Goal: Task Accomplishment & Management: Complete application form

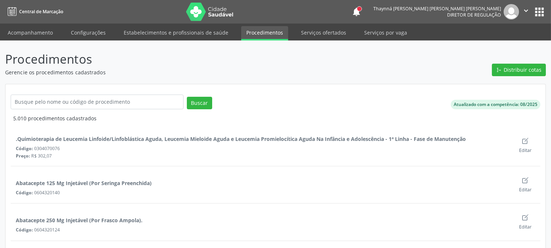
click at [40, 29] on link "Acompanhamento" at bounding box center [30, 32] width 55 height 13
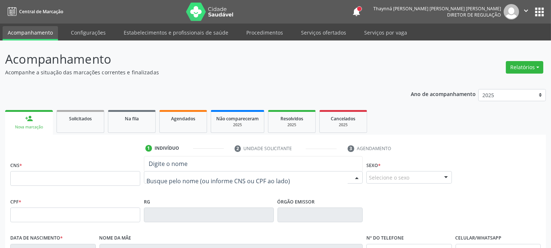
click at [186, 182] on div at bounding box center [253, 177] width 219 height 12
type input "EDINALVA NE"
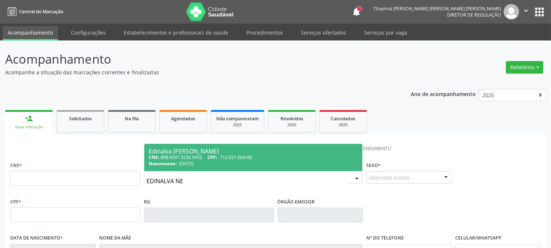
click at [194, 160] on span "30/01/1997" at bounding box center [186, 163] width 14 height 6
type input "898 0037 3256 9952"
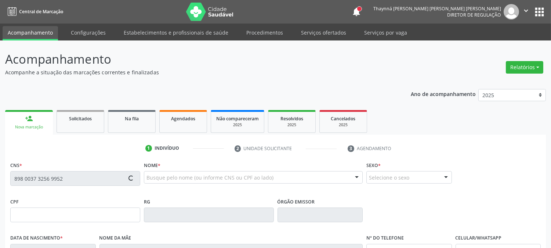
type input "112.921.504-08"
type input "30/01/1997"
type input "Neuza Ernestina Torres"
type input "(99) 99999-9999"
type input "385"
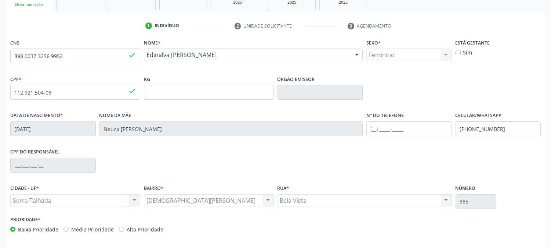
scroll to position [150, 0]
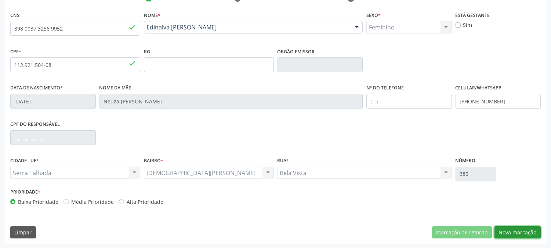
click at [520, 229] on button "Nova marcação" at bounding box center [518, 232] width 46 height 12
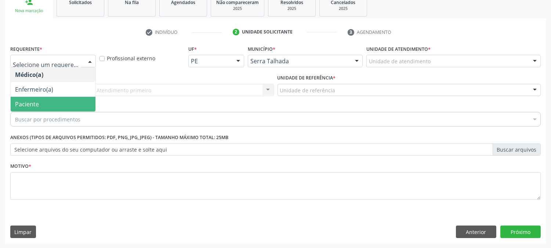
click at [74, 100] on span "Paciente" at bounding box center [53, 104] width 85 height 15
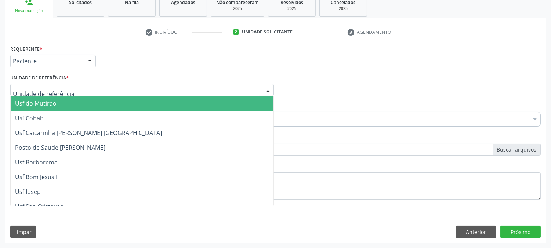
click at [72, 89] on div at bounding box center [142, 90] width 264 height 12
type input "C"
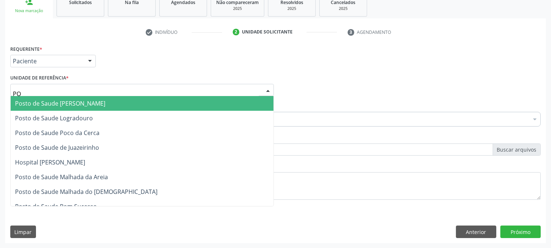
type input "POC"
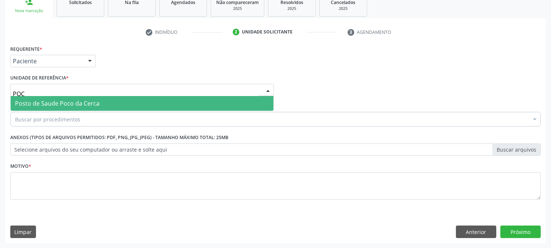
click at [78, 99] on span "Posto de Saude Poco da Cerca" at bounding box center [57, 103] width 84 height 8
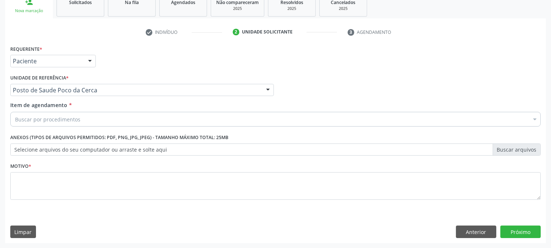
click at [81, 119] on div "Buscar por procedimentos" at bounding box center [275, 119] width 531 height 15
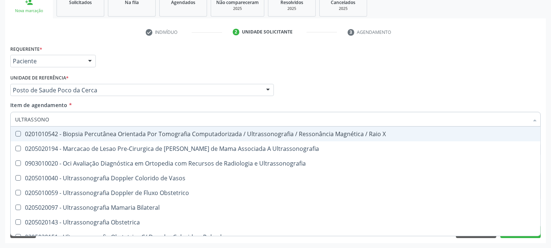
type input "ULTRASSONOG"
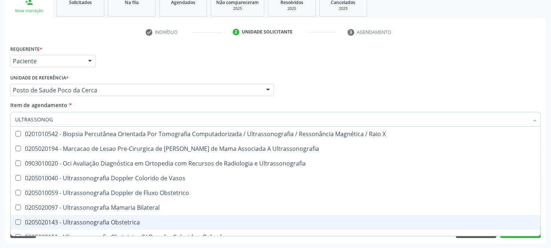
click at [94, 222] on div "0205020143 - Ultrassonografia Obstetrica" at bounding box center [275, 222] width 521 height 6
checkbox Obstetrica "true"
click at [0, 201] on div "Acompanhamento Acompanhe a situação das marcações correntes e finalizadas Relat…" at bounding box center [275, 86] width 551 height 324
checkbox Ultrassonografia "true"
checkbox Obstetrica "false"
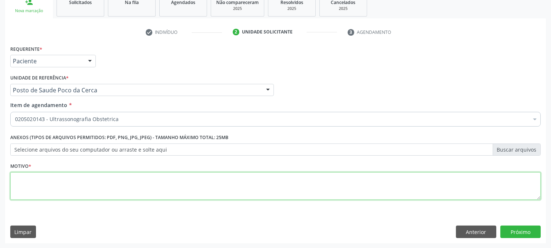
click at [90, 190] on textarea at bounding box center [275, 186] width 531 height 28
type textarea "."
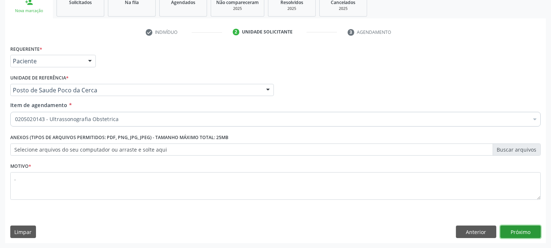
click at [522, 235] on button "Próximo" at bounding box center [521, 231] width 40 height 12
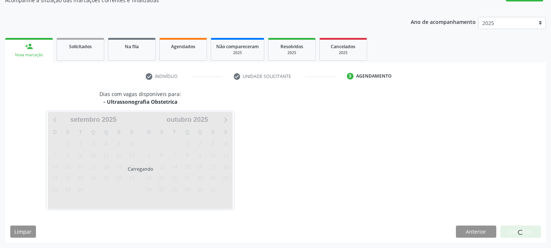
scroll to position [72, 0]
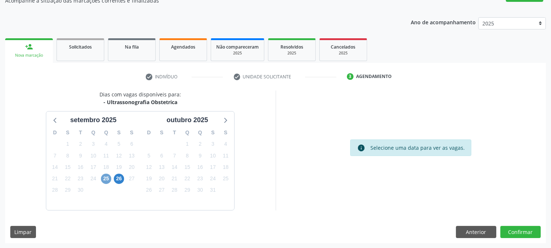
click at [105, 180] on span "25" at bounding box center [106, 178] width 10 height 10
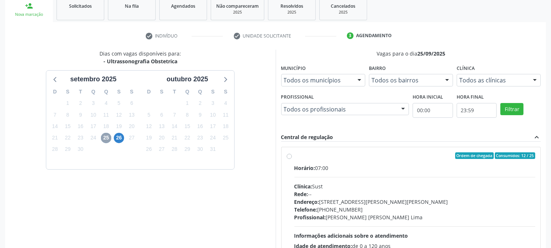
scroll to position [178, 0]
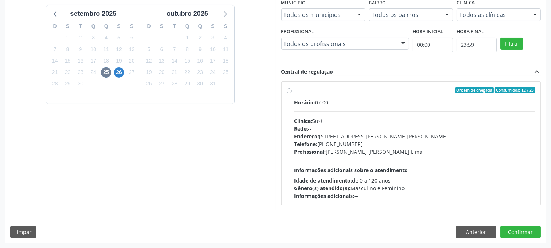
click at [351, 148] on div "Profissional: Severino Tadeu de Menezes Lima" at bounding box center [415, 152] width 241 height 8
click at [292, 93] on input "Ordem de chegada Consumidos: 12 / 25 Horário: 07:00 Clínica: Sust Rede: -- Ende…" at bounding box center [289, 90] width 5 height 7
radio input "true"
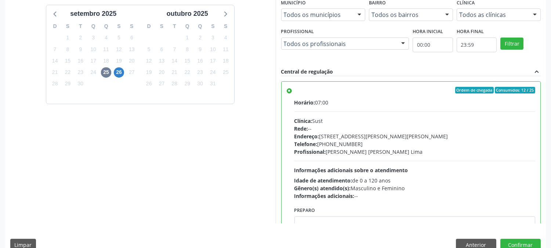
click at [181, 159] on div "Dias com vagas disponíveis para: - Ultrassonografia Obstetrica setembro 2025 D …" at bounding box center [140, 103] width 271 height 239
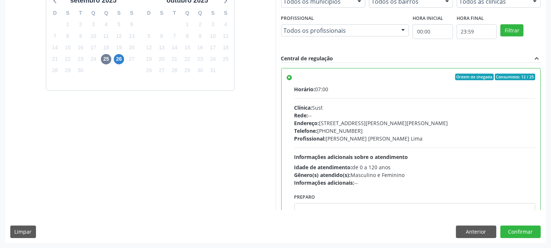
scroll to position [36, 0]
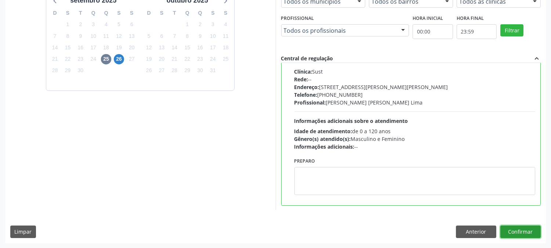
click at [512, 230] on button "Confirmar" at bounding box center [521, 231] width 40 height 12
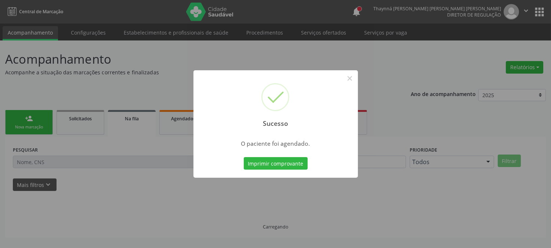
scroll to position [0, 0]
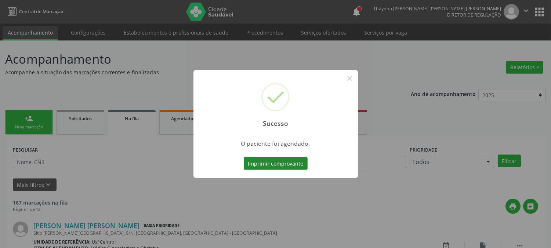
click at [276, 161] on button "Imprimir comprovante" at bounding box center [276, 163] width 64 height 12
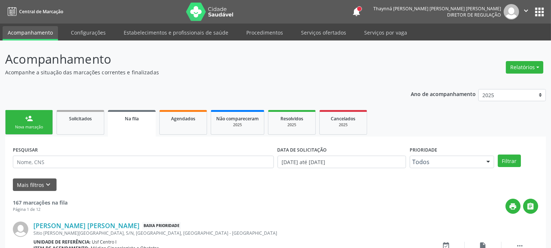
click at [31, 127] on div "Nova marcação" at bounding box center [29, 127] width 37 height 6
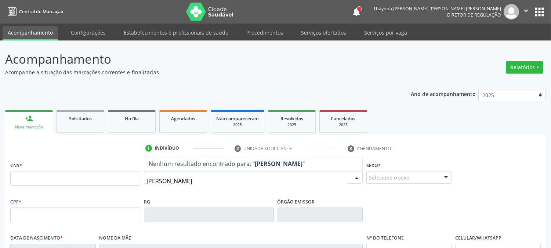
type input "ANTONY GAE"
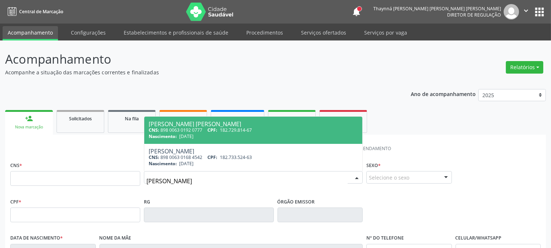
drag, startPoint x: 199, startPoint y: 180, endPoint x: 106, endPoint y: 182, distance: 93.7
click at [106, 182] on div "CNS * Nome * ANTONY GAE Antony Gael Sousa Felix CNS: 898 0063 0192 0777 CPF: 18…" at bounding box center [275, 177] width 535 height 36
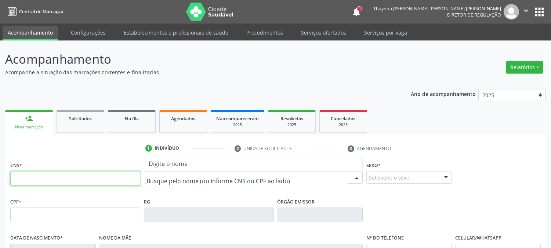
click at [95, 181] on input "text" at bounding box center [75, 178] width 130 height 15
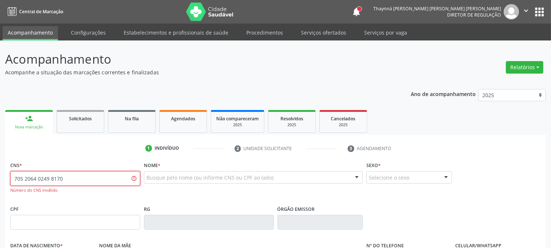
drag, startPoint x: 81, startPoint y: 179, endPoint x: 0, endPoint y: 174, distance: 81.3
click at [0, 174] on div "Acompanhamento Acompanhe a situação das marcações correntes e finalizadas Relat…" at bounding box center [275, 222] width 551 height 365
type input "7"
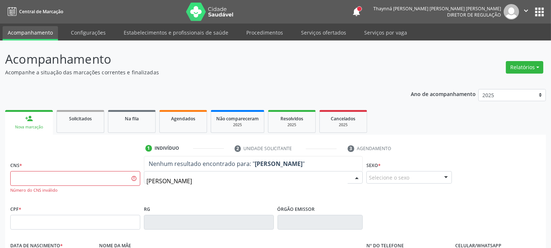
type input "ANTONY GAEL G"
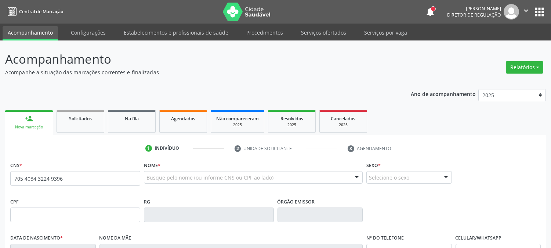
type input "705 4084 3224 9396"
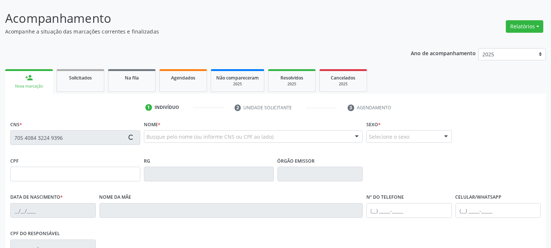
scroll to position [82, 0]
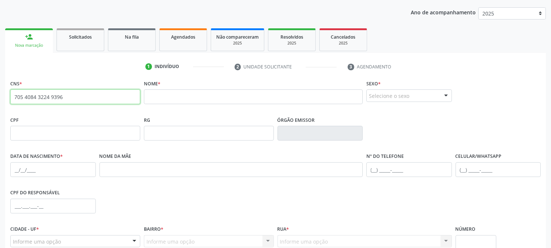
drag, startPoint x: 64, startPoint y: 96, endPoint x: 1, endPoint y: 94, distance: 62.5
click at [1, 94] on div "Acompanhamento Acompanhe a situação das marcações correntes e finalizadas Relat…" at bounding box center [275, 138] width 551 height 358
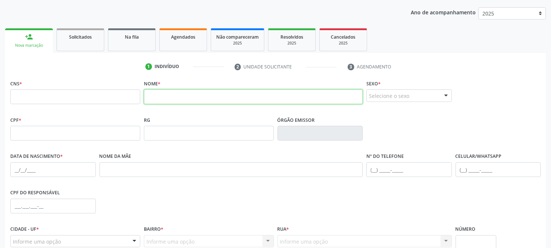
click at [170, 99] on input "text" at bounding box center [253, 96] width 219 height 15
type input "MARIA"
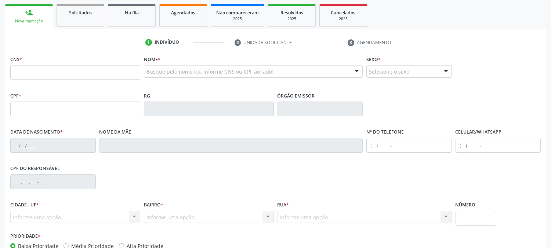
scroll to position [106, 0]
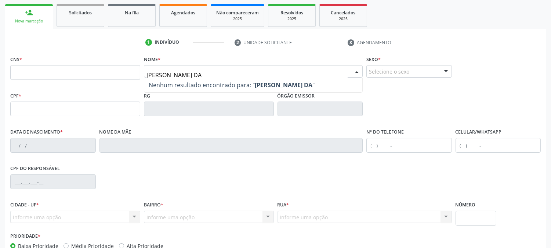
type input "MARIA ROSEANE DA S"
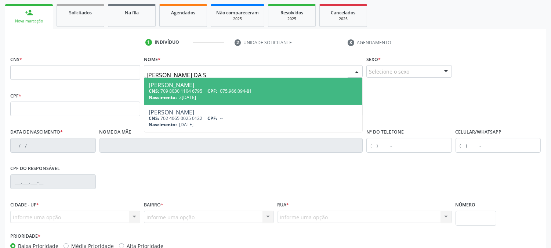
drag, startPoint x: 213, startPoint y: 74, endPoint x: 135, endPoint y: 77, distance: 78.7
click at [135, 77] on div "CNS * Nome * MARIA ROSEANE DA S Maria Roseane da Silva Alves CNS: 709 8030 1104…" at bounding box center [275, 72] width 535 height 36
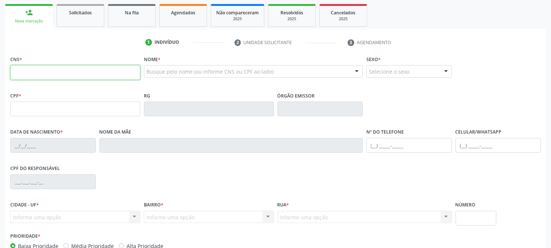
click at [113, 77] on input "text" at bounding box center [75, 72] width 130 height 15
paste input "705 4084 3224 9396"
type input "705 4084 3224 9396"
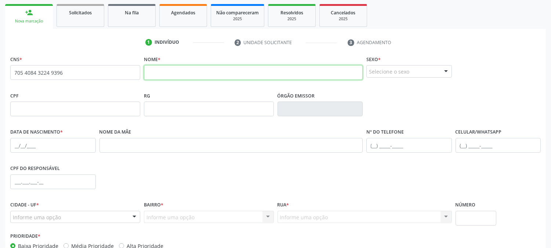
click at [194, 75] on input "text" at bounding box center [253, 72] width 219 height 15
type input "MARIA ROSEANE DA SILVA"
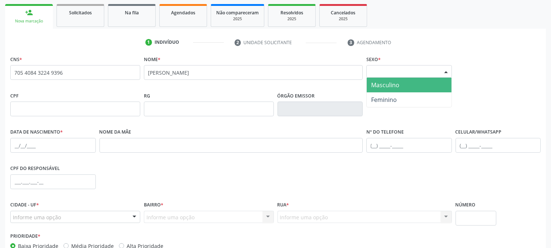
click at [385, 72] on div "Selecione o sexo" at bounding box center [410, 71] width 86 height 12
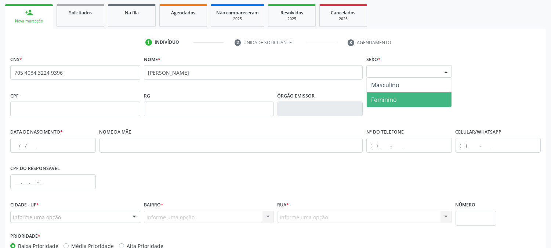
click at [383, 92] on span "Feminino" at bounding box center [409, 99] width 85 height 15
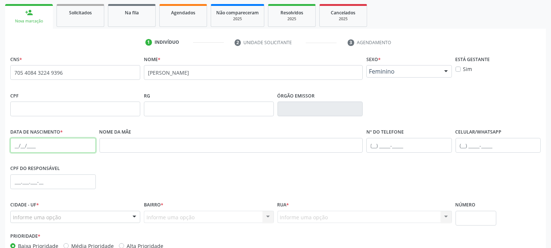
click at [12, 147] on input "text" at bounding box center [53, 145] width 86 height 15
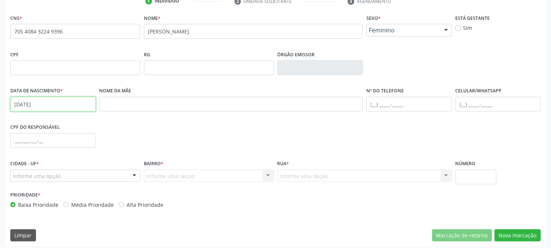
type input "01/03/1969"
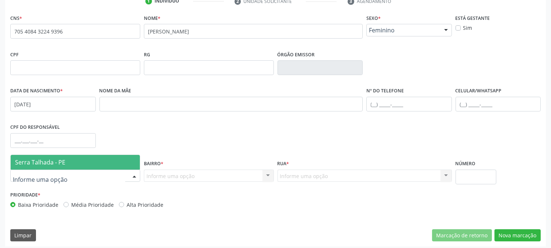
click at [55, 159] on span "Serra Talhada - PE" at bounding box center [40, 162] width 50 height 8
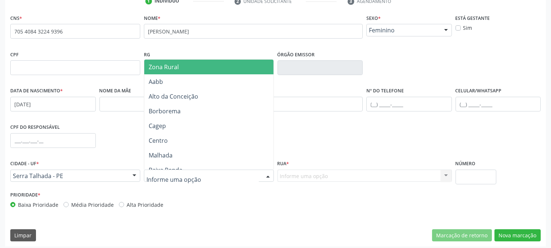
click at [186, 72] on span "Zona Rural" at bounding box center [208, 67] width 129 height 15
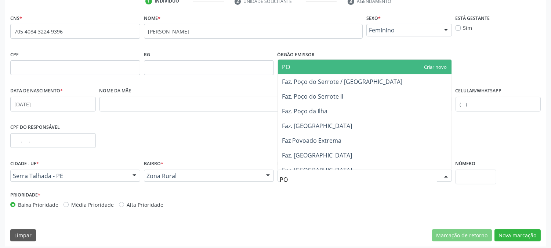
type input "POÇ"
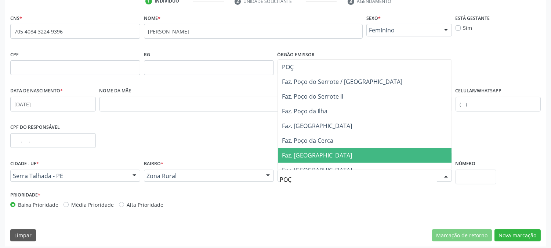
click at [298, 154] on span "Faz. Poço da Pedra" at bounding box center [317, 155] width 70 height 8
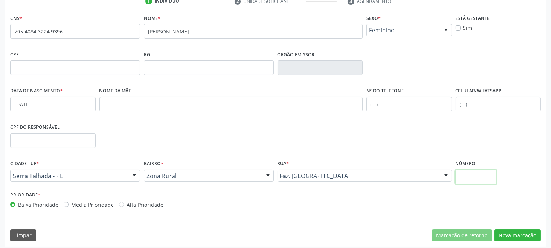
click at [461, 174] on input "text" at bounding box center [476, 176] width 41 height 15
type input "SN"
click at [526, 236] on button "Nova marcação" at bounding box center [518, 235] width 46 height 12
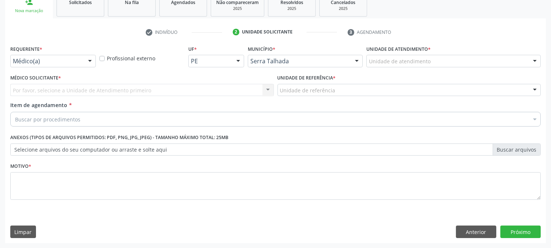
click at [77, 65] on div "Médico(a)" at bounding box center [53, 61] width 86 height 12
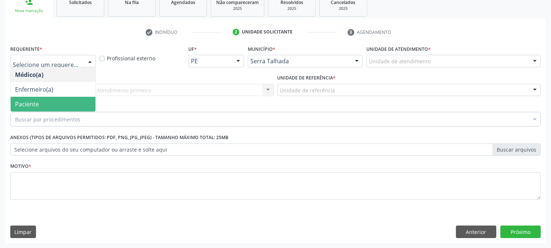
click at [65, 107] on span "Paciente" at bounding box center [53, 104] width 85 height 15
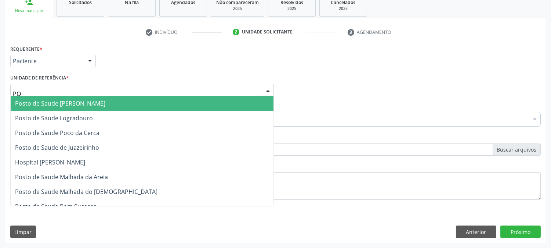
type input "POC"
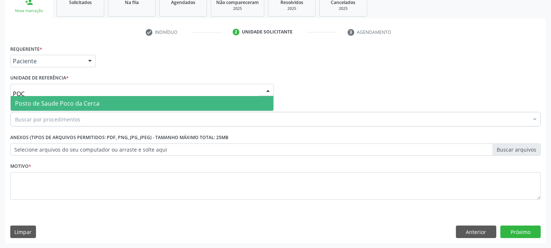
click at [67, 99] on span "Posto de Saude Poco da Cerca" at bounding box center [57, 103] width 84 height 8
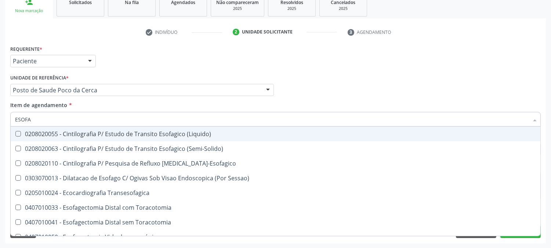
type input "ESOFAG"
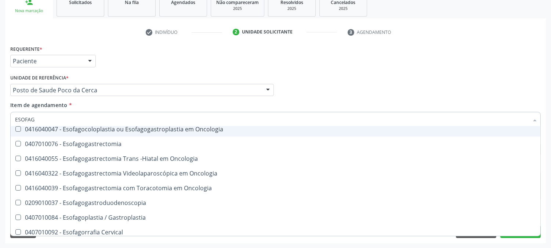
scroll to position [163, 0]
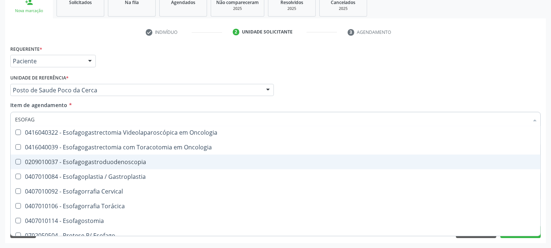
click at [72, 164] on div "0209010037 - Esofagogastroduodenoscopia" at bounding box center [275, 162] width 521 height 6
checkbox Esofagogastroduodenoscopia "true"
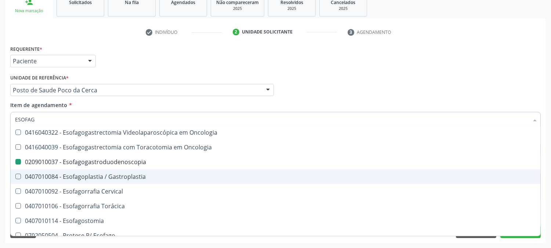
click at [0, 177] on div "Acompanhamento Acompanhe a situação das marcações correntes e finalizadas Relat…" at bounding box center [275, 86] width 551 height 324
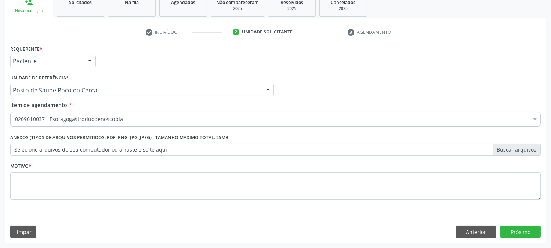
scroll to position [0, 0]
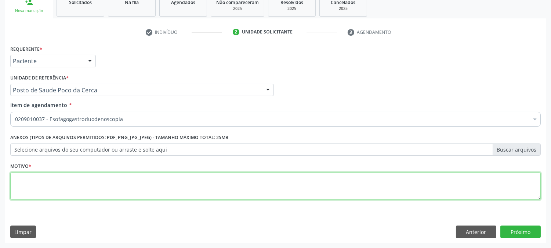
click at [32, 185] on textarea at bounding box center [275, 186] width 531 height 28
type textarea "."
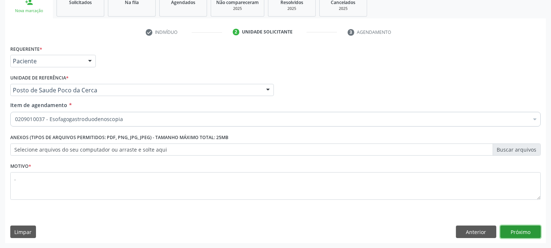
click at [525, 226] on button "Próximo" at bounding box center [521, 231] width 40 height 12
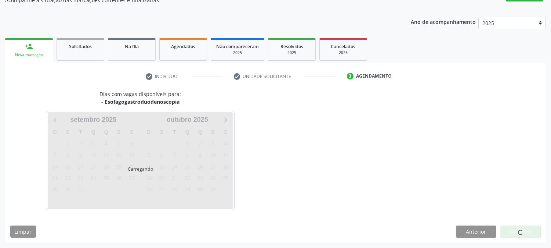
scroll to position [72, 0]
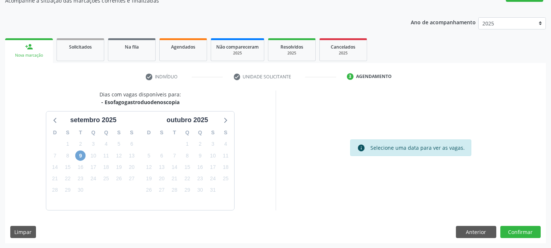
click at [83, 155] on span "9" at bounding box center [80, 155] width 10 height 10
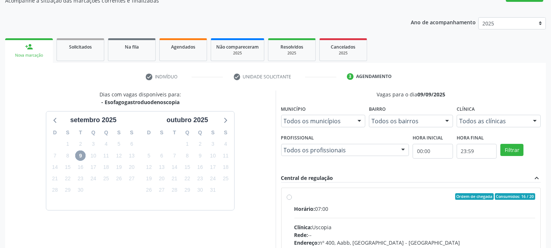
scroll to position [178, 0]
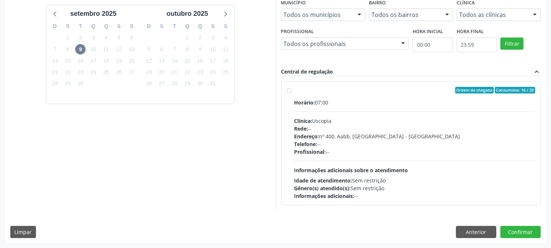
click at [452, 152] on div "Profissional: --" at bounding box center [415, 152] width 241 height 8
click at [292, 93] on input "Ordem de chegada Consumidos: 16 / 20 Horário: 07:00 Clínica: Uscopia Rede: -- E…" at bounding box center [289, 90] width 5 height 7
radio input "true"
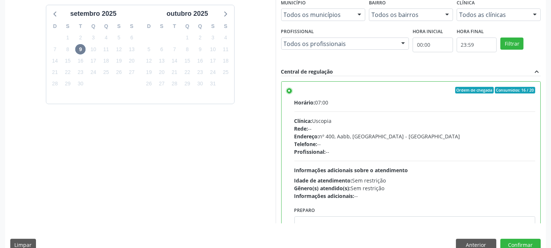
scroll to position [191, 0]
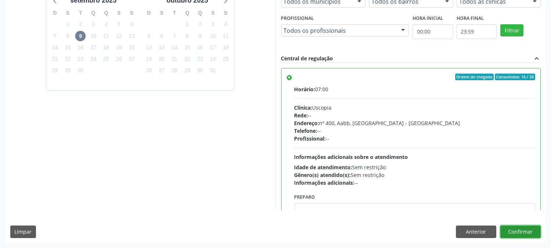
click at [514, 233] on button "Confirmar" at bounding box center [521, 231] width 40 height 12
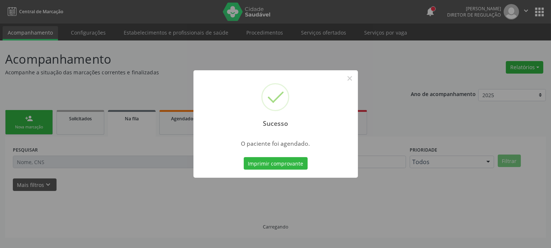
scroll to position [0, 0]
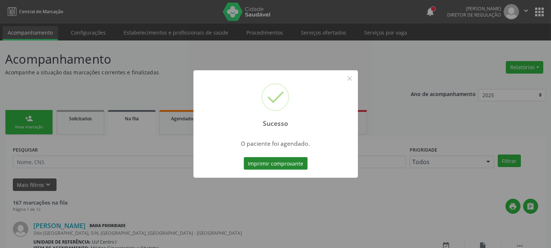
click at [283, 157] on button "Imprimir comprovante" at bounding box center [276, 163] width 64 height 12
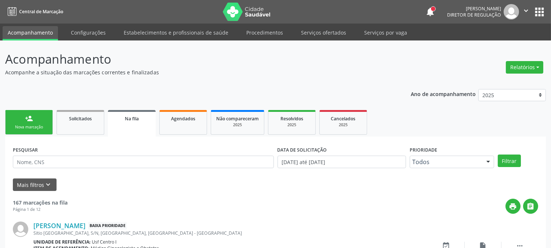
click at [48, 117] on link "person_add Nova marcação" at bounding box center [29, 122] width 48 height 25
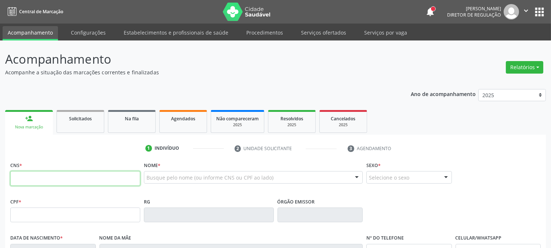
click at [127, 181] on input "text" at bounding box center [75, 178] width 130 height 15
type input "702 8016 0237 7468"
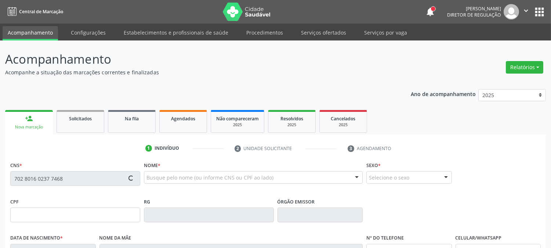
type input "16/01/2002"
type input "Maria do Socorro Araujo"
type input "S/N"
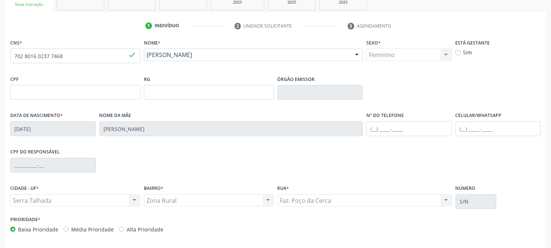
scroll to position [150, 0]
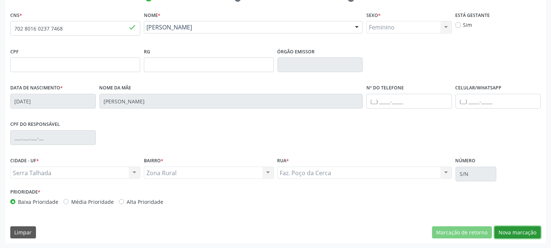
click at [518, 233] on button "Nova marcação" at bounding box center [518, 232] width 46 height 12
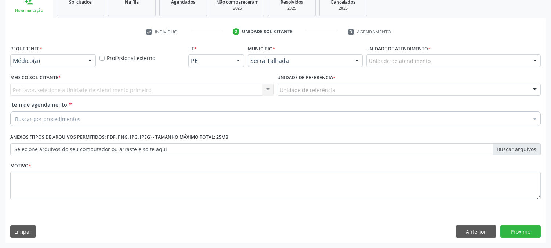
scroll to position [116, 0]
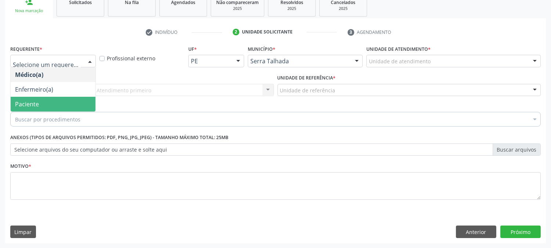
click at [54, 97] on ul "Médico(a) Enfermeiro(a) Paciente Nenhum resultado encontrado para: " " Não há n…" at bounding box center [53, 89] width 85 height 44
click at [53, 100] on span "Paciente" at bounding box center [53, 104] width 85 height 15
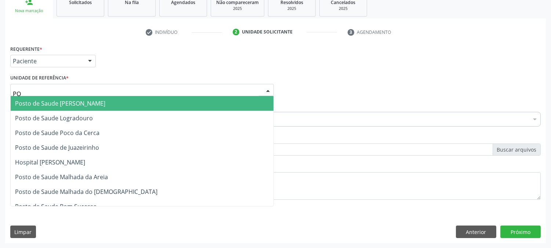
type input "POC"
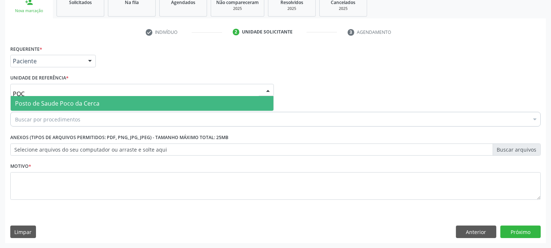
click at [50, 98] on span "Posto de Saude Poco da Cerca" at bounding box center [142, 103] width 263 height 15
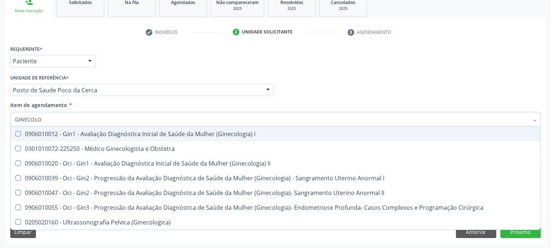
type input "GINECOLOG"
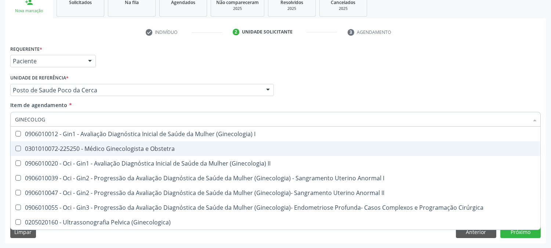
click at [37, 148] on div "0301010072-225250 - Médico Ginecologista e Obstetra" at bounding box center [275, 148] width 521 height 6
checkbox Obstetra "true"
click at [0, 152] on div "Acompanhamento Acompanhe a situação das marcações correntes e finalizadas Relat…" at bounding box center [275, 86] width 551 height 324
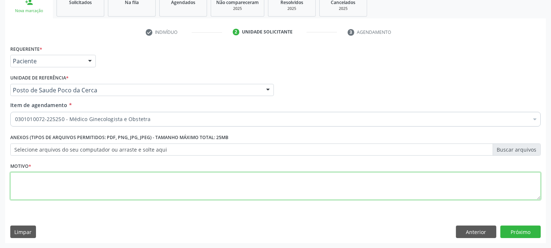
click at [53, 188] on textarea at bounding box center [275, 186] width 531 height 28
type textarea "."
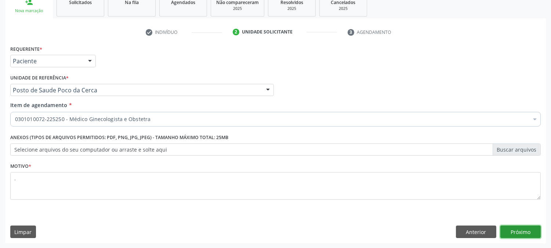
click at [524, 229] on button "Próximo" at bounding box center [521, 231] width 40 height 12
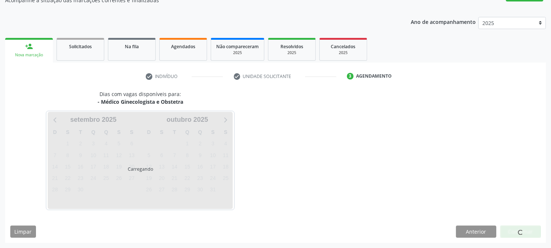
scroll to position [72, 0]
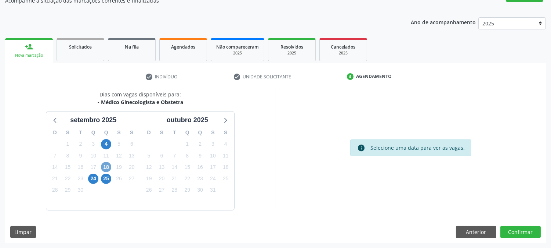
click at [108, 164] on span "18" at bounding box center [106, 167] width 10 height 10
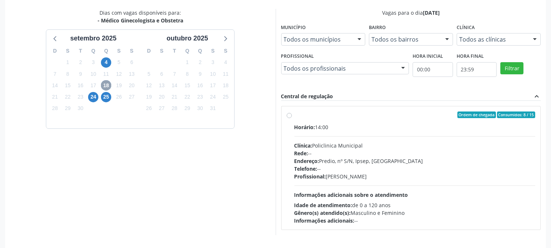
scroll to position [178, 0]
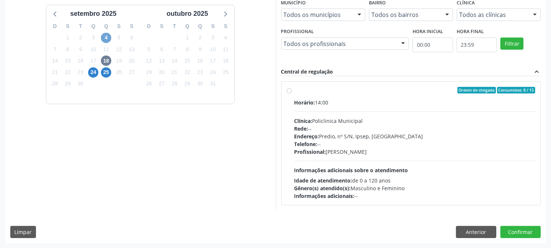
click at [108, 37] on span "4" at bounding box center [106, 38] width 10 height 10
click at [110, 63] on span "18" at bounding box center [106, 60] width 10 height 10
click at [422, 156] on div "Horário: 14:00 Clínica: Policlinica Municipal Rede: -- Endereço: Predio, nº S/N…" at bounding box center [415, 148] width 241 height 101
click at [292, 93] on input "Ordem de chegada Consumidos: 8 / 15 Horário: 14:00 Clínica: Policlinica Municip…" at bounding box center [289, 90] width 5 height 7
radio input "true"
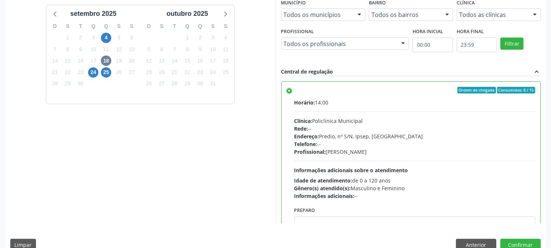
scroll to position [191, 0]
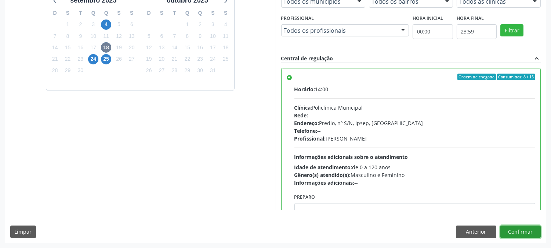
click at [513, 233] on button "Confirmar" at bounding box center [521, 231] width 40 height 12
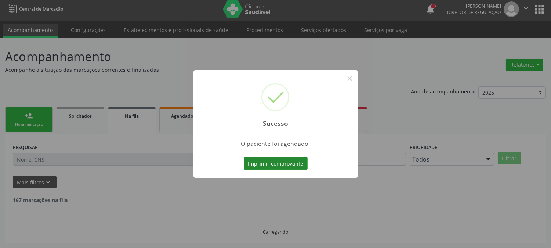
scroll to position [0, 0]
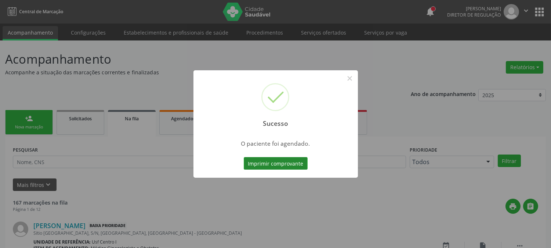
click at [266, 159] on button "Imprimir comprovante" at bounding box center [276, 163] width 64 height 12
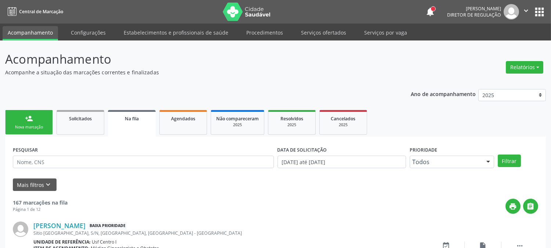
click at [24, 113] on link "person_add Nova marcação" at bounding box center [29, 122] width 48 height 25
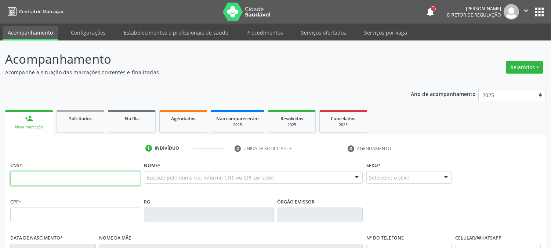
click at [113, 177] on input "text" at bounding box center [75, 178] width 130 height 15
type input "164 2612 9691 0009"
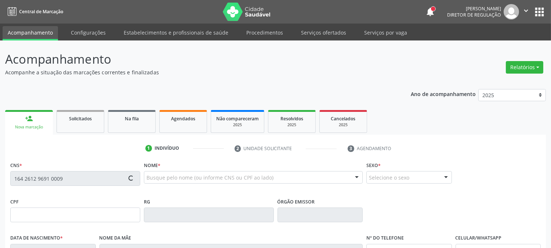
type input "28/05/1971"
type input "Barbara Siqueira Nascimento"
type input "[PHONE_NUMBER]"
type input "S/N"
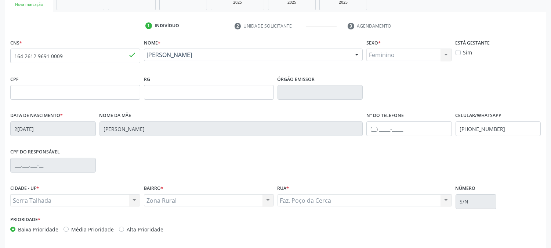
scroll to position [150, 0]
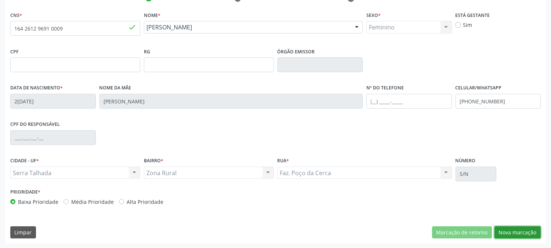
click at [518, 228] on button "Nova marcação" at bounding box center [518, 232] width 46 height 12
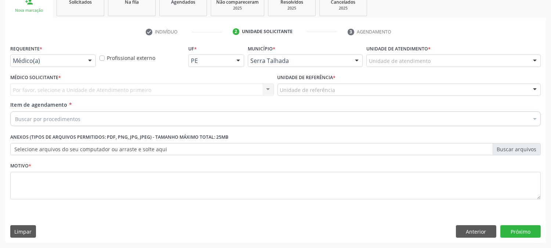
scroll to position [116, 0]
click at [87, 59] on div at bounding box center [89, 61] width 11 height 12
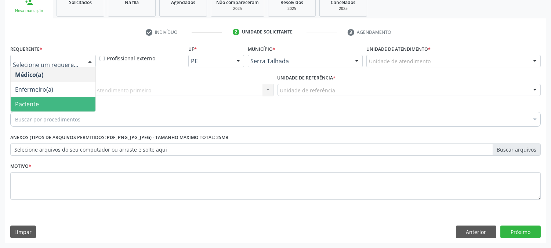
click at [57, 107] on span "Paciente" at bounding box center [53, 104] width 85 height 15
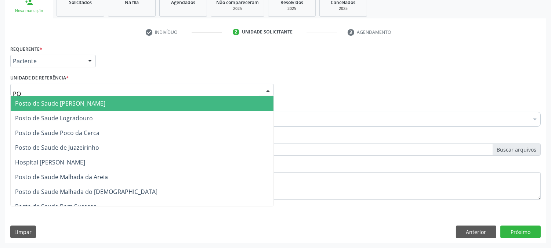
type input "POC"
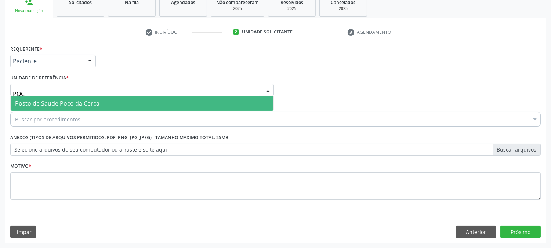
click at [60, 100] on span "Posto de Saude Poco da Cerca" at bounding box center [57, 103] width 84 height 8
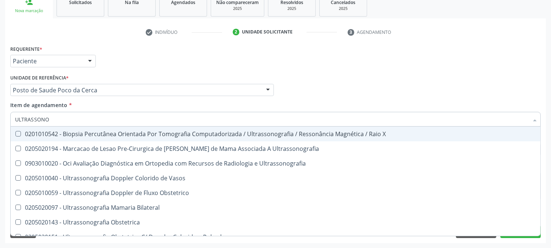
type input "ULTRASSONOG"
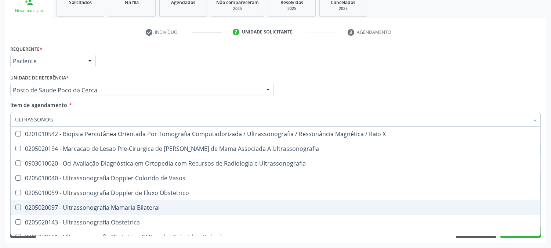
click at [91, 204] on div "0205020097 - Ultrassonografia Mamaria Bilateral" at bounding box center [275, 207] width 521 height 6
checkbox Bilateral "true"
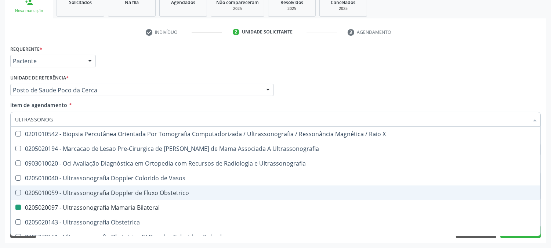
click at [0, 187] on div "Acompanhamento Acompanhe a situação das marcações correntes e finalizadas Relat…" at bounding box center [275, 86] width 551 height 324
checkbox Ultrassonografia "true"
checkbox Bilateral "false"
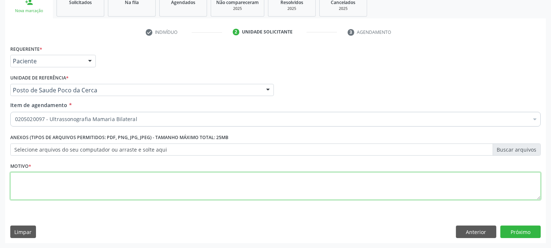
click at [92, 195] on textarea at bounding box center [275, 186] width 531 height 28
type textarea "."
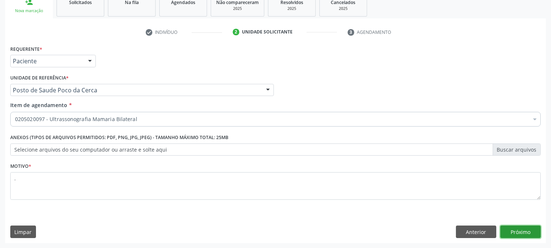
click at [520, 228] on button "Próximo" at bounding box center [521, 231] width 40 height 12
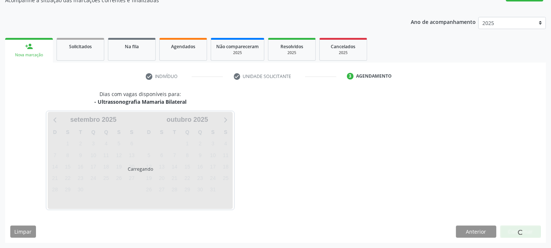
scroll to position [72, 0]
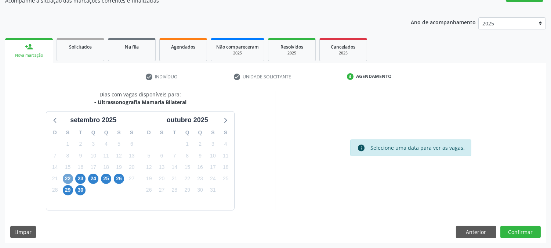
click at [65, 179] on span "22" at bounding box center [68, 178] width 10 height 10
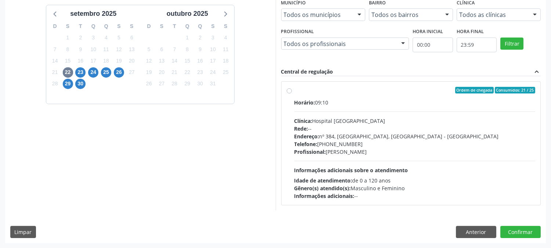
click at [416, 153] on div "Profissional: Yuri Araujo Magalhaes" at bounding box center [415, 152] width 241 height 8
click at [292, 93] on input "Ordem de chegada Consumidos: 21 / 25 Horário: 09:10 Clínica: Hospital Sao Franc…" at bounding box center [289, 90] width 5 height 7
radio input "true"
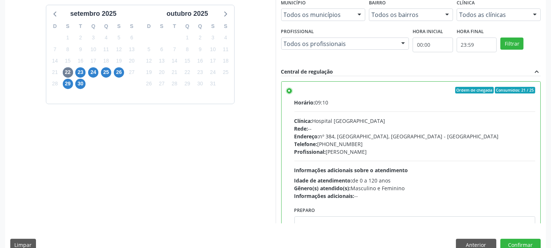
scroll to position [191, 0]
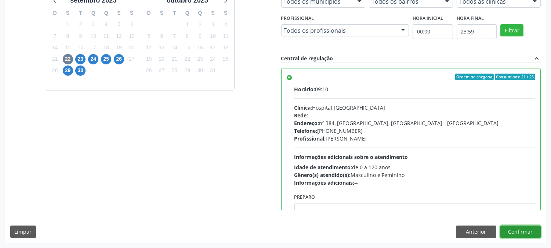
click at [539, 228] on button "Confirmar" at bounding box center [521, 231] width 40 height 12
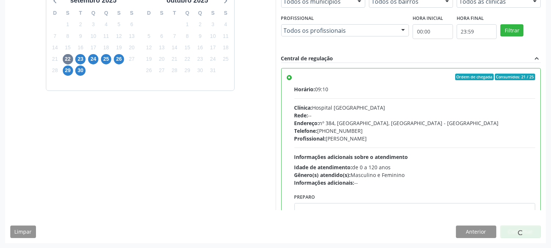
scroll to position [0, 0]
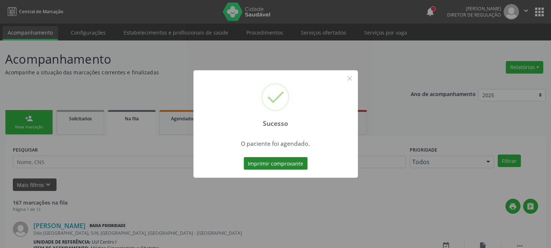
click at [262, 167] on button "Imprimir comprovante" at bounding box center [276, 163] width 64 height 12
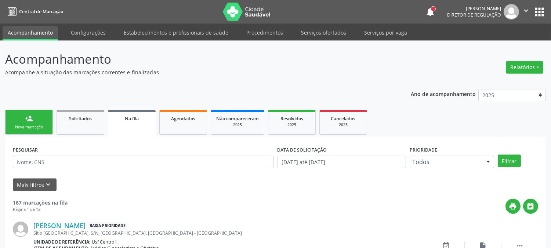
click at [34, 131] on link "person_add Nova marcação" at bounding box center [29, 122] width 48 height 25
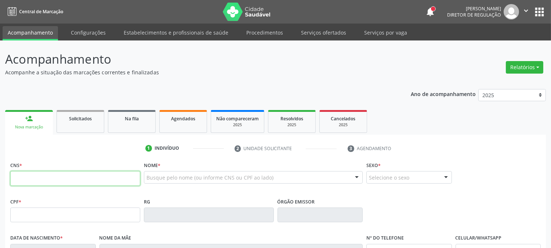
click at [115, 181] on input "text" at bounding box center [75, 178] width 130 height 15
type input "898 0037 3316 2813"
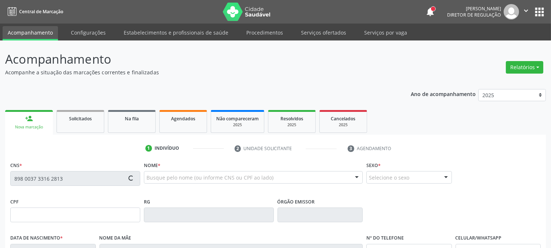
type input "23/02/2004"
type input "Ana Maria de Oliveira"
type input "[PHONE_NUMBER]"
type input "S/N"
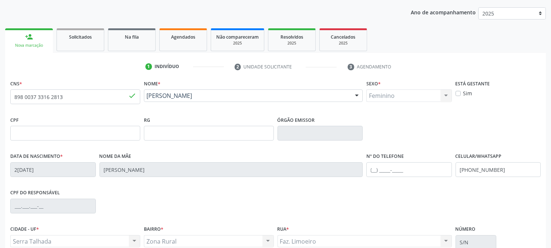
scroll to position [150, 0]
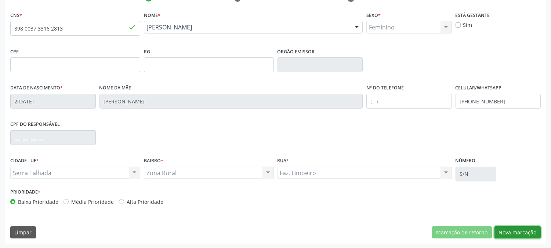
click at [523, 228] on button "Nova marcação" at bounding box center [518, 232] width 46 height 12
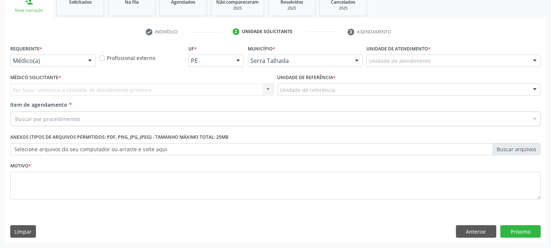
scroll to position [116, 0]
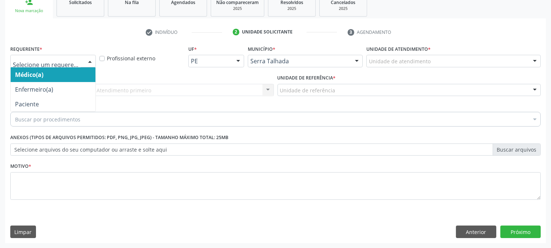
click at [83, 63] on div at bounding box center [53, 61] width 86 height 12
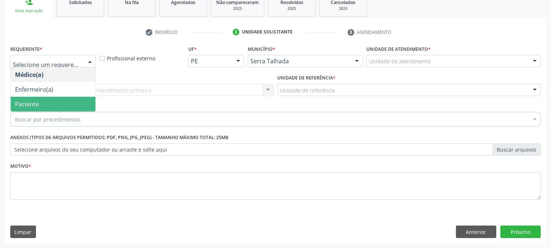
click at [54, 105] on span "Paciente" at bounding box center [53, 104] width 85 height 15
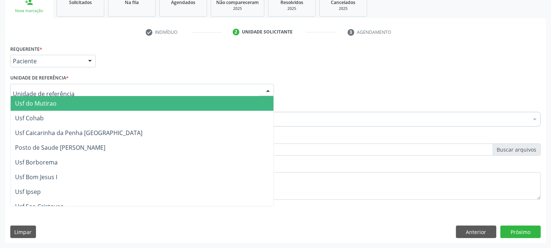
click at [86, 90] on div at bounding box center [142, 90] width 264 height 12
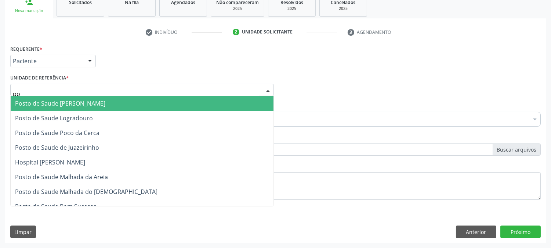
type input "poc"
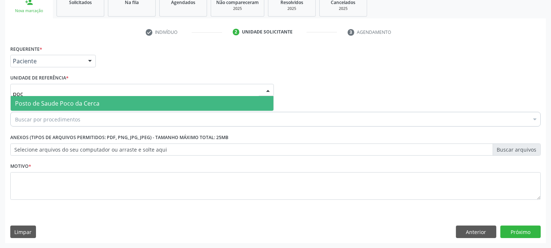
click at [81, 104] on span "Posto de Saude Poco da Cerca" at bounding box center [57, 103] width 84 height 8
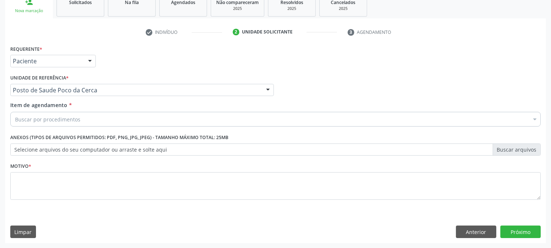
click at [82, 122] on div "Buscar por procedimentos" at bounding box center [275, 119] width 531 height 15
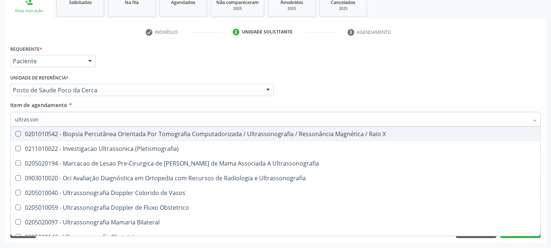
type input "ultrassono"
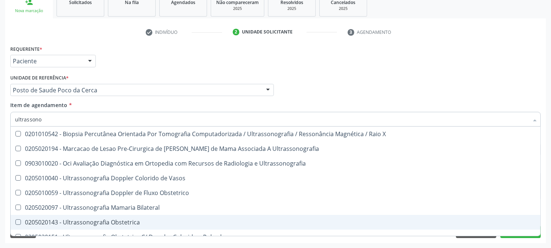
click at [82, 219] on div "0205020143 - Ultrassonografia Obstetrica" at bounding box center [275, 222] width 521 height 6
checkbox Obstetrica "true"
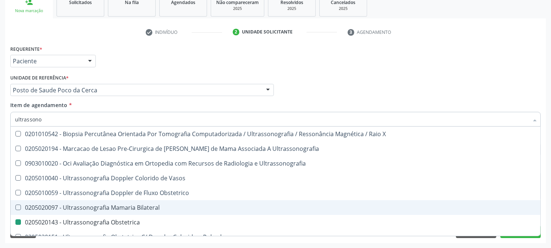
click at [0, 183] on div "Acompanhamento Acompanhe a situação das marcações correntes e finalizadas Relat…" at bounding box center [275, 86] width 551 height 324
checkbox Ultrassonografia "true"
checkbox Obstetrica "false"
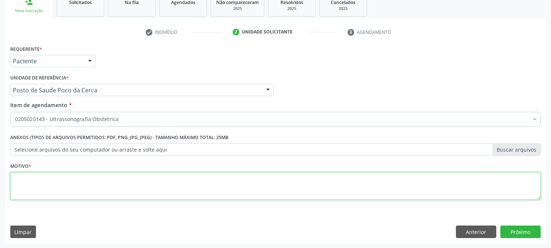
click at [87, 177] on textarea at bounding box center [275, 186] width 531 height 28
type textarea "."
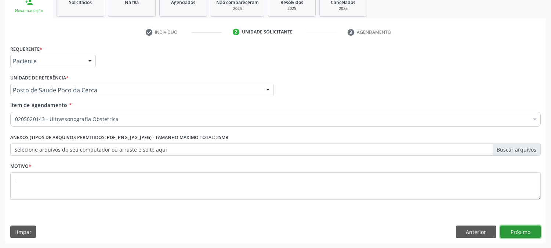
click at [529, 233] on button "Próximo" at bounding box center [521, 231] width 40 height 12
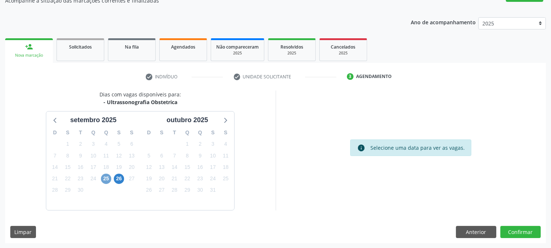
click at [105, 179] on span "25" at bounding box center [106, 178] width 10 height 10
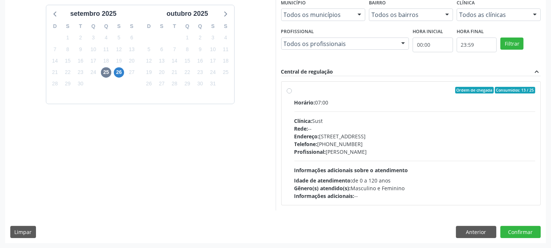
click at [397, 146] on div "Telefone: (87) 38311707" at bounding box center [415, 144] width 241 height 8
click at [292, 93] on input "Ordem de chegada Consumidos: 13 / 25 Horário: 07:00 Clínica: Sust Rede: -- Ende…" at bounding box center [289, 90] width 5 height 7
radio input "true"
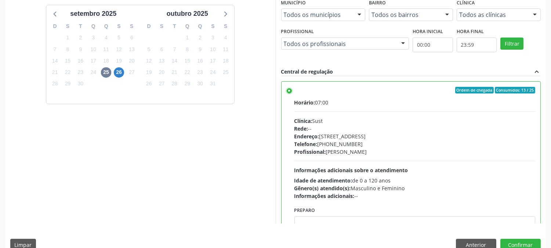
scroll to position [191, 0]
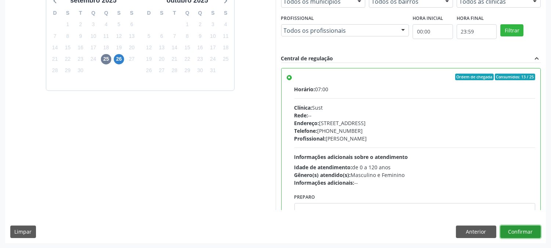
click at [527, 229] on button "Confirmar" at bounding box center [521, 231] width 40 height 12
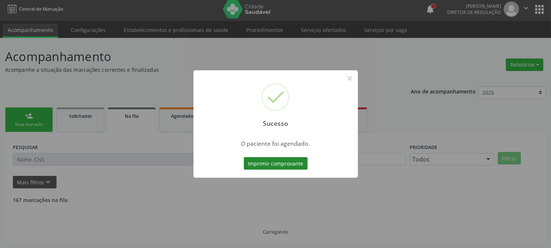
scroll to position [0, 0]
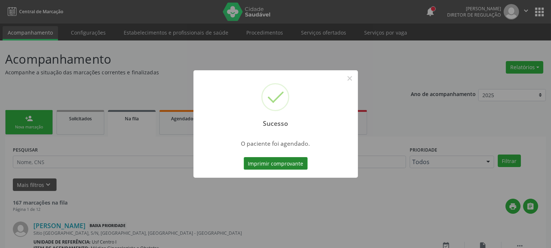
click at [261, 160] on button "Imprimir comprovante" at bounding box center [276, 163] width 64 height 12
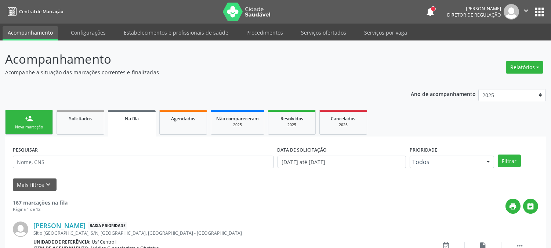
click at [39, 124] on div "Nova marcação" at bounding box center [29, 127] width 37 height 6
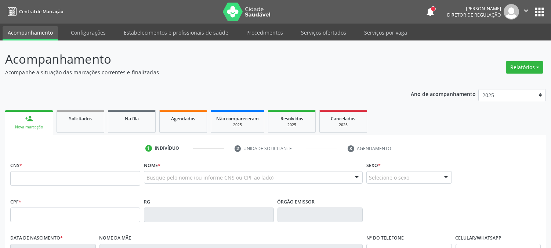
click at [46, 168] on div "CNS *" at bounding box center [75, 172] width 130 height 26
click at [46, 176] on input "text" at bounding box center [75, 178] width 130 height 15
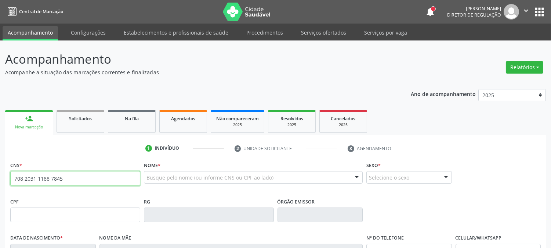
type input "708 2031 1188 7845"
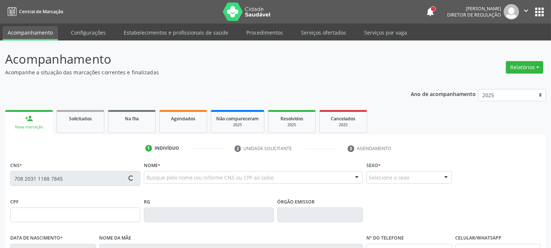
type input "26/10/1981"
type input "Luciana Maria da Conceicao"
type input "[PHONE_NUMBER]"
type input "017.238.994-10"
type input "S/N"
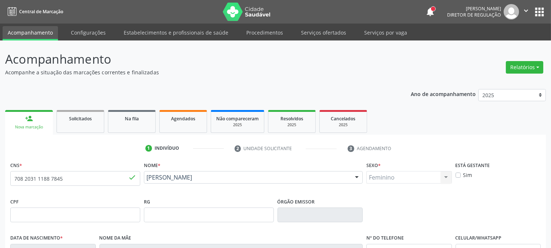
scroll to position [150, 0]
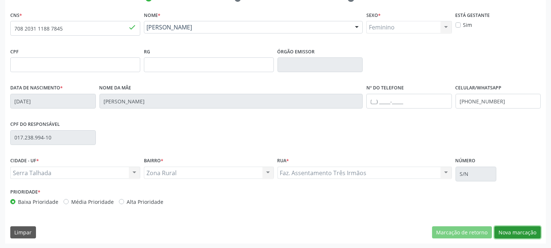
click at [510, 226] on button "Nova marcação" at bounding box center [518, 232] width 46 height 12
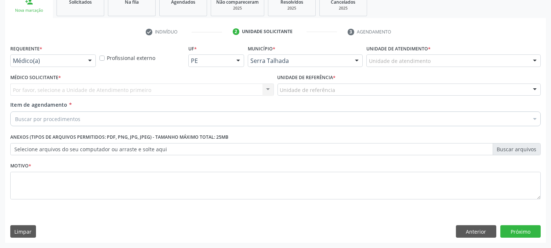
scroll to position [116, 0]
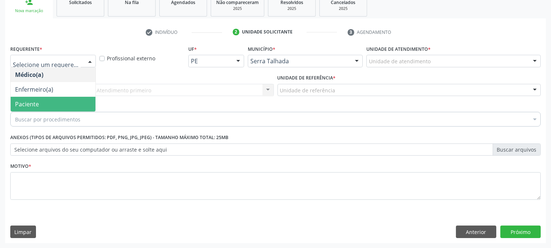
click at [59, 101] on span "Paciente" at bounding box center [53, 104] width 85 height 15
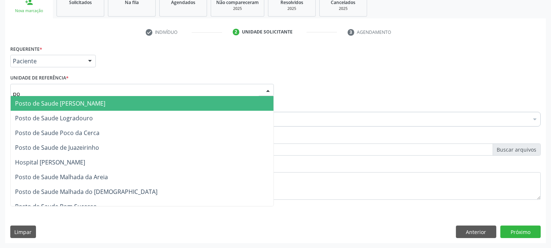
type input "poc"
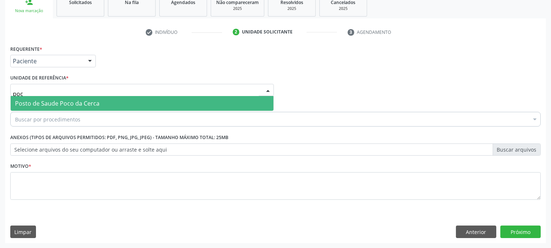
click at [72, 102] on span "Posto de Saude Poco da Cerca" at bounding box center [57, 103] width 84 height 8
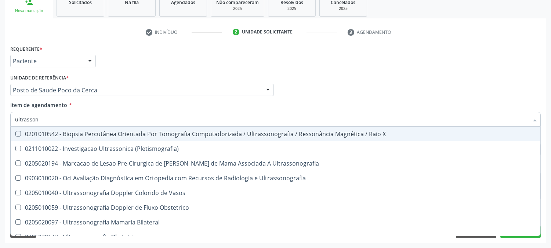
type input "ultrassono"
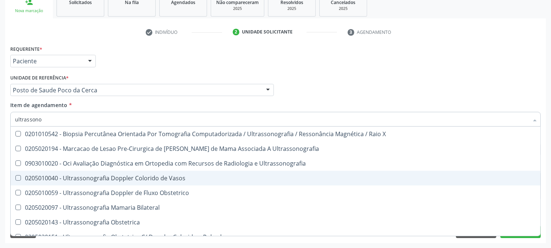
scroll to position [41, 0]
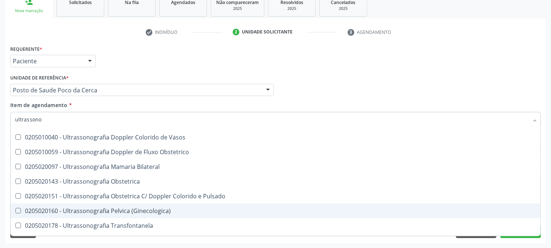
click at [149, 210] on div "0205020160 - Ultrassonografia Pelvica (Ginecologica)" at bounding box center [275, 211] width 521 height 6
checkbox \(Ginecologica\) "true"
click at [0, 195] on div "Acompanhamento Acompanhe a situação das marcações correntes e finalizadas Relat…" at bounding box center [275, 86] width 551 height 324
checkbox Ultrassonografia "true"
checkbox \(Ginecologica\) "false"
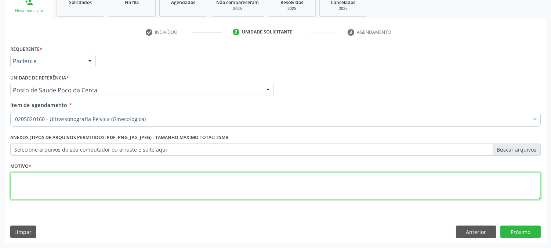
scroll to position [0, 0]
click at [72, 187] on textarea at bounding box center [275, 186] width 531 height 28
type textarea "."
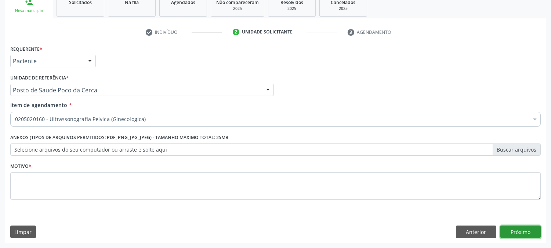
click at [514, 227] on button "Próximo" at bounding box center [521, 231] width 40 height 12
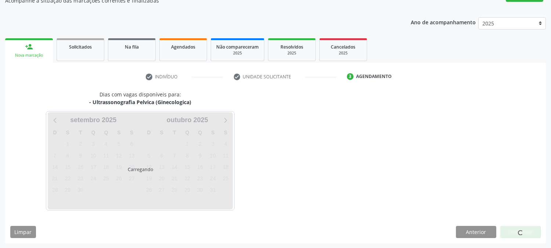
scroll to position [72, 0]
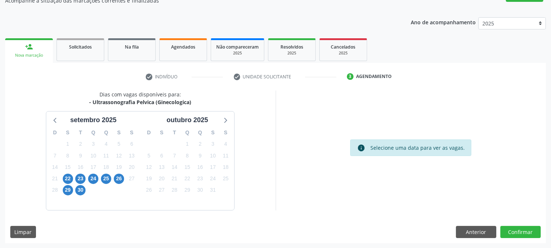
scroll to position [72, 0]
click at [67, 181] on span "22" at bounding box center [68, 178] width 10 height 10
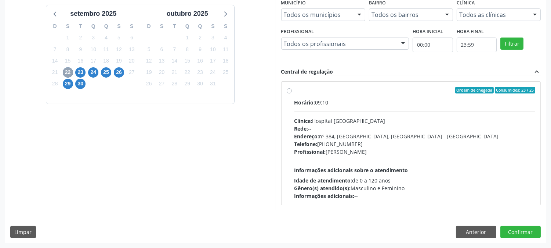
scroll to position [137, 0]
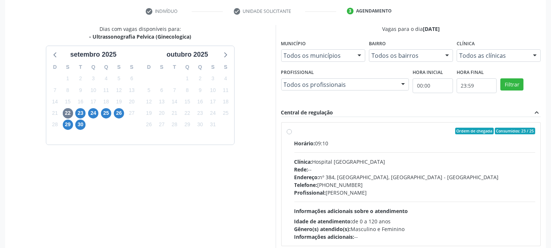
click at [336, 159] on div "Clínica: Hospital [GEOGRAPHIC_DATA]" at bounding box center [415, 162] width 241 height 8
click at [292, 134] on input "Ordem de chegada Consumidos: 23 / 25 Horário: 09:10 Clínica: Hospital [GEOGRAPH…" at bounding box center [289, 130] width 5 height 7
radio input "true"
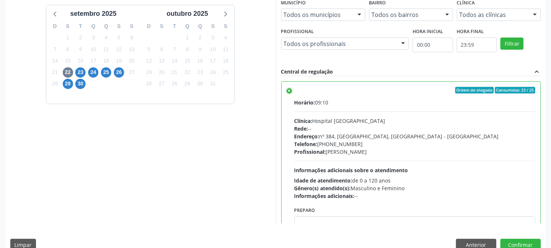
scroll to position [191, 0]
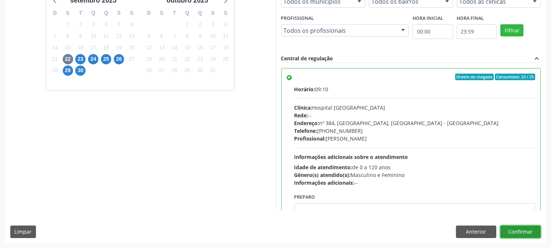
click at [517, 233] on button "Confirmar" at bounding box center [521, 231] width 40 height 12
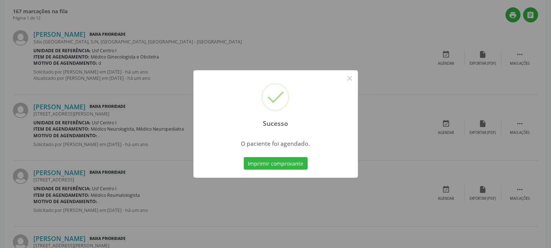
scroll to position [0, 0]
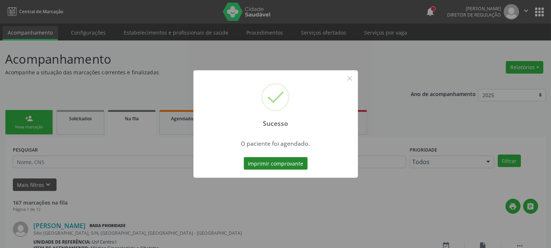
click at [267, 165] on button "Imprimir comprovante" at bounding box center [276, 163] width 64 height 12
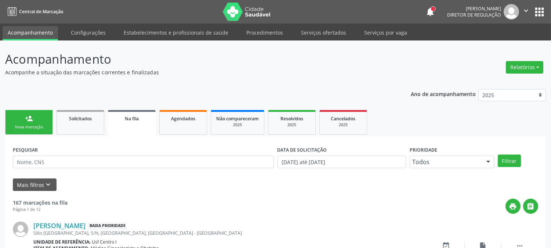
click at [30, 123] on link "person_add Nova marcação" at bounding box center [29, 122] width 48 height 25
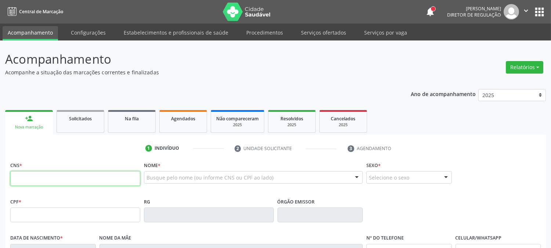
click at [44, 182] on input "text" at bounding box center [75, 178] width 130 height 15
type input "706 8011 7731 2030"
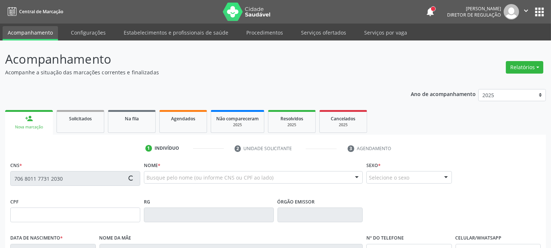
type input "17/03/1985"
type input "Maria Aparecida da Silva"
type input "[PHONE_NUMBER]"
type input "S/N"
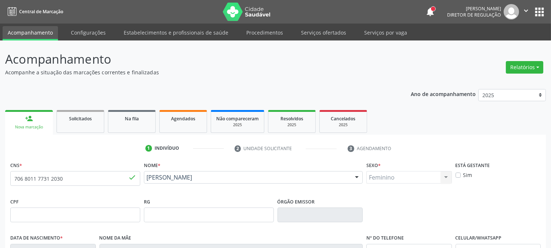
scroll to position [150, 0]
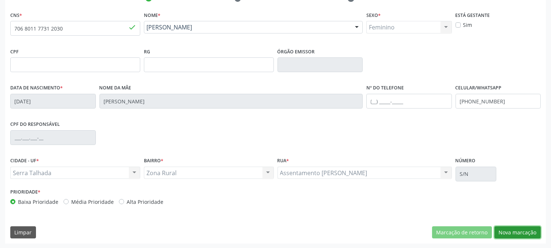
click at [519, 229] on button "Nova marcação" at bounding box center [518, 232] width 46 height 12
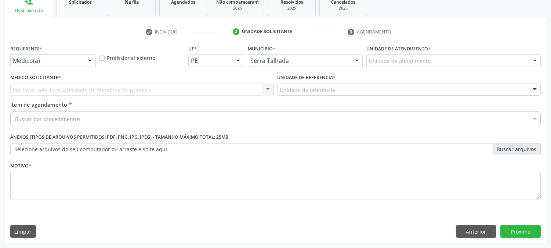
scroll to position [116, 0]
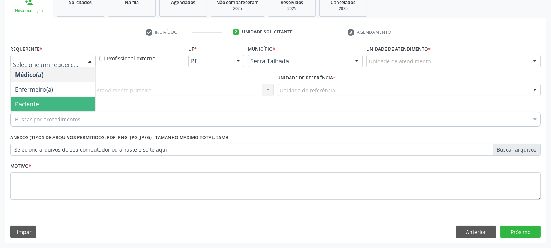
click at [46, 102] on span "Paciente" at bounding box center [53, 104] width 85 height 15
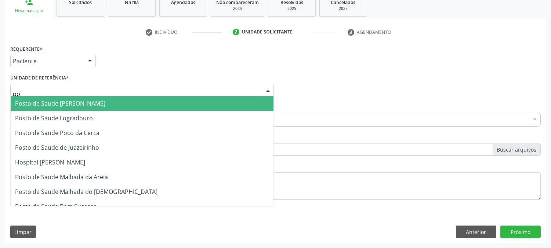
type input "poc"
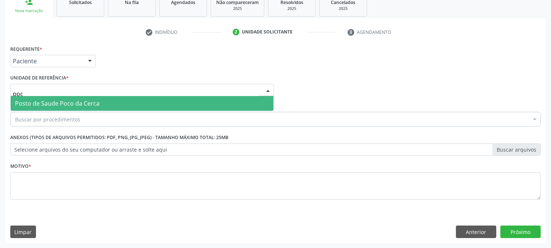
click at [71, 102] on span "Posto de Saude Poco da Cerca" at bounding box center [57, 103] width 84 height 8
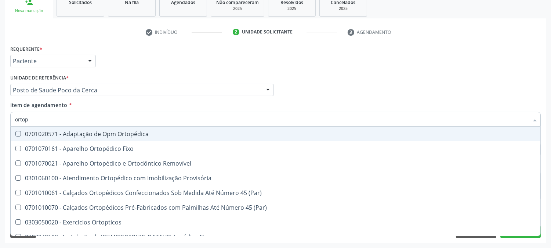
type input "ortope"
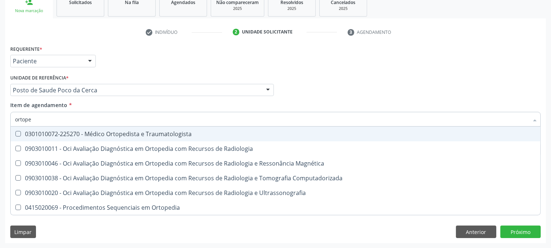
click at [57, 131] on div "0301010072-225270 - Médico Ortopedista e Traumatologista" at bounding box center [275, 134] width 521 height 6
checkbox Traumatologista "true"
click at [0, 163] on div "Acompanhamento Acompanhe a situação das marcações correntes e finalizadas Relat…" at bounding box center [275, 86] width 551 height 324
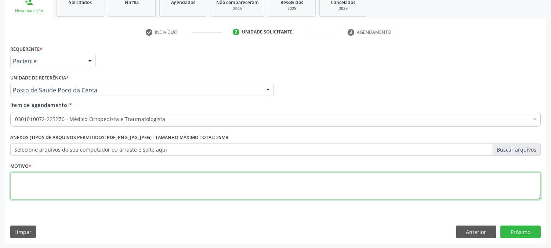
click at [83, 179] on textarea at bounding box center [275, 186] width 531 height 28
type textarea "."
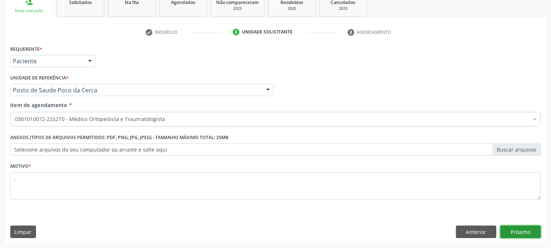
click at [523, 232] on button "Próximo" at bounding box center [521, 231] width 40 height 12
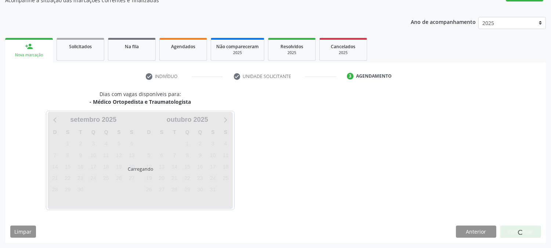
scroll to position [72, 0]
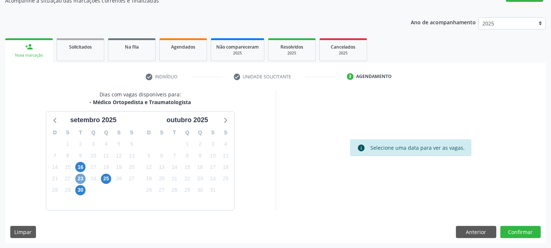
click at [79, 178] on span "23" at bounding box center [80, 178] width 10 height 10
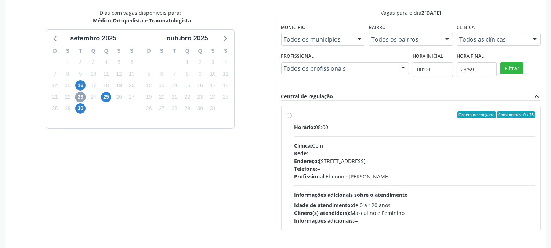
scroll to position [178, 0]
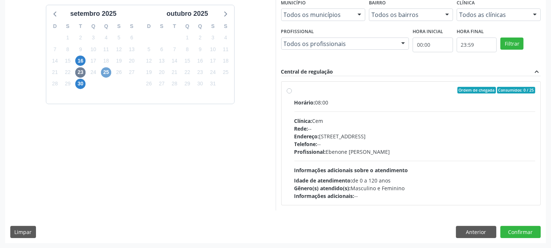
click at [105, 74] on span "25" at bounding box center [106, 72] width 10 height 10
click at [383, 149] on div "Profissional: Eugenio Pericles Muniz Ferreira" at bounding box center [415, 152] width 241 height 8
click at [292, 93] on input "Ordem de chegada Consumidos: 16 / 20 Horário: 07:30 Clínica: Policlinica Munici…" at bounding box center [289, 90] width 5 height 7
radio input "true"
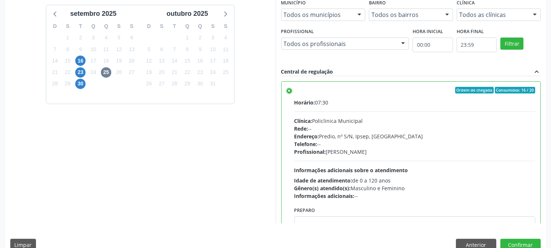
scroll to position [191, 0]
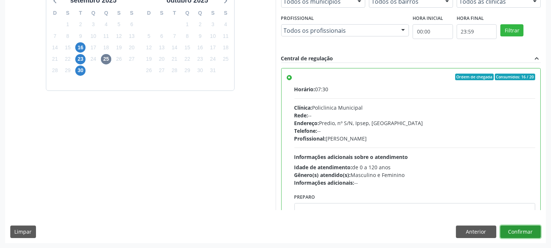
click at [528, 229] on button "Confirmar" at bounding box center [521, 231] width 40 height 12
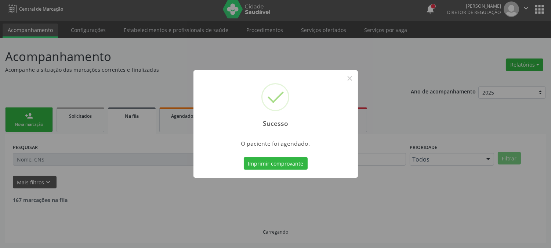
scroll to position [0, 0]
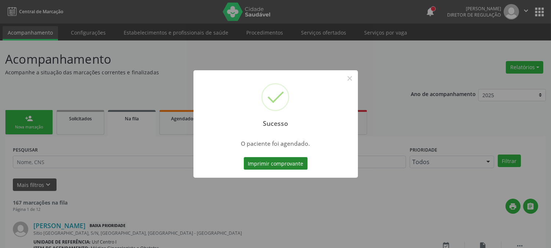
click at [269, 161] on button "Imprimir comprovante" at bounding box center [276, 163] width 64 height 12
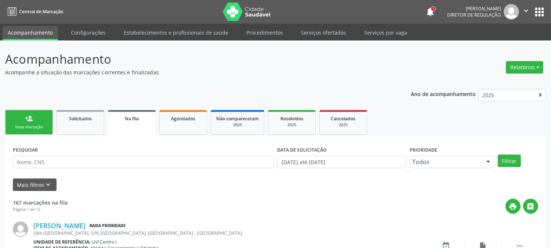
click at [27, 126] on div "Nova marcação" at bounding box center [29, 127] width 37 height 6
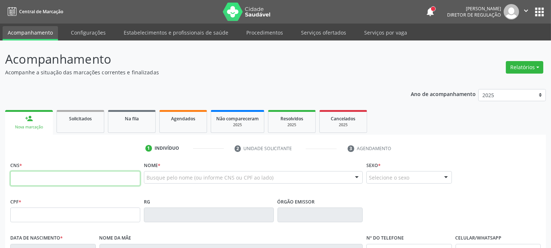
click at [116, 180] on input "text" at bounding box center [75, 178] width 130 height 15
type input "165 6727 1478 0003"
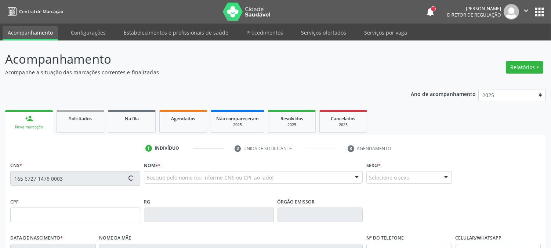
type input "25/02/1986"
type input "Maria das Gracas Pereira Amorin"
type input "[PHONE_NUMBER]"
type input "S/N"
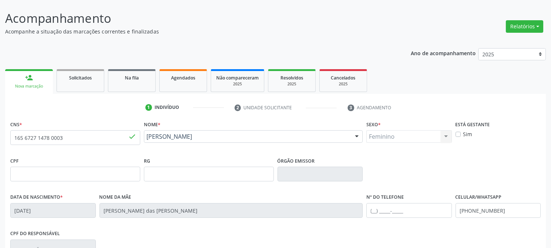
scroll to position [150, 0]
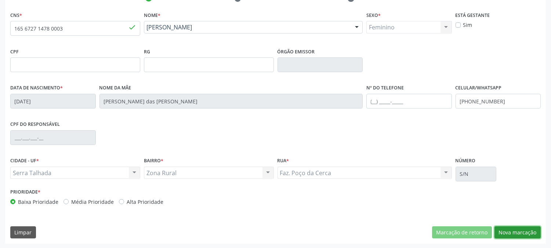
click at [512, 233] on button "Nova marcação" at bounding box center [518, 232] width 46 height 12
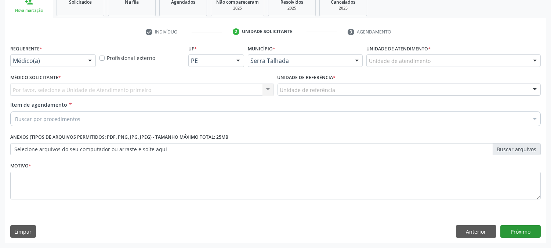
scroll to position [116, 0]
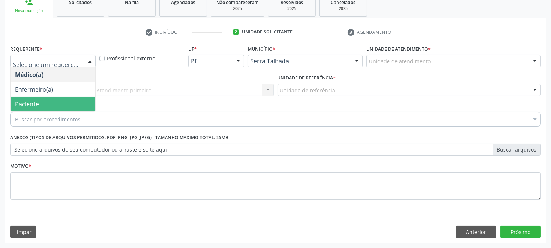
click at [66, 102] on span "Paciente" at bounding box center [53, 104] width 85 height 15
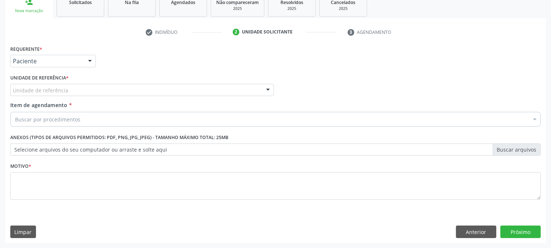
click at [72, 87] on div "Unidade de referência" at bounding box center [142, 90] width 264 height 12
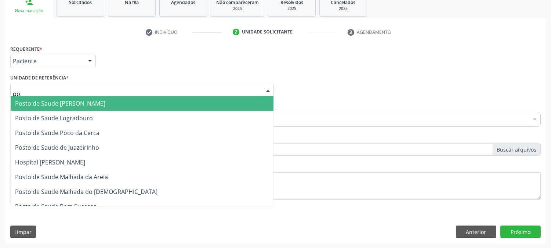
type input "poc"
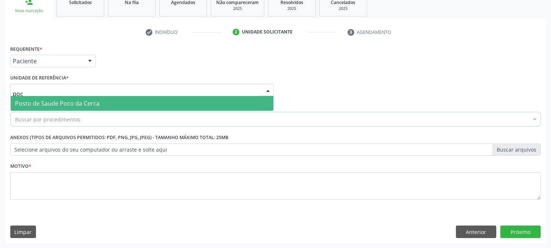
click at [73, 100] on span "Posto de Saude Poco da Cerca" at bounding box center [57, 103] width 84 height 8
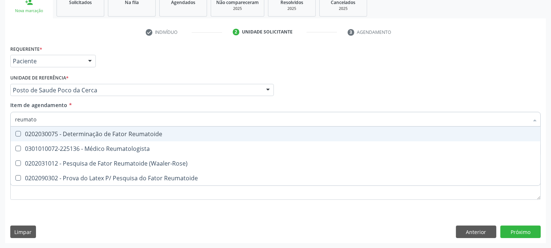
type input "reumatol"
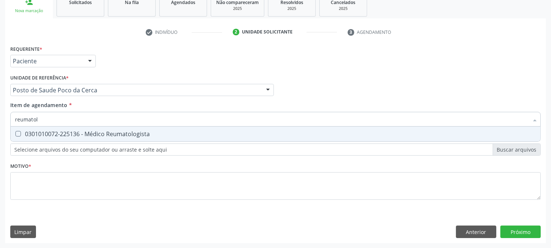
click at [113, 134] on div "0301010072-225136 - Médico Reumatologista" at bounding box center [275, 134] width 521 height 6
checkbox Reumatologista "true"
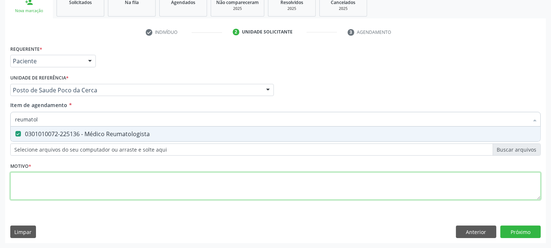
click at [72, 181] on div "Requerente * Paciente Médico(a) Enfermeiro(a) Paciente Nenhum resultado encontr…" at bounding box center [275, 126] width 531 height 166
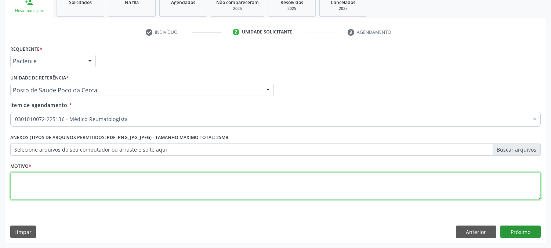
type textarea "."
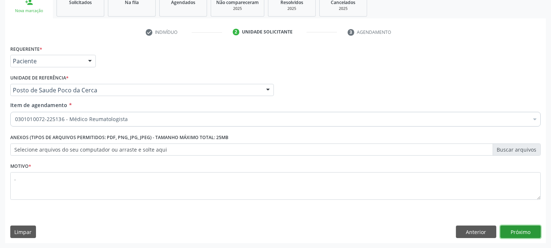
click at [527, 226] on button "Próximo" at bounding box center [521, 231] width 40 height 12
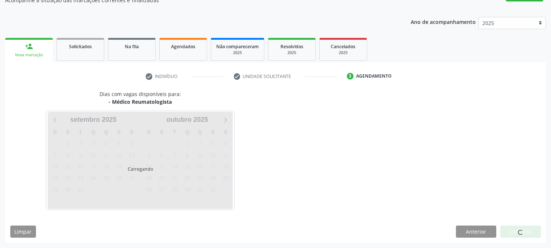
scroll to position [72, 0]
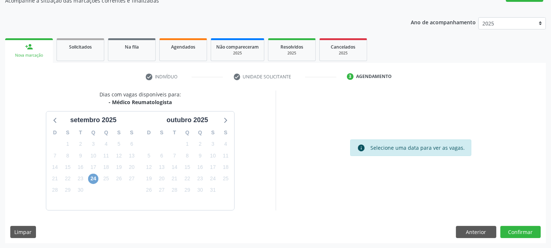
click at [95, 176] on span "24" at bounding box center [93, 178] width 10 height 10
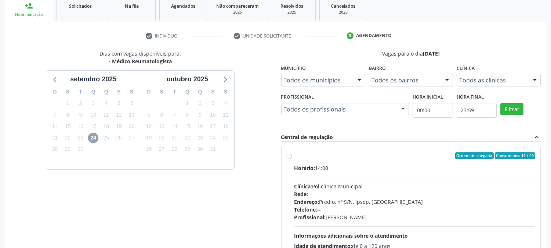
scroll to position [178, 0]
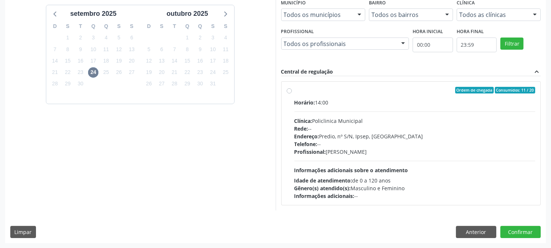
click at [414, 156] on div "Horário: 14:00 Clínica: Policlinica Municipal Rede: -- Endereço: Predio, nº S/N…" at bounding box center [415, 148] width 241 height 101
click at [292, 93] on input "Ordem de chegada Consumidos: 11 / 20 Horário: 14:00 Clínica: Policlinica Munici…" at bounding box center [289, 90] width 5 height 7
radio input "true"
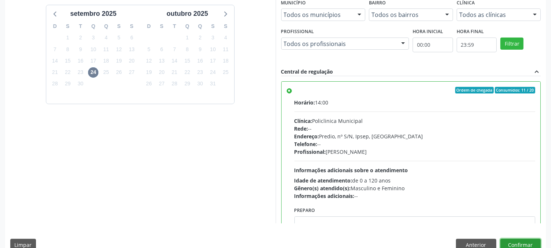
click at [526, 240] on button "Confirmar" at bounding box center [521, 244] width 40 height 12
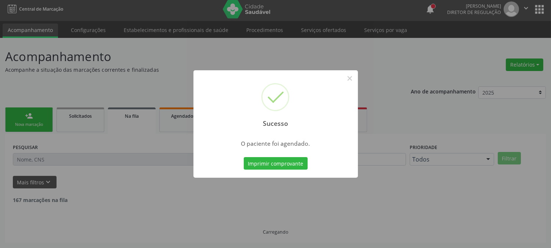
scroll to position [0, 0]
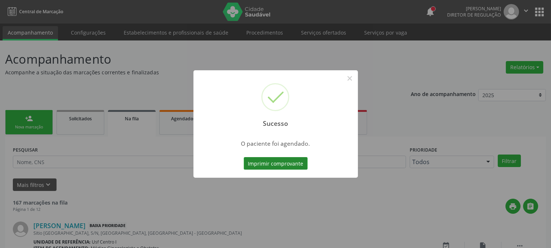
click at [288, 162] on button "Imprimir comprovante" at bounding box center [276, 163] width 64 height 12
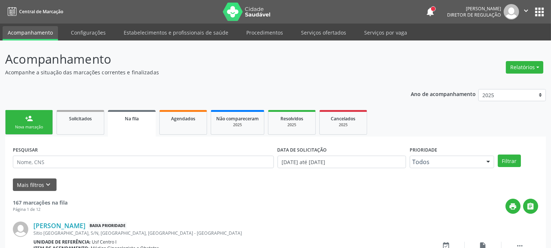
click at [42, 122] on link "person_add Nova marcação" at bounding box center [29, 122] width 48 height 25
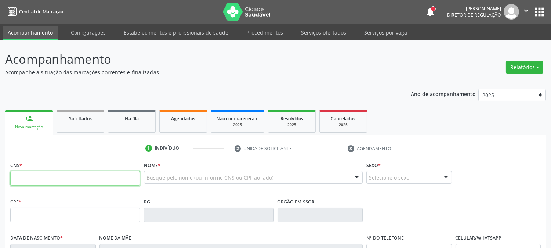
click at [103, 179] on input "text" at bounding box center [75, 178] width 130 height 15
type input "165 6727 1478 0003"
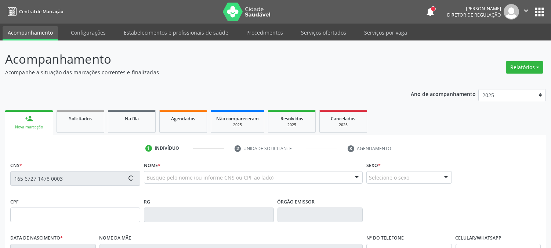
type input "25/02/1986"
type input "Maria das Gracas Pereira Amorin"
type input "[PHONE_NUMBER]"
type input "S/N"
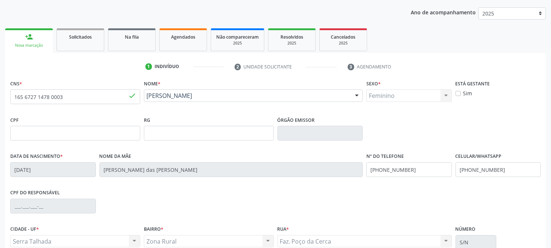
scroll to position [150, 0]
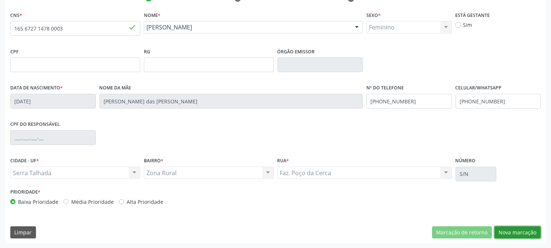
click at [528, 227] on button "Nova marcação" at bounding box center [518, 232] width 46 height 12
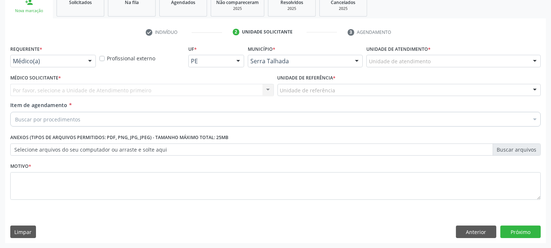
click at [84, 68] on div "Requerente * Médico(a) Médico(a) Enfermeiro(a) Paciente Nenhum resultado encont…" at bounding box center [52, 57] width 89 height 29
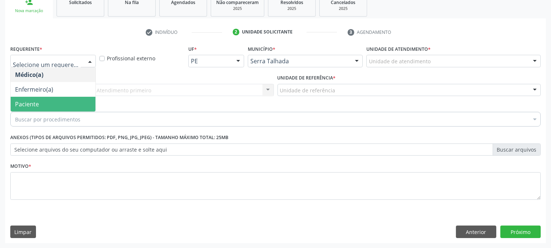
click at [63, 103] on span "Paciente" at bounding box center [53, 104] width 85 height 15
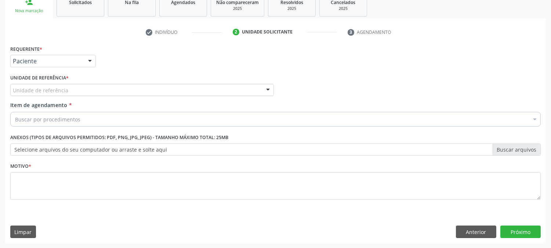
click at [69, 90] on div "Unidade de referência" at bounding box center [142, 90] width 264 height 12
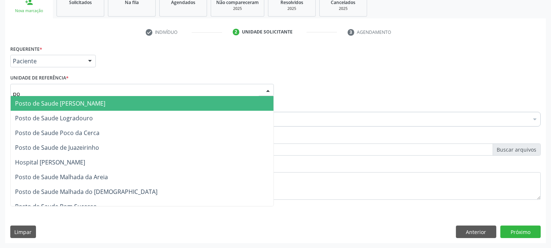
type input "poc"
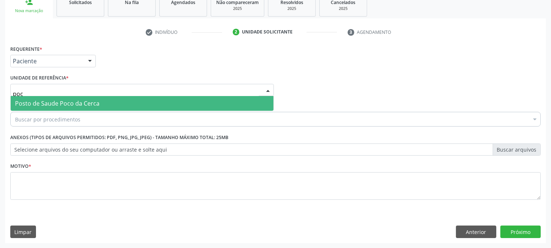
click at [69, 101] on span "Posto de Saude Poco da Cerca" at bounding box center [57, 103] width 84 height 8
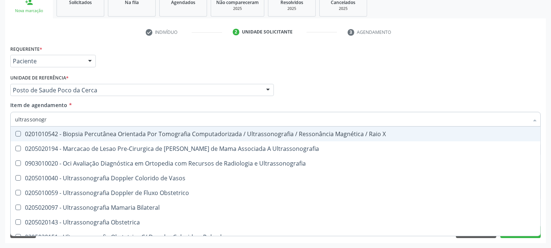
type input "ultrassonogra"
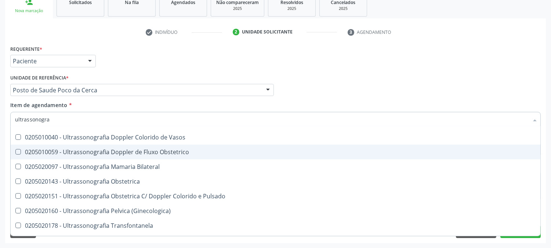
scroll to position [82, 0]
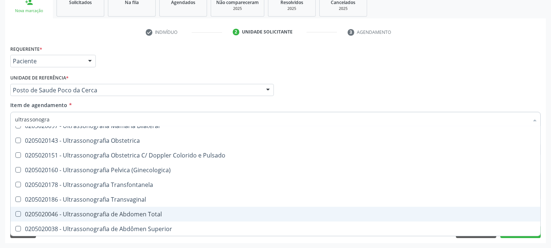
click at [136, 208] on span "0205020046 - Ultrassonografia de Abdomen Total" at bounding box center [276, 213] width 530 height 15
checkbox Total "true"
click at [0, 206] on div "Acompanhamento Acompanhe a situação das marcações correntes e finalizadas Relat…" at bounding box center [275, 86] width 551 height 324
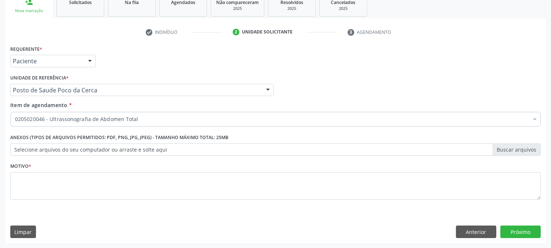
scroll to position [0, 0]
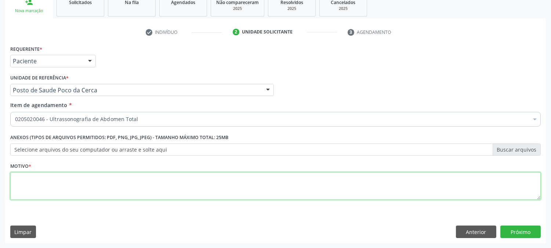
click at [124, 183] on textarea at bounding box center [275, 186] width 531 height 28
type textarea "."
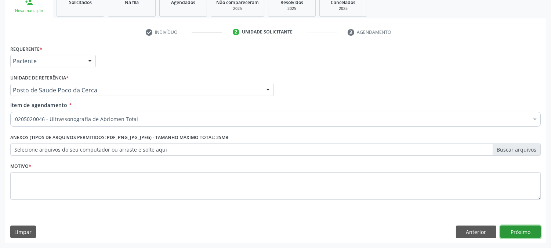
click at [513, 234] on button "Próximo" at bounding box center [521, 231] width 40 height 12
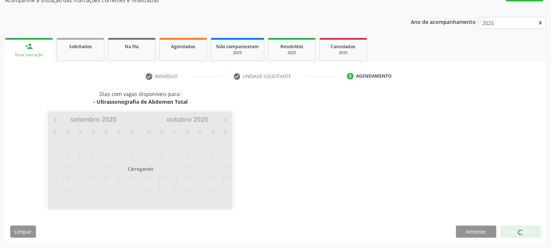
scroll to position [72, 0]
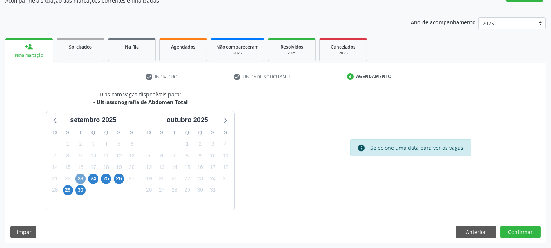
click at [78, 177] on span "23" at bounding box center [80, 178] width 10 height 10
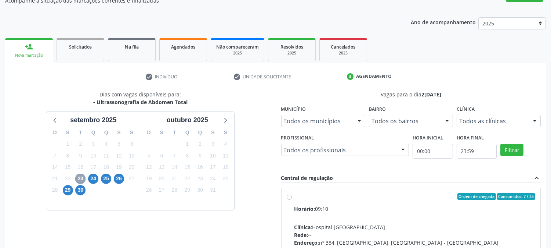
scroll to position [178, 0]
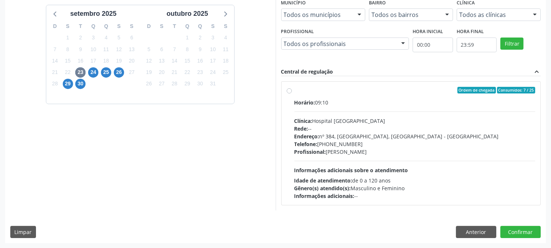
click at [385, 123] on div "Clínica: Hospital Sao Francisco" at bounding box center [415, 121] width 241 height 8
click at [292, 93] on input "Ordem de chegada Consumidos: 7 / 25 Horário: 09:10 Clínica: Hospital Sao Franci…" at bounding box center [289, 90] width 5 height 7
radio input "true"
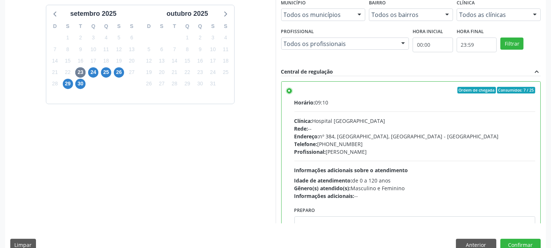
scroll to position [191, 0]
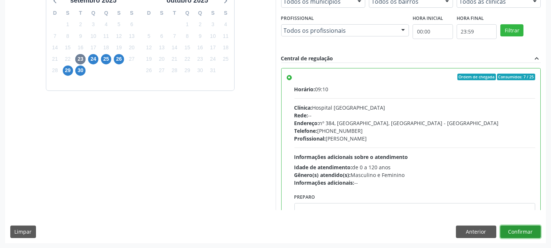
click at [526, 234] on button "Confirmar" at bounding box center [521, 231] width 40 height 12
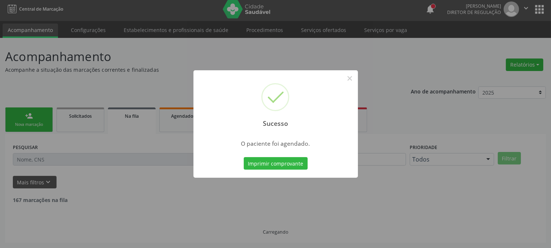
scroll to position [0, 0]
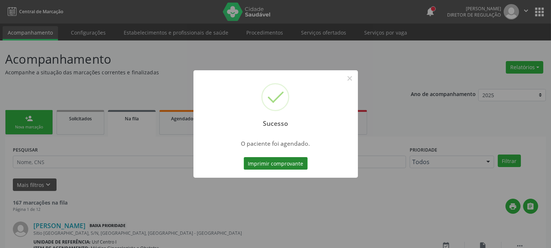
click at [285, 159] on button "Imprimir comprovante" at bounding box center [276, 163] width 64 height 12
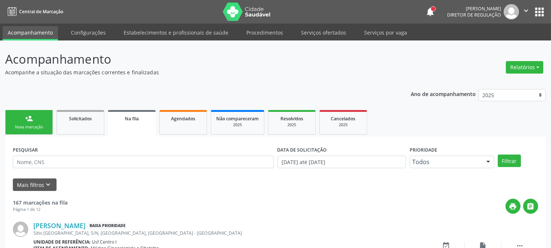
click at [41, 120] on link "person_add Nova marcação" at bounding box center [29, 122] width 48 height 25
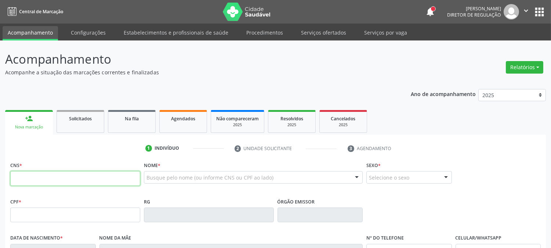
click at [86, 175] on input "text" at bounding box center [75, 178] width 130 height 15
type input "125 1773 0425 0004"
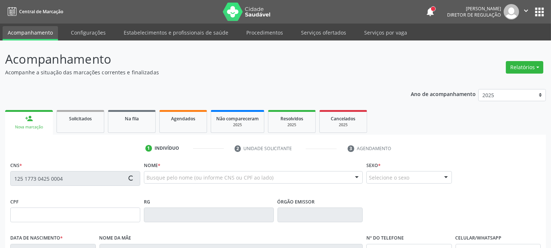
type input "23/05/1970"
type input "Maria Patricia Soares"
type input "[PHONE_NUMBER]"
type input "S/N"
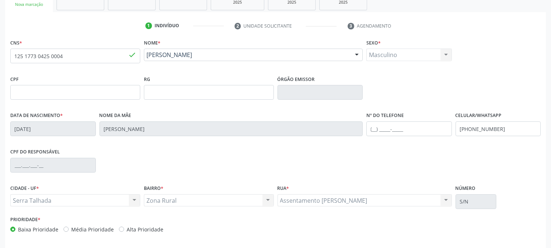
scroll to position [150, 0]
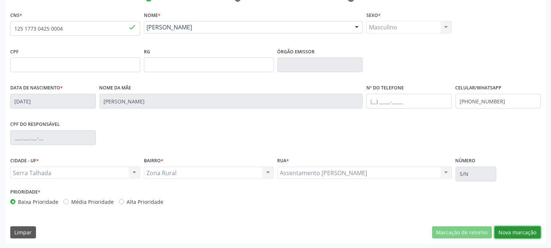
click at [501, 227] on button "Nova marcação" at bounding box center [518, 232] width 46 height 12
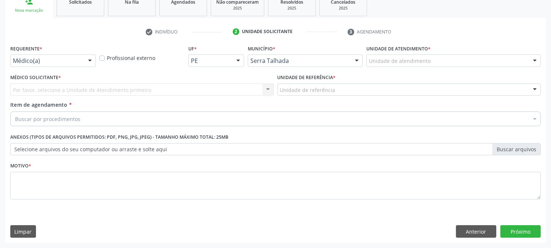
scroll to position [116, 0]
click at [89, 60] on div at bounding box center [89, 61] width 11 height 12
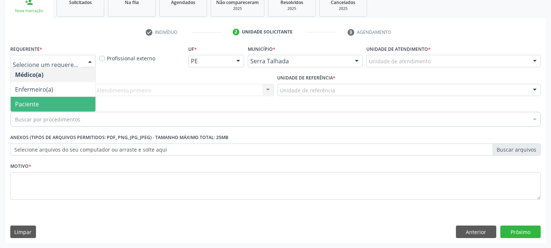
click at [70, 100] on span "Paciente" at bounding box center [53, 104] width 85 height 15
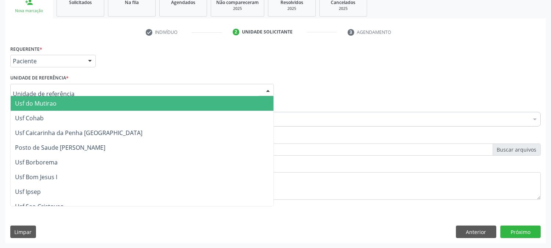
click at [71, 86] on div at bounding box center [142, 90] width 264 height 12
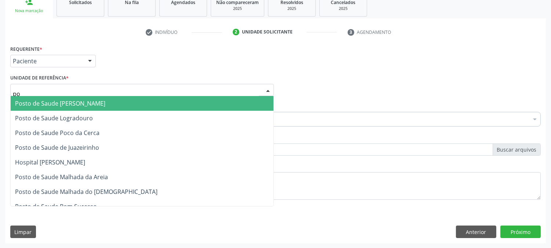
type input "poc"
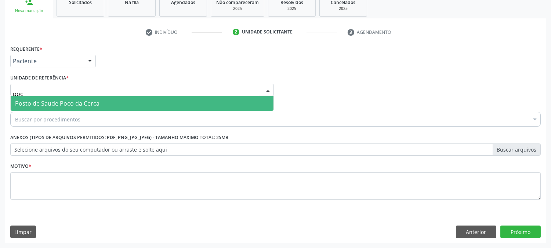
click at [72, 103] on span "Posto de Saude Poco da Cerca" at bounding box center [57, 103] width 84 height 8
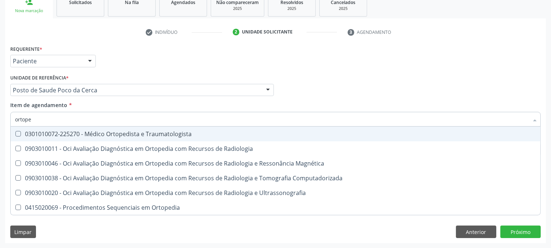
type input "ortoped"
click at [72, 135] on div "0301010072-225270 - Médico Ortopedista e Traumatologista" at bounding box center [275, 134] width 521 height 6
checkbox Traumatologista "true"
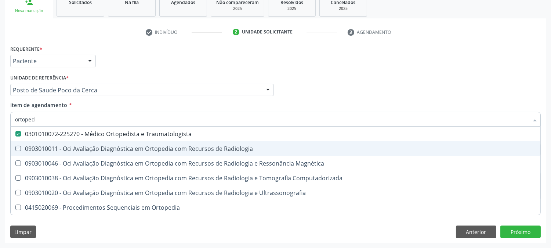
click at [0, 160] on div "Acompanhamento Acompanhe a situação das marcações correntes e finalizadas Relat…" at bounding box center [275, 86] width 551 height 324
checkbox Radiologia "true"
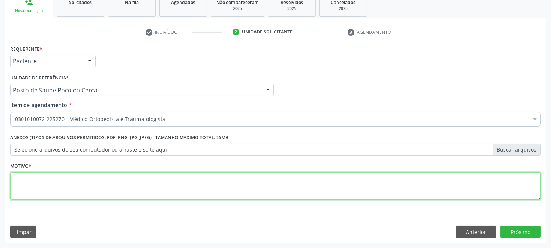
click at [57, 199] on textarea at bounding box center [275, 186] width 531 height 28
type textarea "."
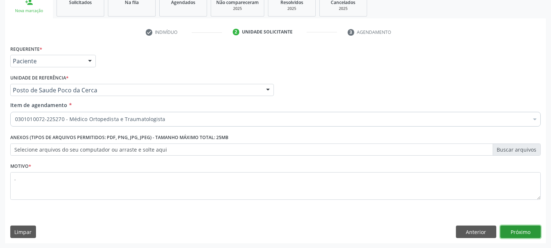
click at [520, 226] on button "Próximo" at bounding box center [521, 231] width 40 height 12
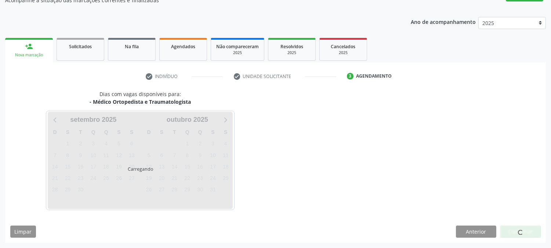
scroll to position [72, 0]
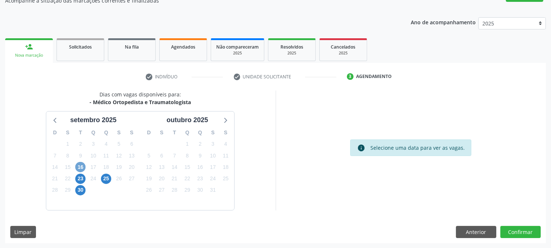
click at [80, 168] on span "16" at bounding box center [80, 167] width 10 height 10
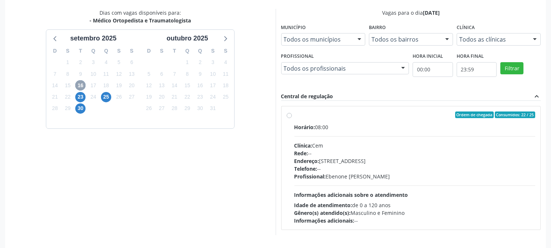
scroll to position [178, 0]
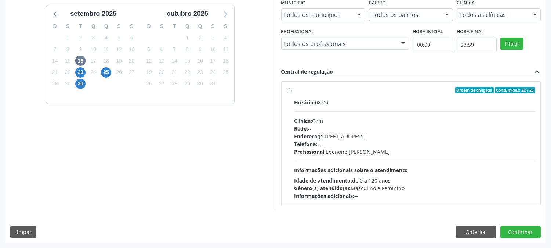
click at [364, 146] on div "Telefone: --" at bounding box center [415, 144] width 241 height 8
click at [292, 93] on input "Ordem de chegada Consumidos: 22 / 25 Horário: 08:00 Clínica: Cem Rede: -- Ender…" at bounding box center [289, 90] width 5 height 7
radio input "true"
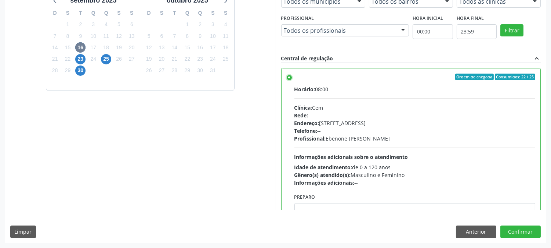
scroll to position [36, 0]
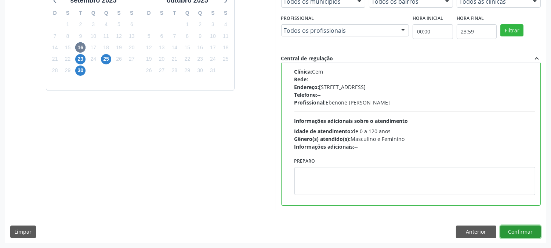
click at [530, 231] on button "Confirmar" at bounding box center [521, 231] width 40 height 12
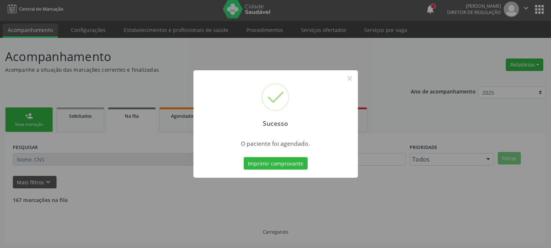
scroll to position [0, 0]
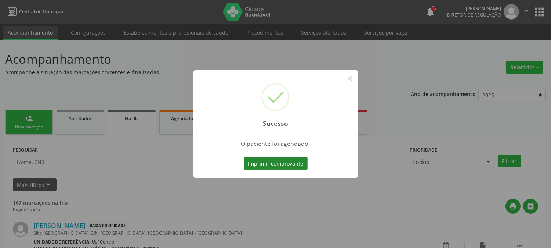
click at [283, 162] on button "Imprimir comprovante" at bounding box center [276, 163] width 64 height 12
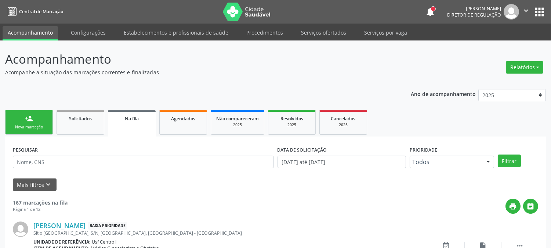
click at [41, 119] on link "person_add Nova marcação" at bounding box center [29, 122] width 48 height 25
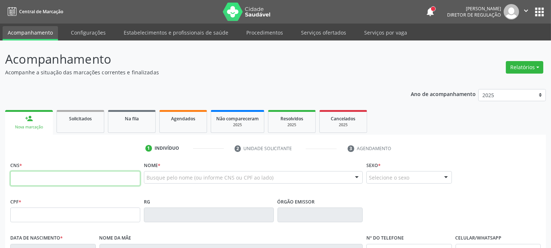
click at [93, 178] on input "text" at bounding box center [75, 178] width 130 height 15
type input "125 1773 0425 0004"
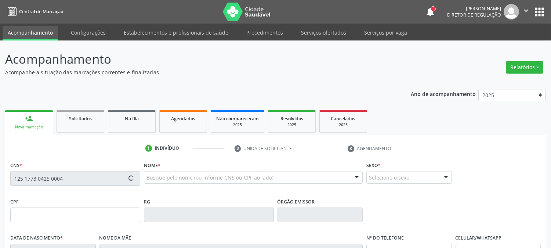
type input "23/05/1970"
type input "Maria Patricia Soares"
type input "[PHONE_NUMBER]"
type input "S/N"
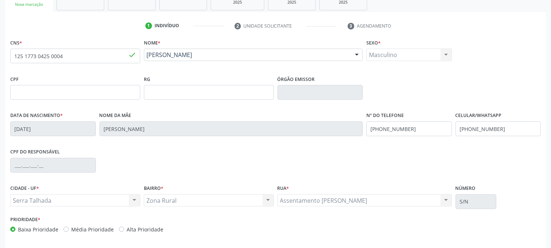
scroll to position [150, 0]
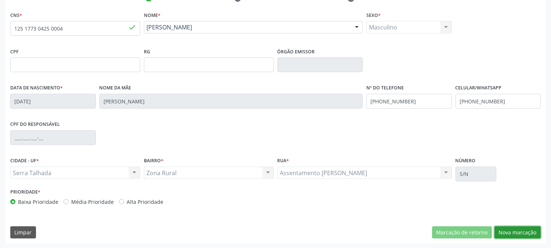
click at [509, 227] on button "Nova marcação" at bounding box center [518, 232] width 46 height 12
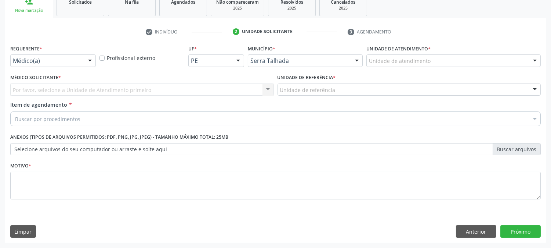
scroll to position [116, 0]
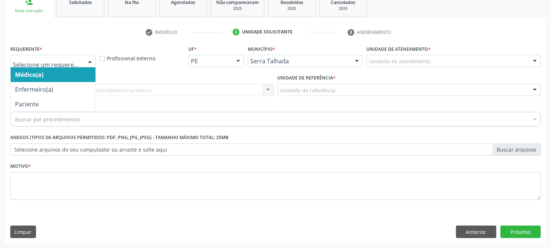
click at [86, 59] on div at bounding box center [89, 61] width 11 height 12
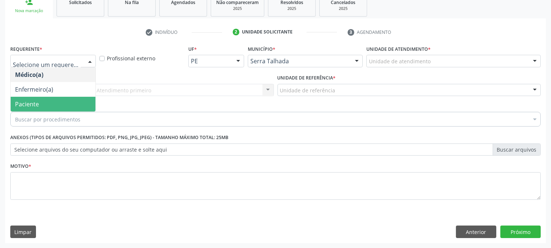
click at [52, 98] on span "Paciente" at bounding box center [53, 104] width 85 height 15
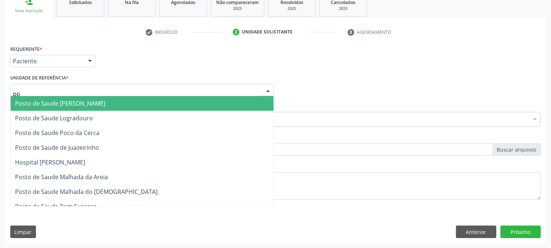
type input "poc"
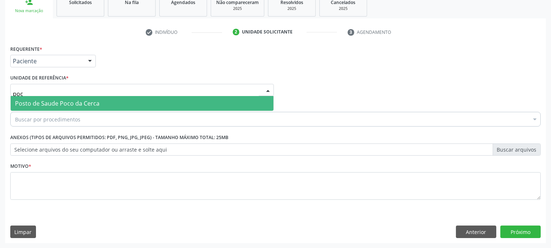
click at [56, 99] on span "Posto de Saude Poco da Cerca" at bounding box center [57, 103] width 84 height 8
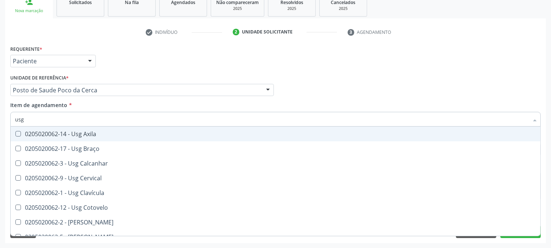
type input "usg o"
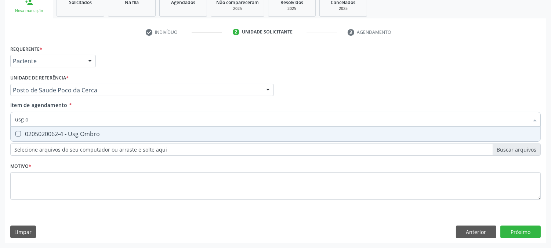
click at [71, 134] on div "0205020062-4 - Usg Ombro" at bounding box center [275, 134] width 521 height 6
checkbox Ombro "true"
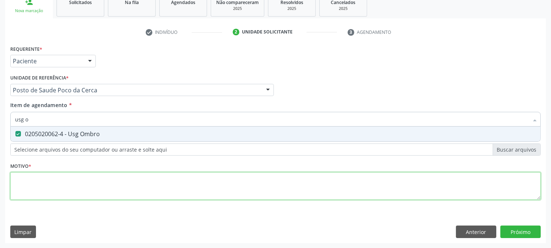
click at [91, 177] on div "Requerente * Paciente Médico(a) Enfermeiro(a) Paciente Nenhum resultado encontr…" at bounding box center [275, 126] width 531 height 166
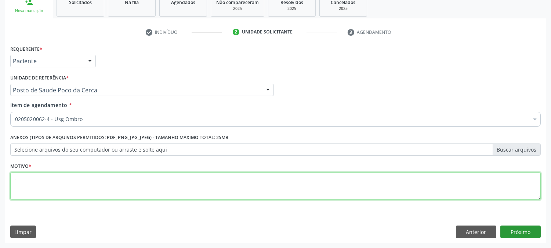
type textarea "."
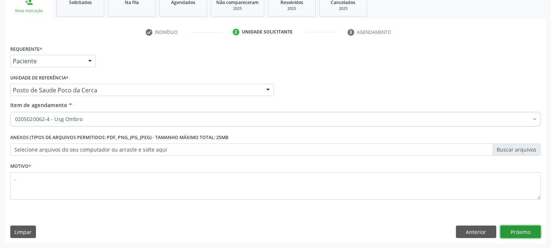
click at [526, 230] on button "Próximo" at bounding box center [521, 231] width 40 height 12
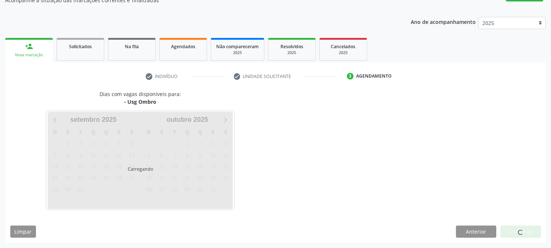
scroll to position [72, 0]
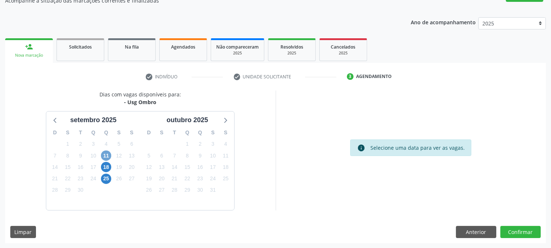
click at [111, 153] on span "11" at bounding box center [106, 155] width 10 height 10
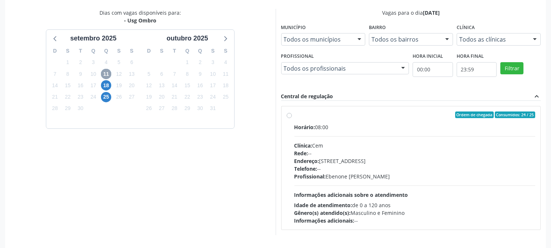
scroll to position [178, 0]
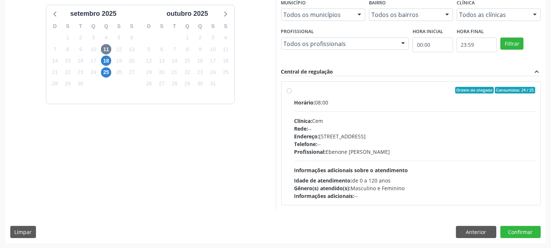
click at [353, 152] on div "Profissional: Ebenone Antonio da Silva" at bounding box center [415, 152] width 241 height 8
click at [292, 93] on input "Ordem de chegada Consumidos: 24 / 25 Horário: 08:00 Clínica: Cem Rede: -- Ender…" at bounding box center [289, 90] width 5 height 7
radio input "true"
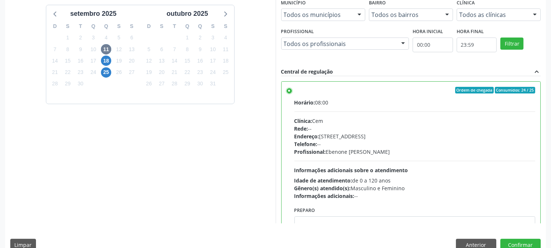
scroll to position [191, 0]
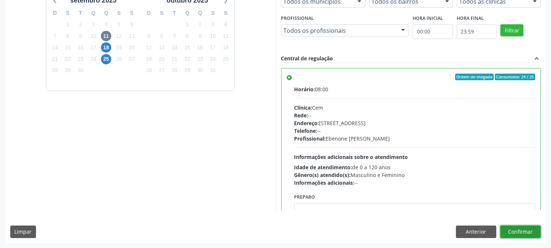
click at [518, 231] on button "Confirmar" at bounding box center [521, 231] width 40 height 12
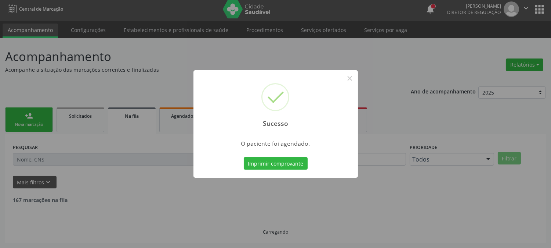
scroll to position [0, 0]
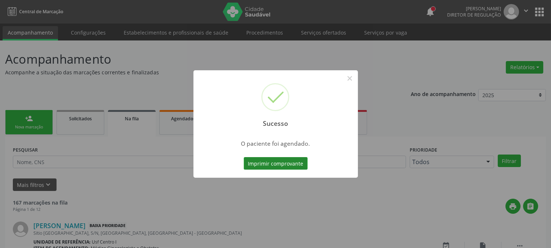
click at [288, 163] on button "Imprimir comprovante" at bounding box center [276, 163] width 64 height 12
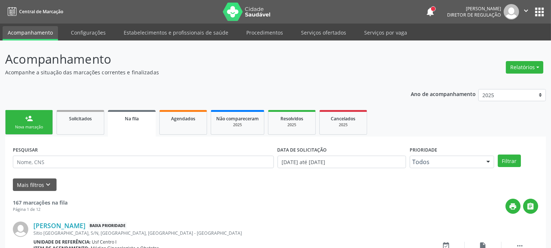
click at [35, 115] on link "person_add Nova marcação" at bounding box center [29, 122] width 48 height 25
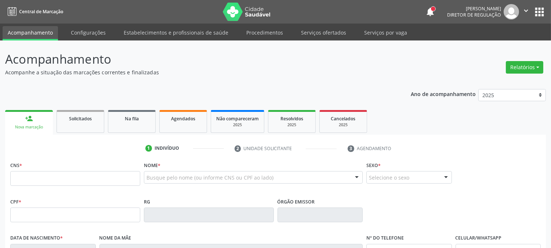
click at [77, 169] on div "CNS *" at bounding box center [75, 172] width 130 height 26
click at [78, 171] on input "text" at bounding box center [75, 178] width 130 height 15
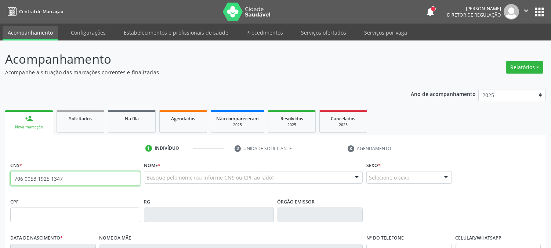
type input "706 0053 1925 1347"
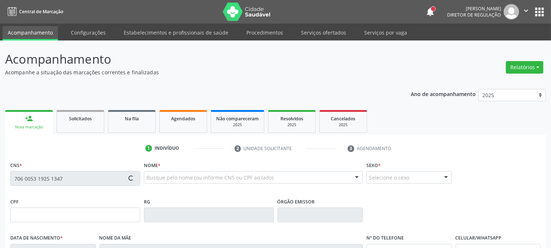
type input "[DATE]"
type input "[PERSON_NAME] das Dores da [PERSON_NAME]"
type input "[PHONE_NUMBER]"
type input "S/N"
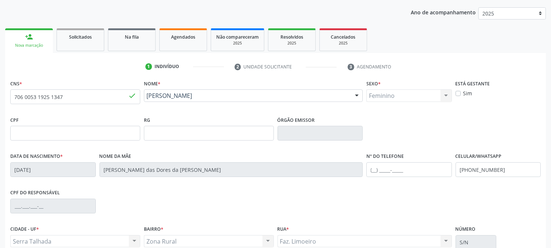
scroll to position [150, 0]
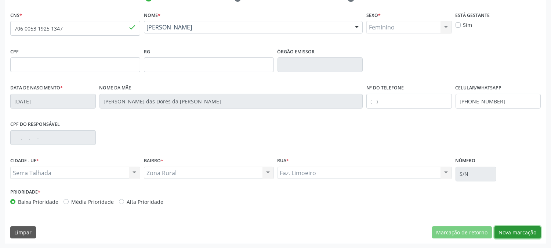
click at [512, 227] on button "Nova marcação" at bounding box center [518, 232] width 46 height 12
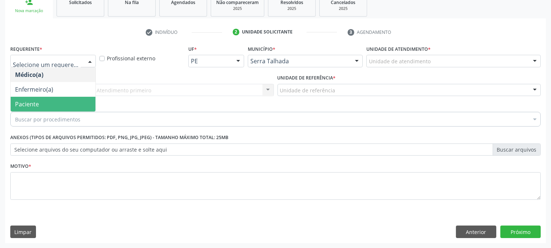
click at [64, 101] on span "Paciente" at bounding box center [53, 104] width 85 height 15
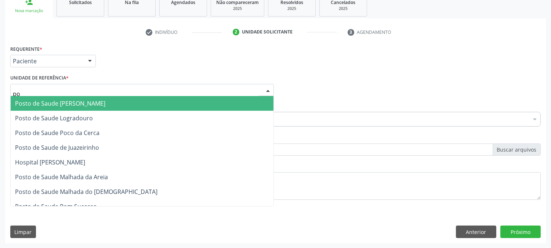
type input "poc"
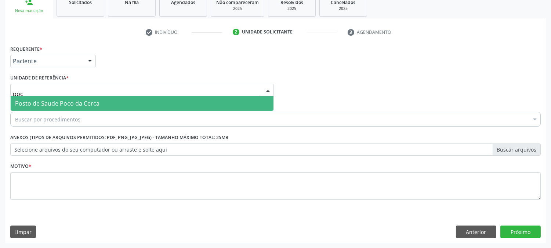
click at [67, 97] on span "Posto de Saude Poco da Cerca" at bounding box center [142, 103] width 263 height 15
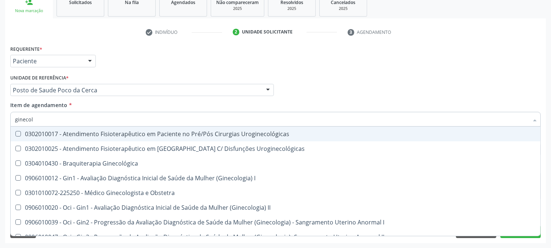
type input "ginecolo"
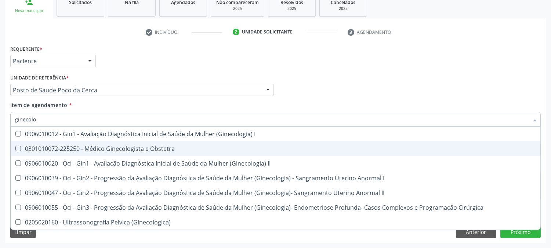
click at [68, 141] on span "0301010072-225250 - Médico Ginecologista e Obstetra" at bounding box center [276, 148] width 530 height 15
checkbox Obstetra "true"
click at [0, 145] on div "Acompanhamento Acompanhe a situação das marcações correntes e finalizadas Relat…" at bounding box center [275, 86] width 551 height 324
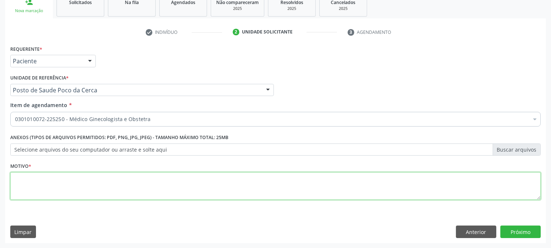
click at [51, 181] on textarea at bounding box center [275, 186] width 531 height 28
type textarea "."
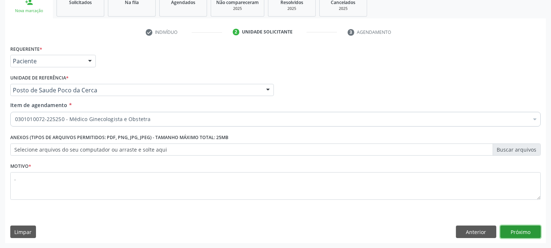
click at [519, 232] on button "Próximo" at bounding box center [521, 231] width 40 height 12
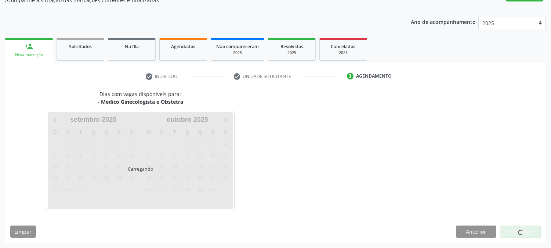
scroll to position [72, 0]
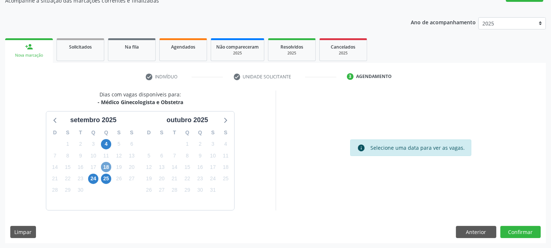
click at [103, 162] on span "18" at bounding box center [106, 167] width 10 height 10
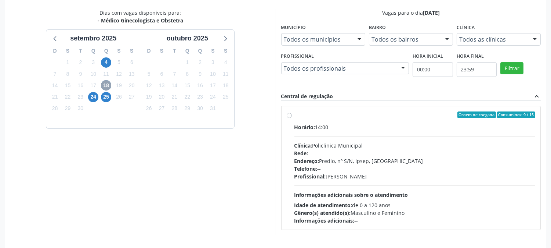
scroll to position [178, 0]
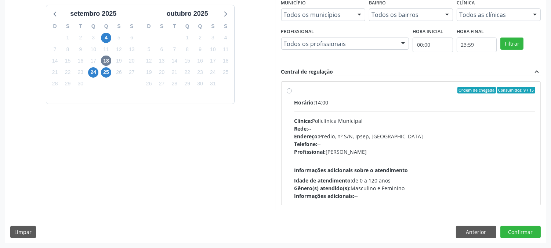
click at [336, 150] on div "Profissional: [PERSON_NAME]" at bounding box center [415, 152] width 241 height 8
click at [292, 93] on input "Ordem de chegada Consumidos: 9 / 15 Horário: 14:00 Clínica: Policlinica Municip…" at bounding box center [289, 90] width 5 height 7
radio input "true"
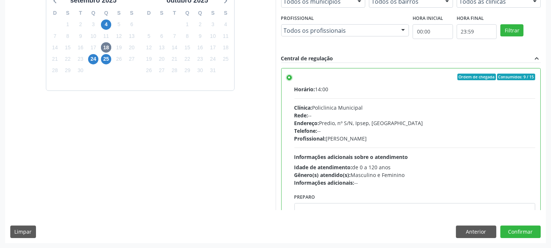
scroll to position [36, 0]
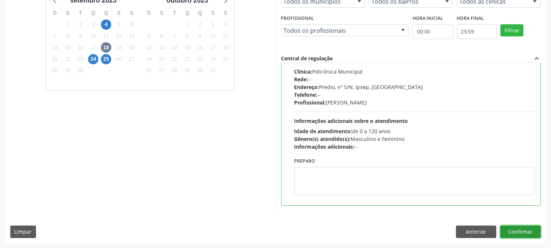
click at [517, 227] on button "Confirmar" at bounding box center [521, 231] width 40 height 12
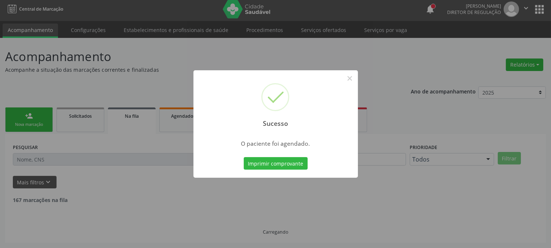
scroll to position [0, 0]
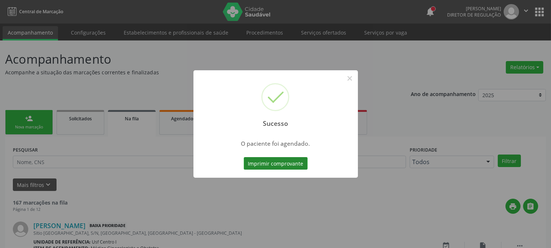
click at [269, 161] on button "Imprimir comprovante" at bounding box center [276, 163] width 64 height 12
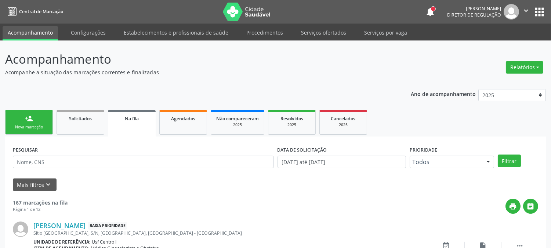
click at [18, 123] on link "person_add Nova marcação" at bounding box center [29, 122] width 48 height 25
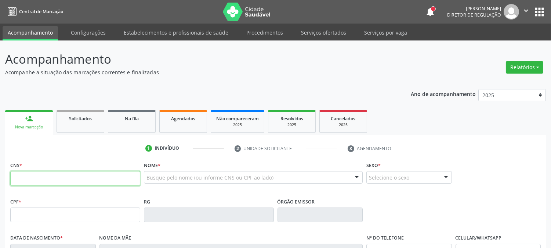
click at [60, 182] on input "text" at bounding box center [75, 178] width 130 height 15
type input "705 0074 4701 8053"
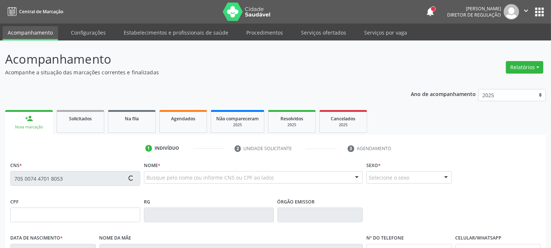
type input "[DATE]"
type input "[PERSON_NAME]"
type input "[PHONE_NUMBER]"
type input "14"
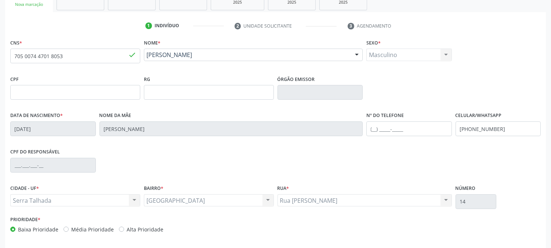
scroll to position [150, 0]
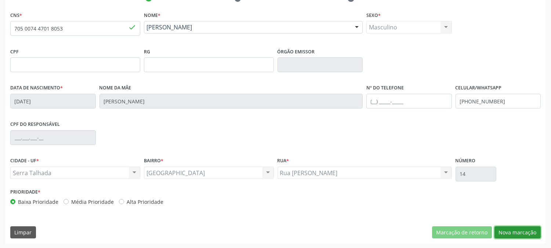
click at [518, 226] on button "Nova marcação" at bounding box center [518, 232] width 46 height 12
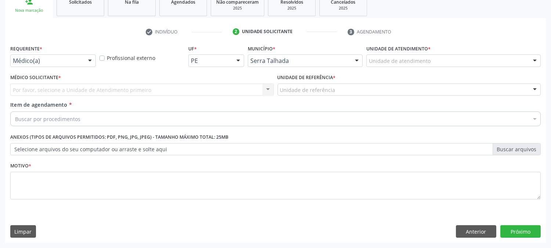
scroll to position [116, 0]
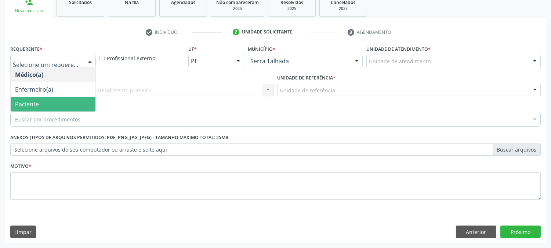
click at [61, 100] on span "Paciente" at bounding box center [53, 104] width 85 height 15
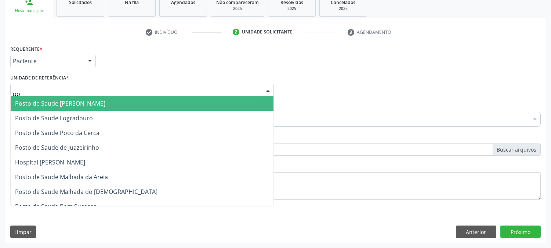
type input "poc"
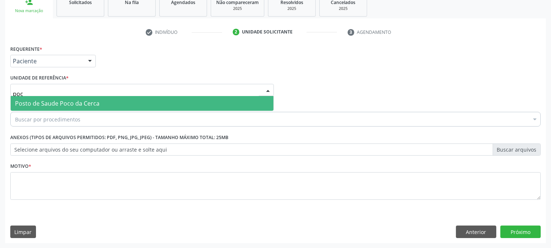
click at [72, 98] on span "Posto de Saude Poco da Cerca" at bounding box center [142, 103] width 263 height 15
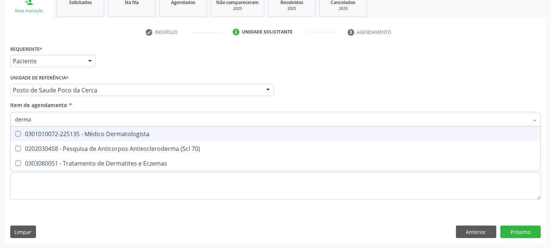
type input "dermat"
click at [65, 131] on div "0301010072-225135 - Médico Dermatologista" at bounding box center [275, 134] width 521 height 6
checkbox Dermatologista "true"
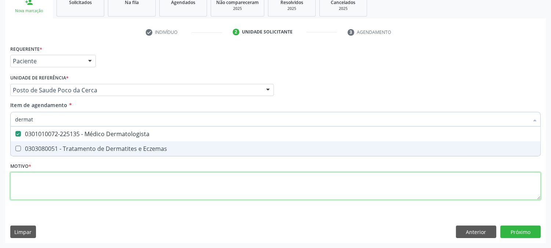
click at [54, 193] on div "Requerente * Paciente Médico(a) Enfermeiro(a) Paciente Nenhum resultado encontr…" at bounding box center [275, 126] width 531 height 166
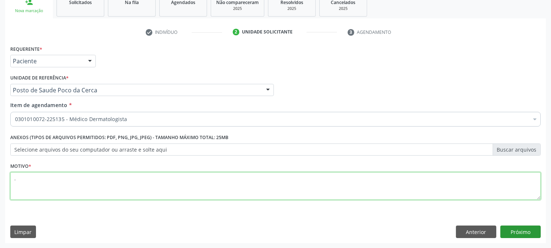
type textarea "."
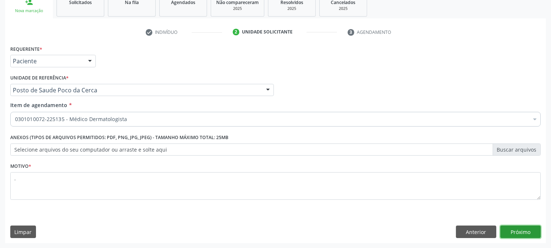
click at [519, 233] on button "Próximo" at bounding box center [521, 231] width 40 height 12
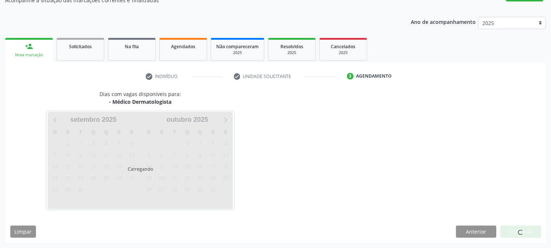
scroll to position [72, 0]
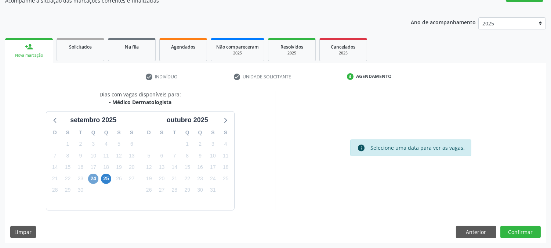
click at [89, 181] on span "24" at bounding box center [93, 178] width 10 height 10
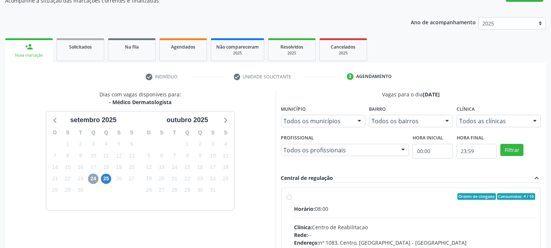
scroll to position [191, 0]
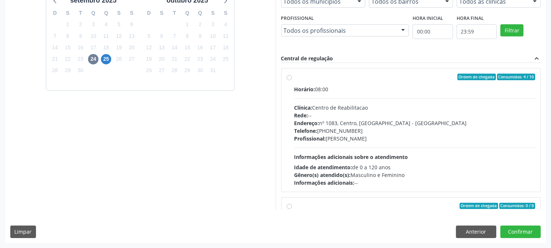
click at [380, 164] on div "Idade de atendimento: de 0 a 120 anos" at bounding box center [415, 167] width 241 height 8
click at [292, 80] on input "Ordem de chegada Consumidos: 4 / 10 Horário: 08:00 Clínica: Centro de Reabilita…" at bounding box center [289, 76] width 5 height 7
radio input "true"
click at [380, 164] on div "Idade de atendimento: de 0 a 120 anos" at bounding box center [415, 167] width 241 height 8
click at [292, 80] on input "Ordem de chegada Consumidos: 4 / 10 Horário: 08:00 Clínica: Centro de Reabilita…" at bounding box center [289, 76] width 5 height 7
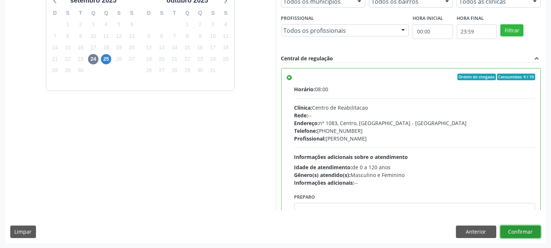
click at [514, 226] on button "Confirmar" at bounding box center [521, 231] width 40 height 12
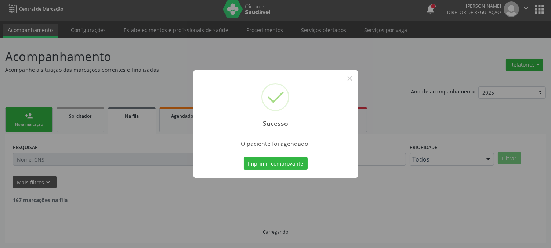
scroll to position [0, 0]
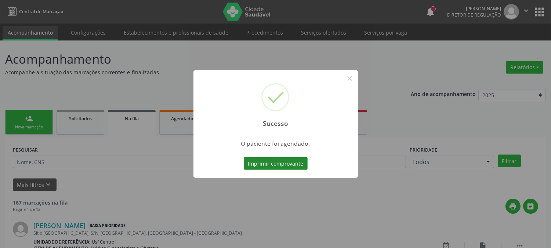
click at [274, 163] on button "Imprimir comprovante" at bounding box center [276, 163] width 64 height 12
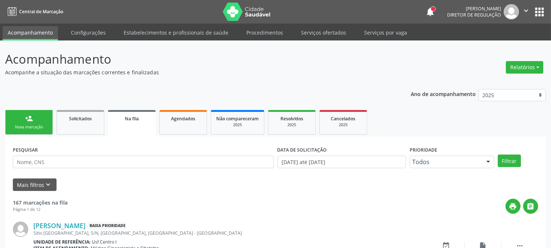
click at [28, 124] on div "Nova marcação" at bounding box center [29, 127] width 37 height 6
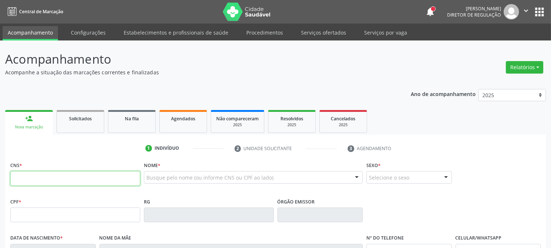
click at [48, 174] on input "text" at bounding box center [75, 178] width 130 height 15
type input "898 0009 0617 7903"
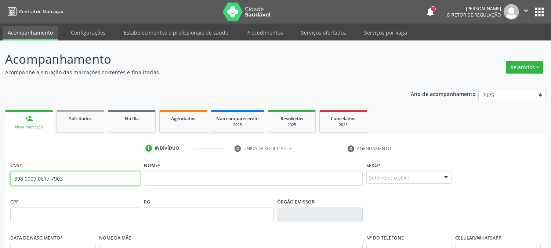
drag, startPoint x: 67, startPoint y: 176, endPoint x: 0, endPoint y: 182, distance: 67.2
click at [0, 182] on div "Acompanhamento Acompanhe a situação das marcações correntes e finalizadas Relat…" at bounding box center [275, 219] width 551 height 358
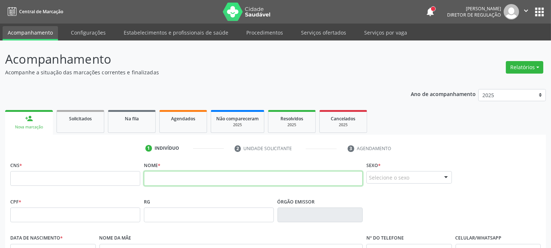
click at [153, 173] on input "text" at bounding box center [253, 178] width 219 height 15
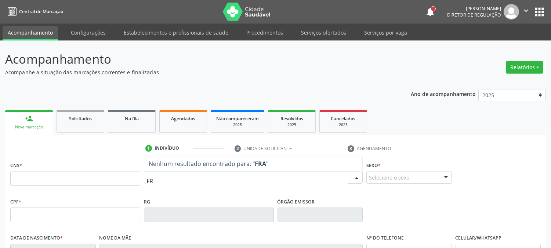
type input "F"
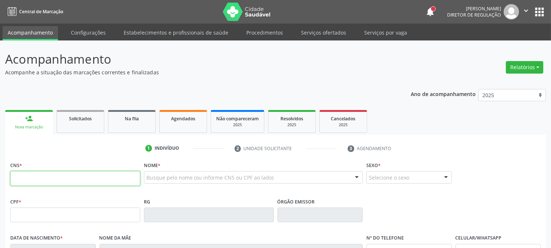
click at [113, 178] on input "text" at bounding box center [75, 178] width 130 height 15
paste input "898 0009 0617 7903"
type input "898 0009 0617 7903"
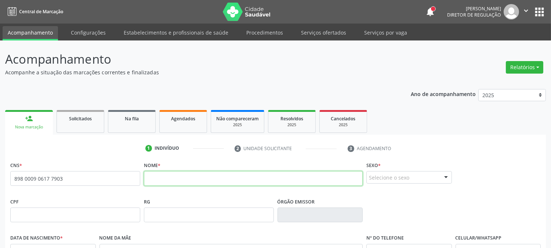
click at [158, 182] on input "text" at bounding box center [253, 178] width 219 height 15
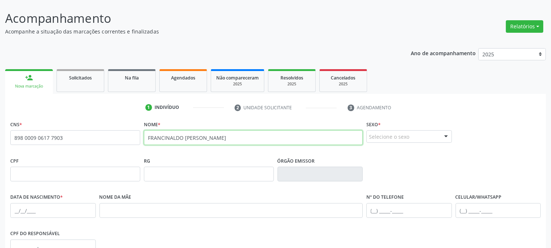
scroll to position [82, 0]
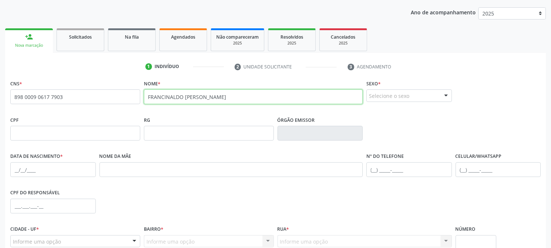
type input "FRANCINALDO [PERSON_NAME]"
click at [441, 90] on div at bounding box center [446, 96] width 11 height 12
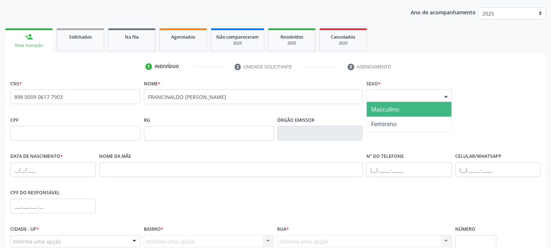
click at [420, 108] on span "Masculino" at bounding box center [409, 109] width 85 height 15
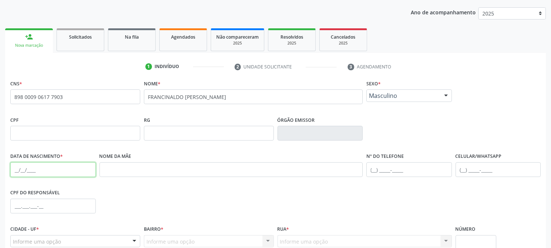
click at [16, 166] on input "text" at bounding box center [53, 169] width 86 height 15
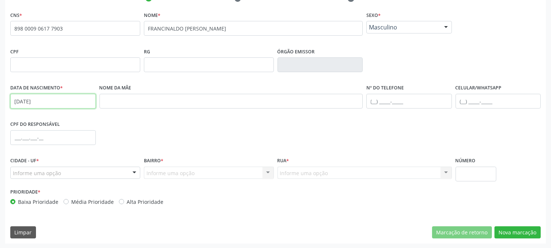
type input "[DATE]"
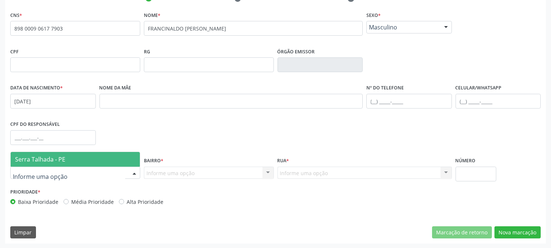
click at [88, 168] on div at bounding box center [75, 172] width 130 height 12
click at [86, 155] on span "Serra Talhada - PE" at bounding box center [75, 159] width 129 height 15
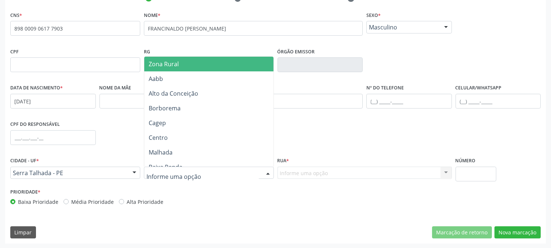
click at [191, 178] on div at bounding box center [209, 172] width 130 height 12
click at [189, 68] on span "Zona Rural" at bounding box center [208, 64] width 129 height 15
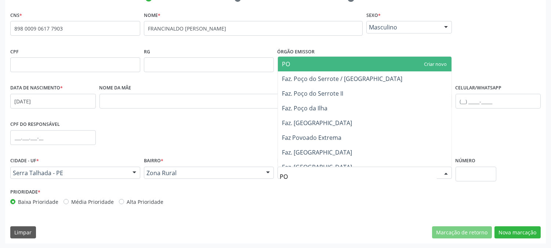
type input "POÇ"
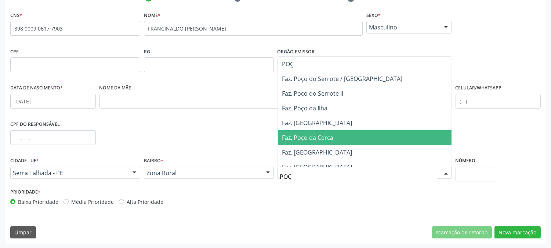
click at [307, 138] on span "Faz. Poço da Cerca" at bounding box center [307, 137] width 51 height 8
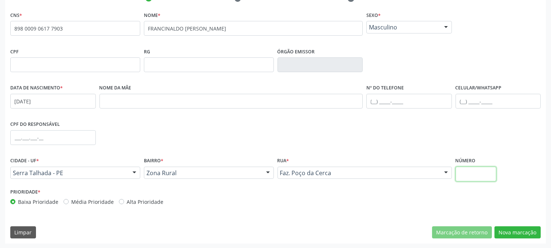
click at [462, 172] on input "text" at bounding box center [476, 173] width 41 height 15
type input "SN"
click at [510, 227] on button "Nova marcação" at bounding box center [518, 232] width 46 height 12
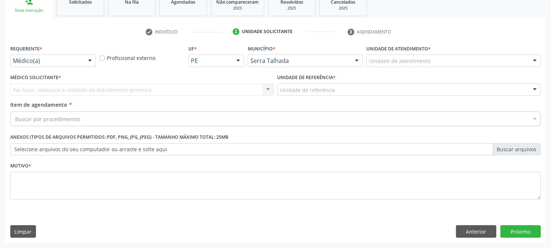
scroll to position [116, 0]
click at [86, 58] on div at bounding box center [89, 61] width 11 height 12
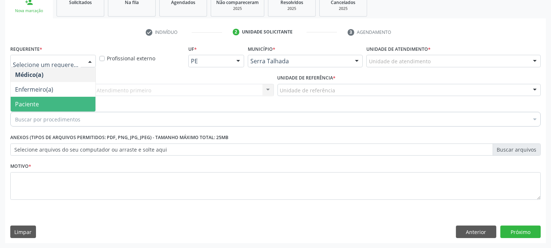
click at [56, 101] on span "Paciente" at bounding box center [53, 104] width 85 height 15
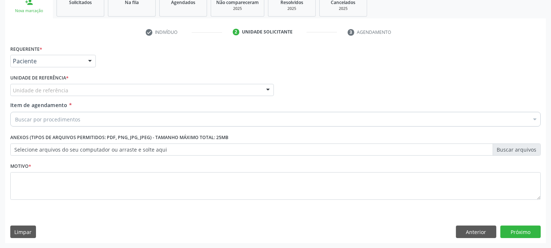
click at [61, 81] on label "Unidade de referência *" at bounding box center [39, 77] width 58 height 11
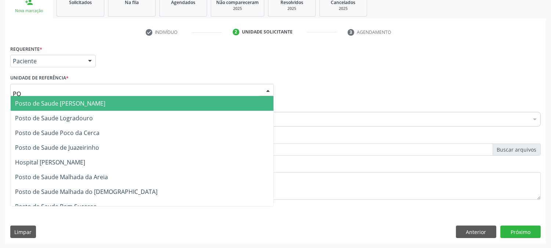
type input "POC"
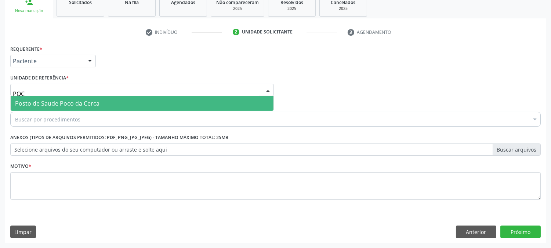
click at [56, 102] on span "Posto de Saude Poco da Cerca" at bounding box center [57, 103] width 84 height 8
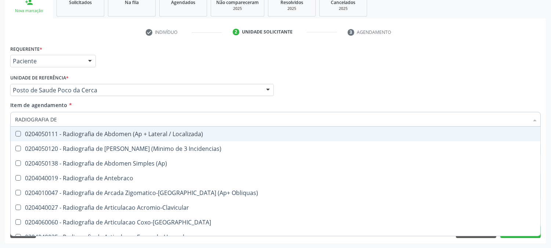
type input "RADIOGRAFIA DE P"
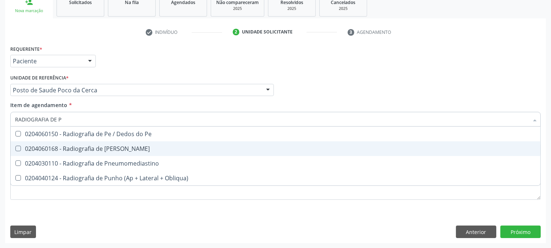
click at [96, 146] on div "0204060168 - Radiografia de Perna" at bounding box center [275, 148] width 521 height 6
checkbox Perna "true"
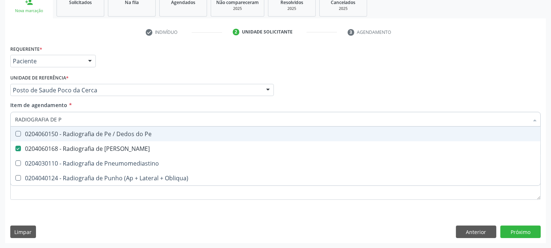
click at [101, 134] on div "0204060150 - Radiografia de Pe / Dedos do Pe" at bounding box center [275, 134] width 521 height 6
checkbox Pe "true"
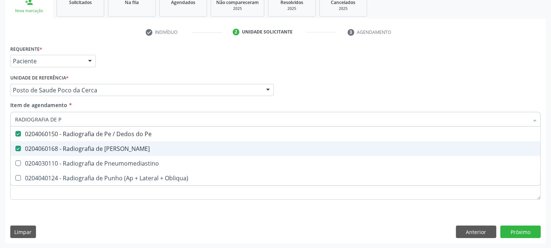
click at [18, 147] on Perna at bounding box center [18, 148] width 6 height 6
click at [15, 147] on Perna "checkbox" at bounding box center [13, 148] width 5 height 5
checkbox Perna "false"
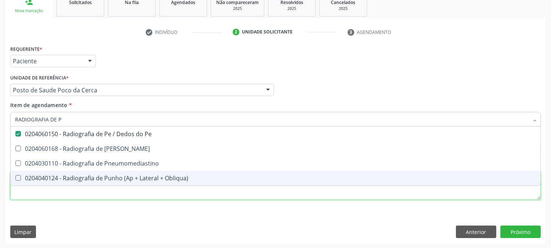
click at [28, 194] on div "Requerente * Paciente Médico(a) Enfermeiro(a) Paciente Nenhum resultado encontr…" at bounding box center [275, 126] width 531 height 166
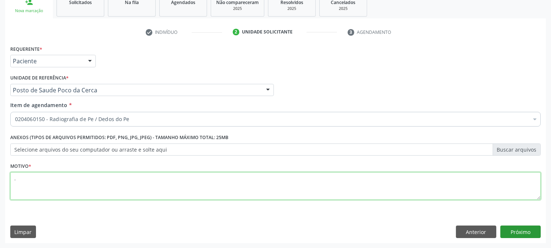
type textarea "."
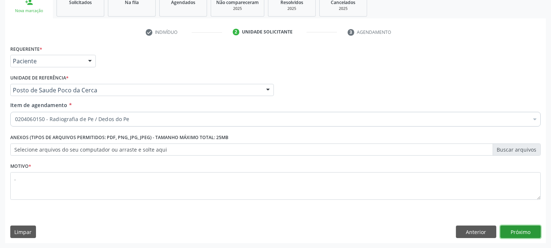
click at [532, 228] on button "Próximo" at bounding box center [521, 231] width 40 height 12
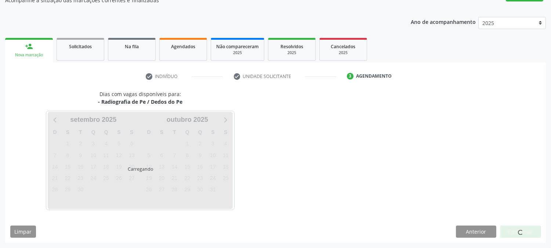
scroll to position [72, 0]
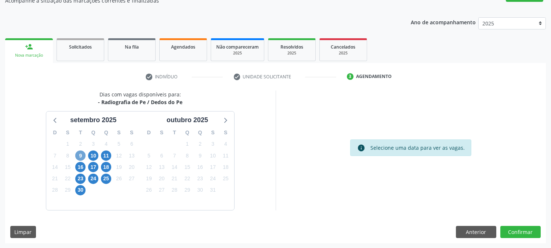
click at [82, 157] on span "9" at bounding box center [80, 155] width 10 height 10
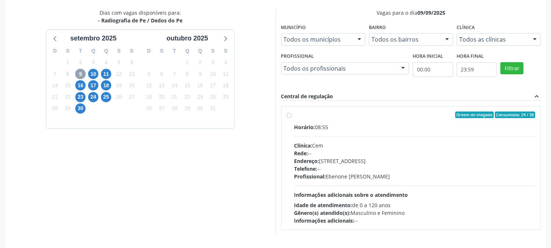
scroll to position [178, 0]
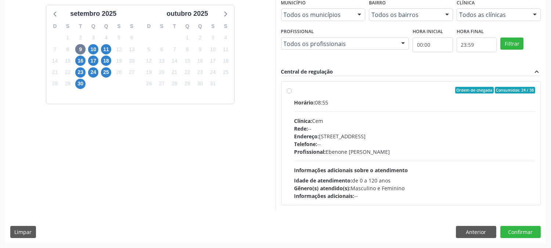
click at [352, 165] on div "Horário: 08:55 Clínica: Cem Rede: -- Endereço: Casa, nº 393, Nossa Senhora da P…" at bounding box center [415, 148] width 241 height 101
click at [292, 93] on input "Ordem de chegada Consumidos: 24 / 38 Horário: 08:55 Clínica: Cem Rede: -- Ender…" at bounding box center [289, 90] width 5 height 7
radio input "true"
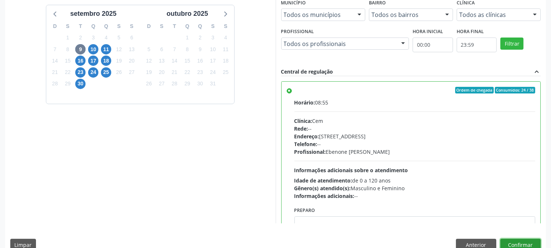
click at [518, 241] on button "Confirmar" at bounding box center [521, 244] width 40 height 12
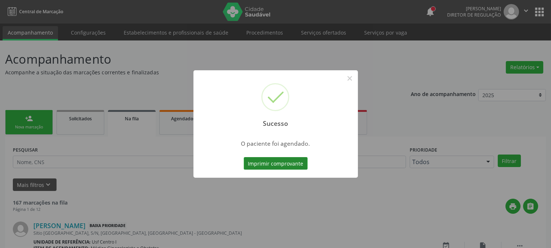
click at [291, 165] on button "Imprimir comprovante" at bounding box center [276, 163] width 64 height 12
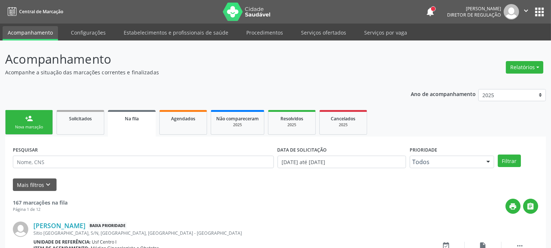
click at [26, 118] on div "person_add" at bounding box center [29, 118] width 8 height 8
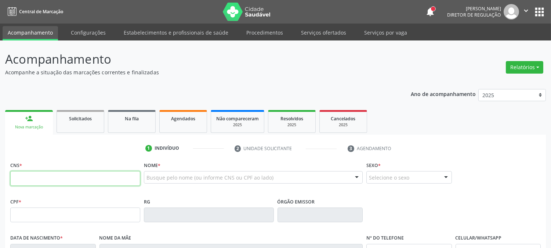
click at [43, 173] on input "text" at bounding box center [75, 178] width 130 height 15
type input "165 6956 0841 0004"
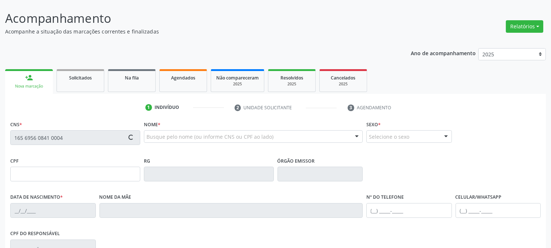
scroll to position [82, 0]
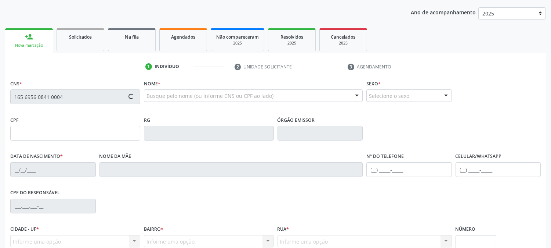
type input "114.268.044-40"
type input "10/11/1995"
type input "Damiana Emilia Pereira"
type input "(81) 99721-5197"
type input "S/N"
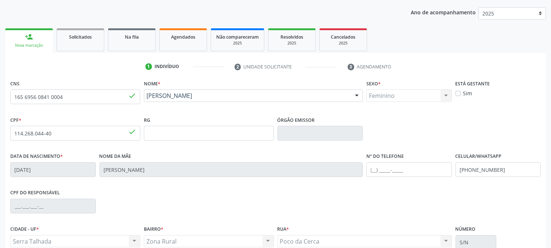
scroll to position [150, 0]
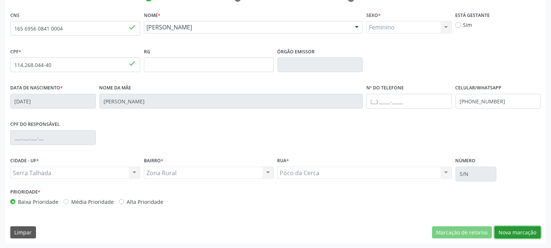
click at [504, 228] on button "Nova marcação" at bounding box center [518, 232] width 46 height 12
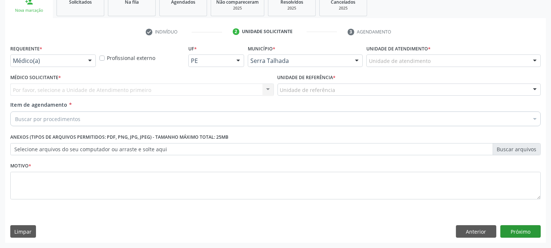
scroll to position [116, 0]
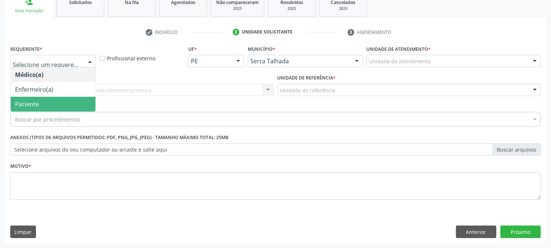
click at [60, 101] on span "Paciente" at bounding box center [53, 104] width 85 height 15
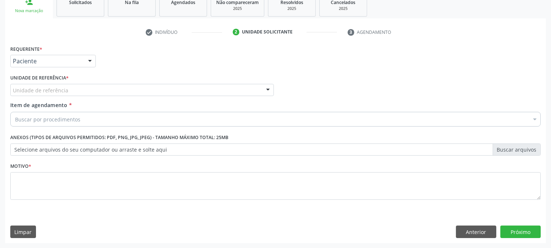
click at [62, 85] on div "Unidade de referência" at bounding box center [142, 90] width 264 height 12
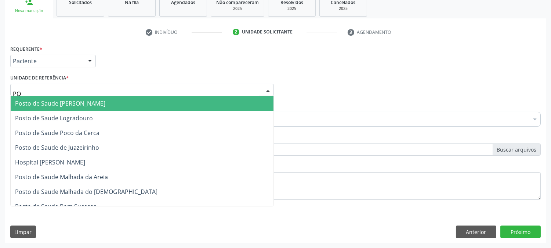
type input "POC"
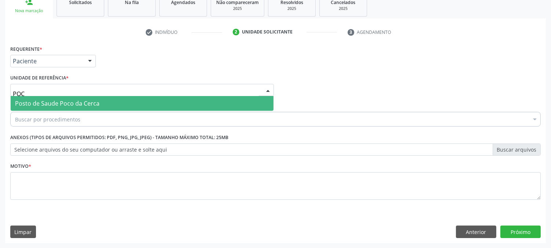
click at [60, 104] on span "Posto de Saude Poco da Cerca" at bounding box center [57, 103] width 84 height 8
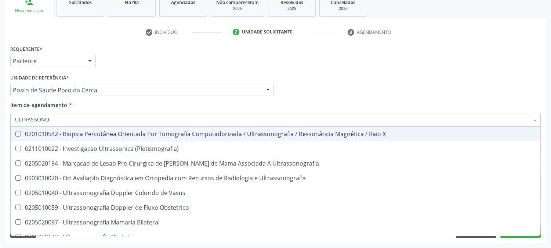
type input "ULTRASSONOG"
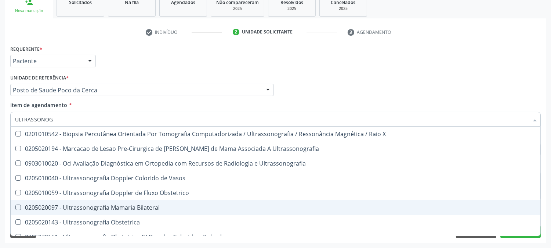
scroll to position [122, 0]
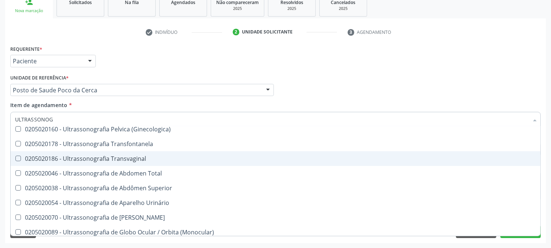
click at [120, 156] on div "0205020186 - Ultrassonografia Transvaginal" at bounding box center [275, 158] width 521 height 6
checkbox Transvaginal "true"
click at [0, 157] on div "Acompanhamento Acompanhe a situação das marcações correntes e finalizadas Relat…" at bounding box center [275, 86] width 551 height 324
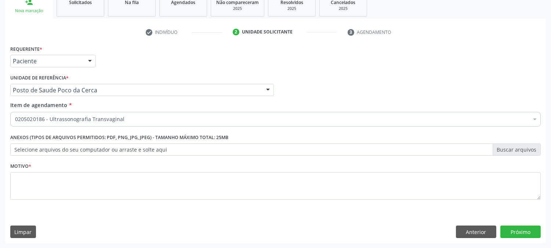
scroll to position [0, 0]
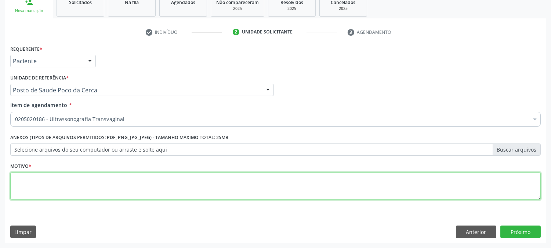
click at [103, 181] on textarea at bounding box center [275, 186] width 531 height 28
type textarea "."
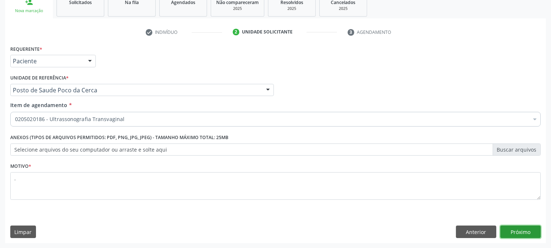
click at [517, 233] on button "Próximo" at bounding box center [521, 231] width 40 height 12
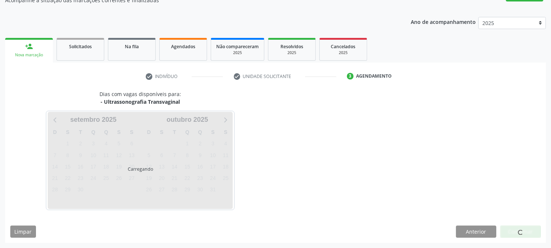
scroll to position [72, 0]
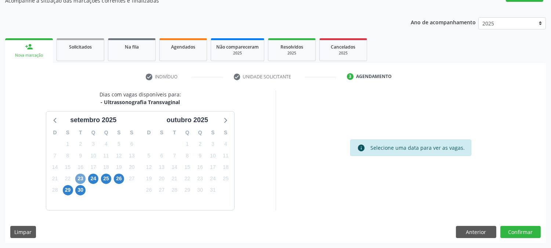
click at [76, 179] on span "23" at bounding box center [80, 178] width 10 height 10
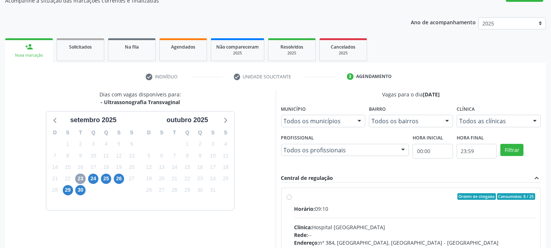
scroll to position [178, 0]
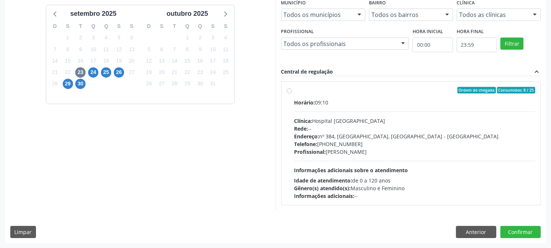
click at [353, 174] on div "Horário: 09:10 Clínica: Hospital Sao Francisco Rede: -- Endereço: nº 384, Varze…" at bounding box center [415, 148] width 241 height 101
click at [292, 93] on input "Ordem de chegada Consumidos: 8 / 25 Horário: 09:10 Clínica: Hospital Sao Franci…" at bounding box center [289, 90] width 5 height 7
radio input "true"
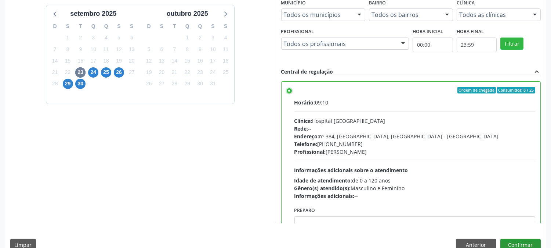
scroll to position [36, 0]
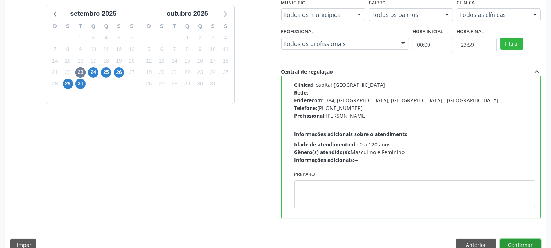
click at [513, 245] on button "Confirmar" at bounding box center [521, 244] width 40 height 12
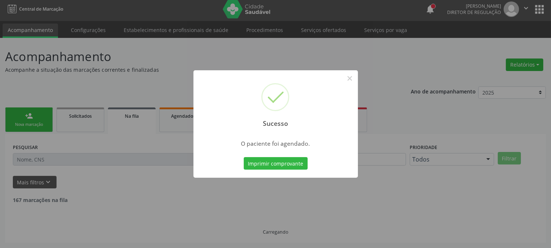
scroll to position [0, 0]
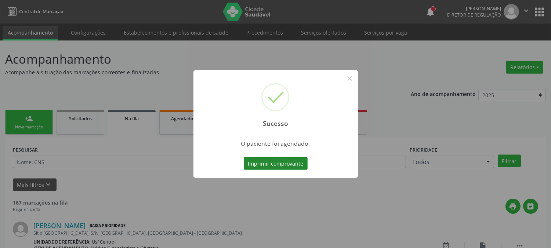
click at [292, 166] on button "Imprimir comprovante" at bounding box center [276, 163] width 64 height 12
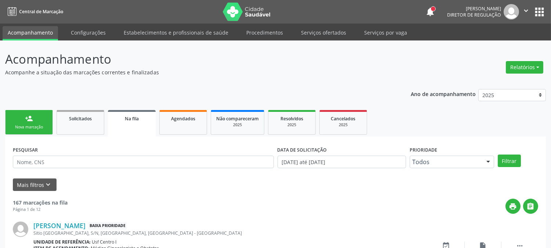
click at [27, 122] on div "person_add" at bounding box center [29, 118] width 8 height 8
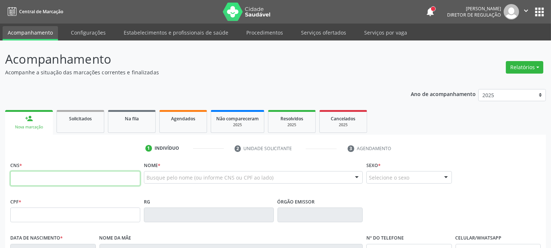
click at [38, 181] on input "text" at bounding box center [75, 178] width 130 height 15
type input "704 1052 4199 1480"
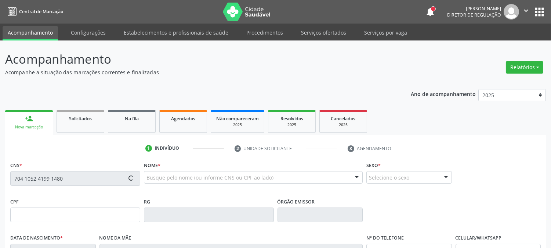
type input "20/05/2003"
type input "Edjane da Silva"
type input "(87) 99999-9999"
type input "S/N"
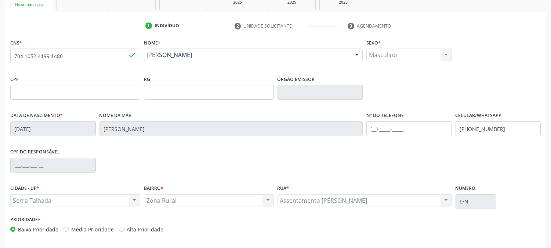
scroll to position [150, 0]
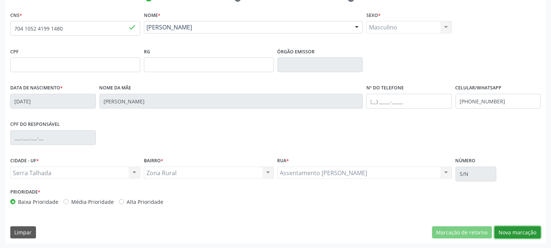
click at [514, 227] on button "Nova marcação" at bounding box center [518, 232] width 46 height 12
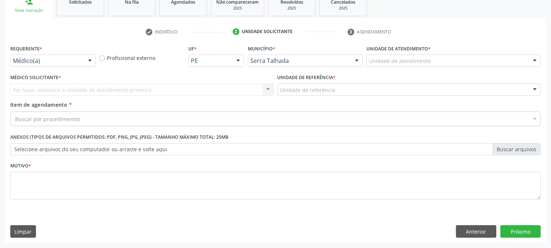
scroll to position [116, 0]
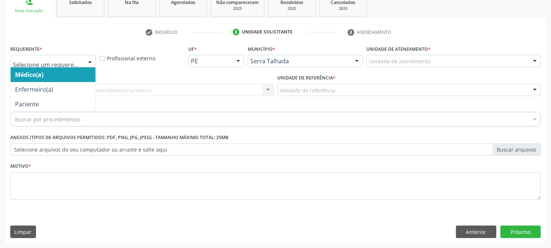
click at [82, 61] on div at bounding box center [53, 61] width 86 height 12
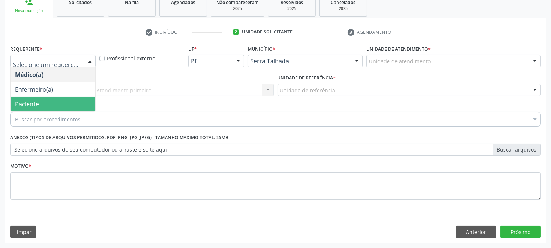
click at [60, 102] on span "Paciente" at bounding box center [53, 104] width 85 height 15
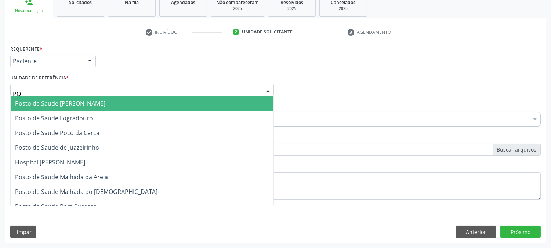
type input "POC"
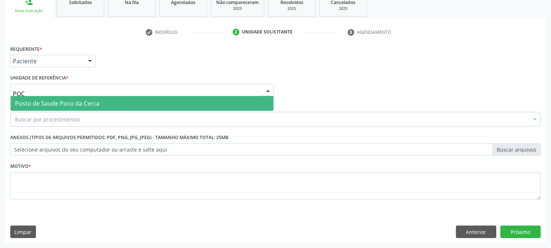
click at [63, 96] on span "Posto de Saude Poco da Cerca" at bounding box center [142, 103] width 263 height 15
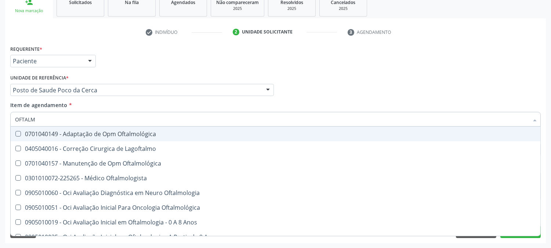
type input "OFTALMO"
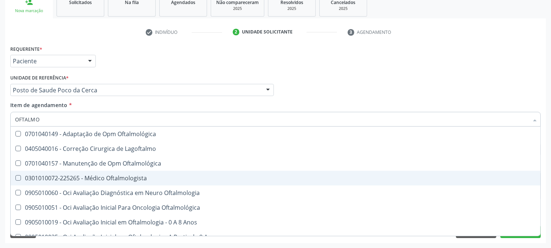
click at [61, 175] on div "0301010072-225265 - Médico Oftalmologista" at bounding box center [275, 178] width 521 height 6
checkbox Oftalmologista "true"
click at [0, 173] on div "Acompanhamento Acompanhe a situação das marcações correntes e finalizadas Relat…" at bounding box center [275, 86] width 551 height 324
checkbox Lagoftalmo "true"
checkbox Oftalmologista "false"
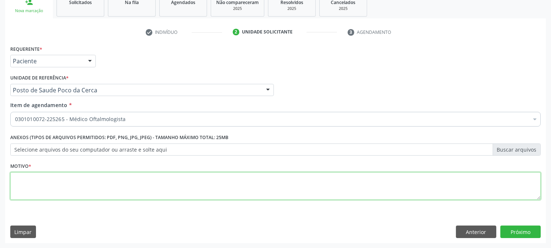
click at [51, 183] on textarea at bounding box center [275, 186] width 531 height 28
type textarea "."
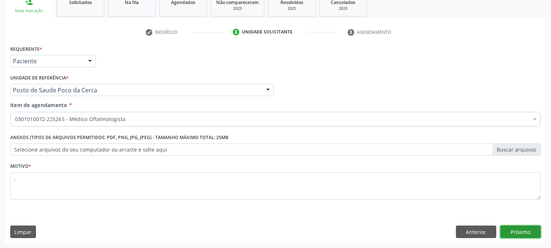
click at [508, 233] on button "Próximo" at bounding box center [521, 231] width 40 height 12
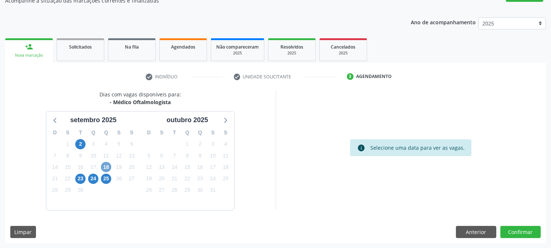
click at [107, 165] on span "18" at bounding box center [106, 167] width 10 height 10
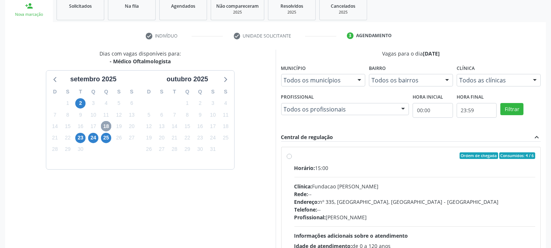
scroll to position [178, 0]
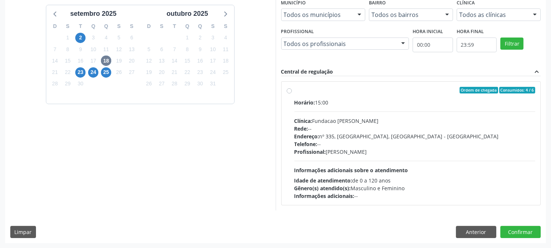
click at [318, 134] on span "Endereço:" at bounding box center [307, 136] width 25 height 7
click at [292, 93] on input "Ordem de chegada Consumidos: 4 / 6 Horário: 15:00 Clínica: Fundacao Altino Vent…" at bounding box center [289, 90] width 5 height 7
radio input "true"
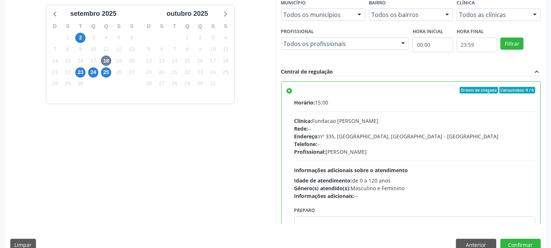
scroll to position [191, 0]
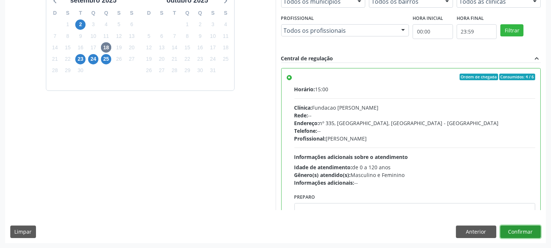
click at [506, 231] on button "Confirmar" at bounding box center [521, 231] width 40 height 12
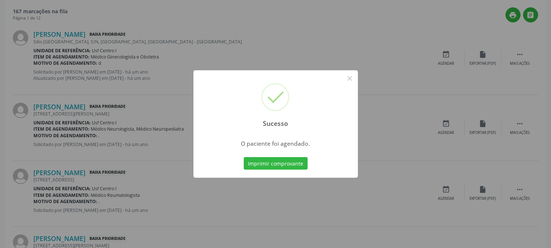
scroll to position [0, 0]
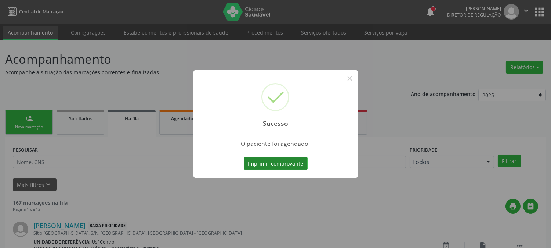
click at [284, 164] on button "Imprimir comprovante" at bounding box center [276, 163] width 64 height 12
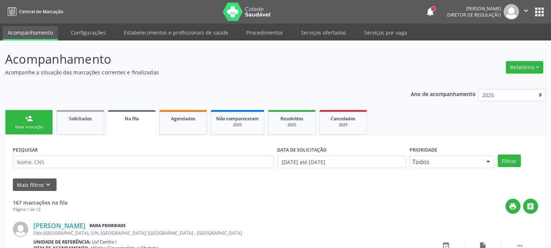
click at [48, 111] on link "person_add Nova marcação" at bounding box center [29, 122] width 48 height 25
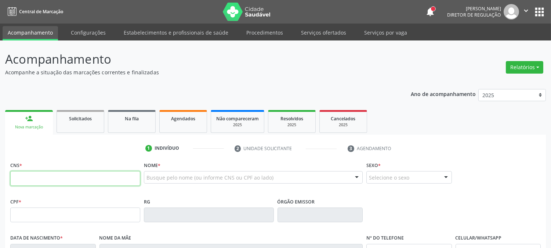
click at [55, 177] on input "text" at bounding box center [75, 178] width 130 height 15
type input "700 5075 7265 3758"
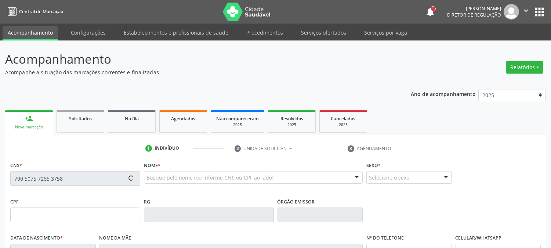
type input "25/09/1986"
type input "Maria do Carmo de Souza"
type input "(99) 99999-9999"
type input "S/N"
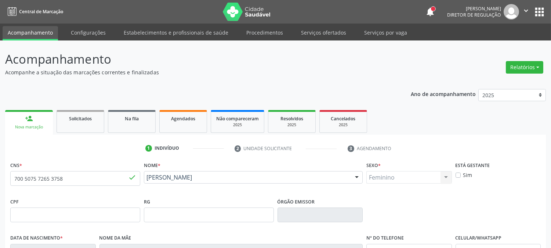
scroll to position [82, 0]
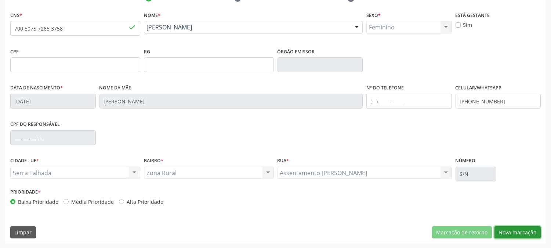
click at [516, 229] on button "Nova marcação" at bounding box center [518, 232] width 46 height 12
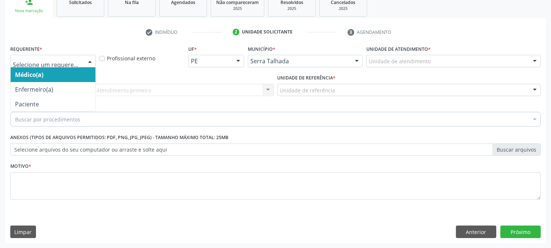
click at [43, 65] on div at bounding box center [53, 61] width 86 height 12
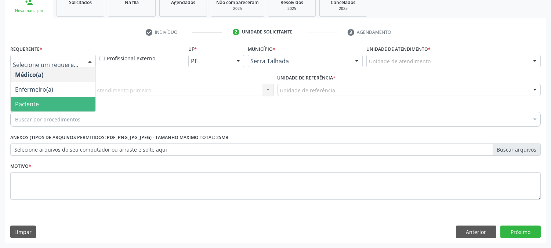
click at [35, 100] on span "Paciente" at bounding box center [27, 104] width 24 height 8
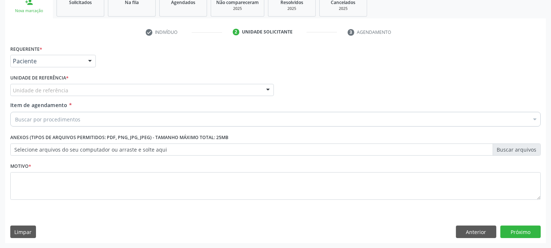
click at [71, 92] on div "Unidade de referência" at bounding box center [142, 90] width 264 height 12
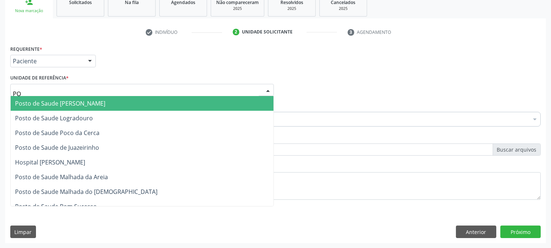
type input "POC"
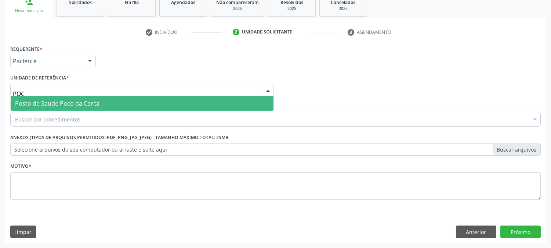
click at [67, 98] on span "Posto de Saude Poco da Cerca" at bounding box center [142, 103] width 263 height 15
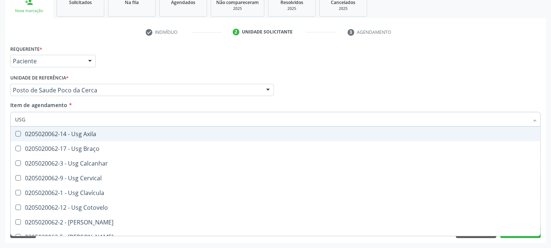
type input "USG P"
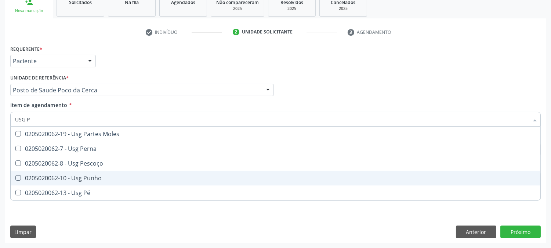
click at [78, 173] on span "0205020062-10 - Usg Punho" at bounding box center [276, 177] width 530 height 15
checkbox Punho "true"
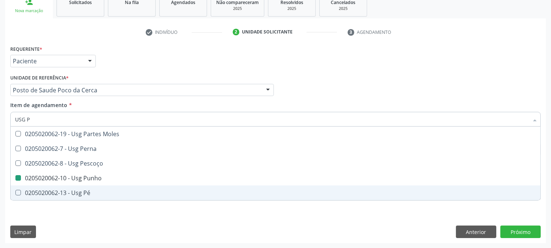
click at [61, 220] on div "Requerente * Paciente Médico(a) Enfermeiro(a) Paciente Nenhum resultado encontr…" at bounding box center [275, 142] width 541 height 199
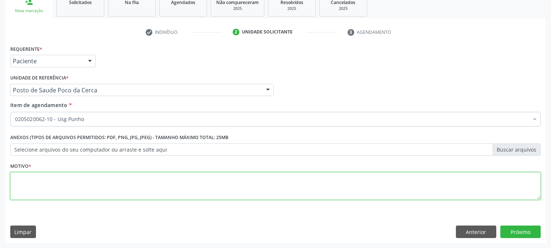
click at [53, 180] on textarea at bounding box center [275, 186] width 531 height 28
type textarea "."
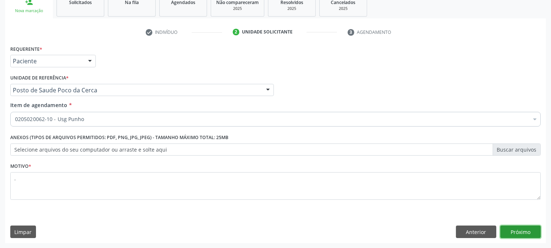
click at [515, 228] on button "Próximo" at bounding box center [521, 231] width 40 height 12
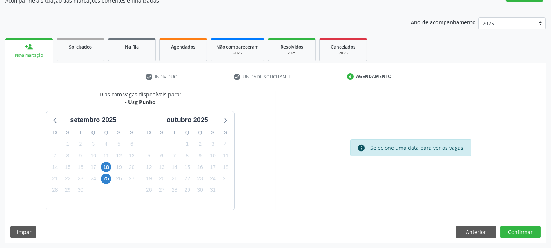
click at [113, 168] on div "19" at bounding box center [119, 166] width 13 height 11
click at [109, 163] on span "18" at bounding box center [106, 167] width 10 height 10
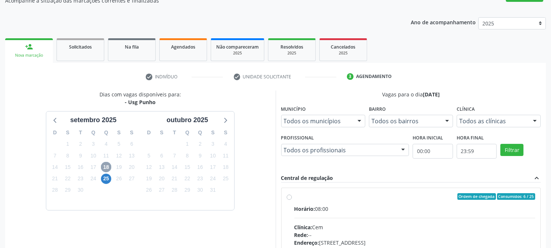
scroll to position [178, 0]
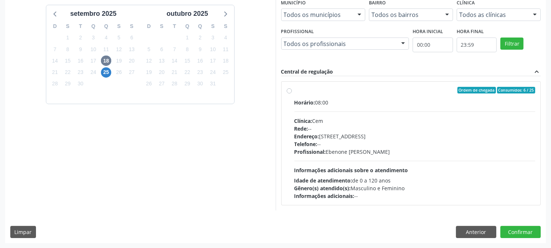
click at [366, 167] on span "Informações adicionais sobre o atendimento" at bounding box center [352, 169] width 114 height 7
click at [292, 93] on input "Ordem de chegada Consumidos: 6 / 25 Horário: 08:00 Clínica: Cem Rede: -- Endere…" at bounding box center [289, 90] width 5 height 7
radio input "true"
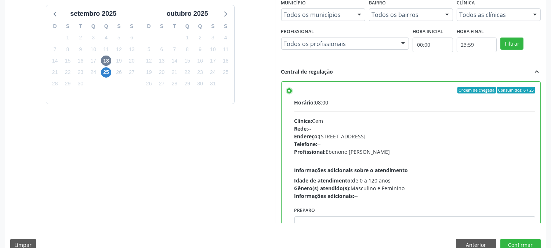
scroll to position [191, 0]
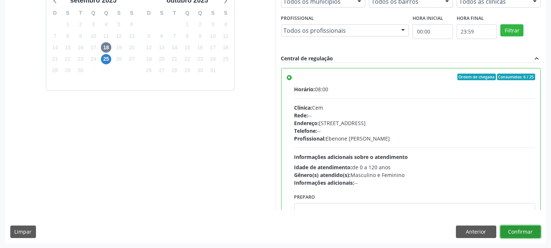
click at [508, 233] on button "Confirmar" at bounding box center [521, 231] width 40 height 12
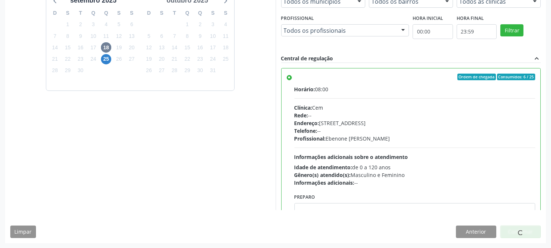
scroll to position [0, 0]
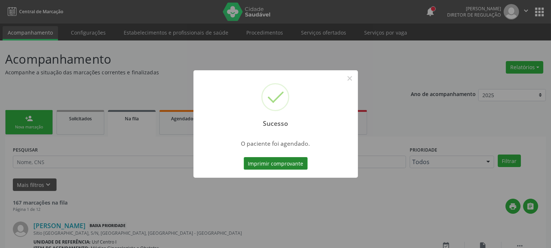
click at [269, 165] on button "Imprimir comprovante" at bounding box center [276, 163] width 64 height 12
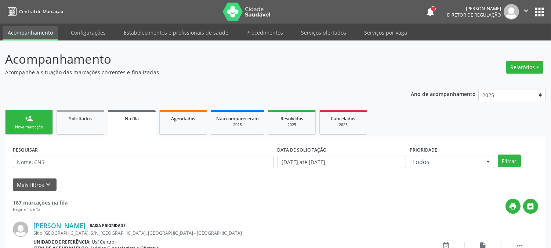
click at [42, 122] on link "person_add Nova marcação" at bounding box center [29, 122] width 48 height 25
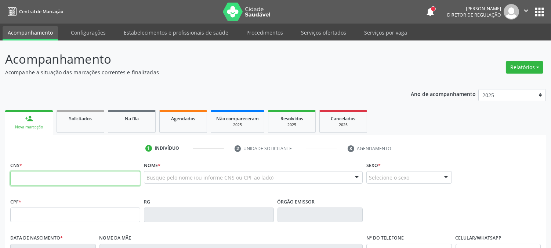
click at [26, 175] on input "text" at bounding box center [75, 178] width 130 height 15
type input "705 0066 6894 6254"
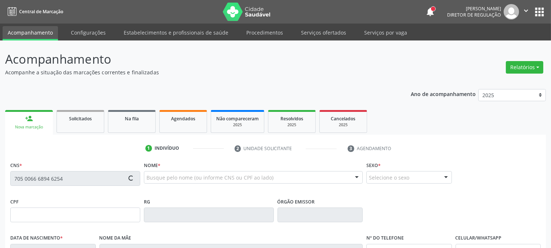
type input "356.098.774-15"
type input "28/11/1963"
type input "Ana de Carvalho Cantarelli Pires"
type input "(99) 99999-9999"
type input "082.334.284-00"
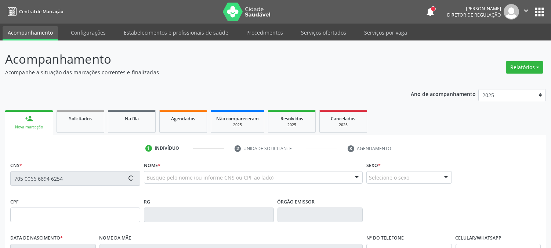
type input "392"
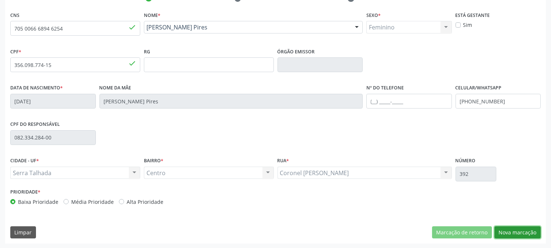
click at [532, 226] on button "Nova marcação" at bounding box center [518, 232] width 46 height 12
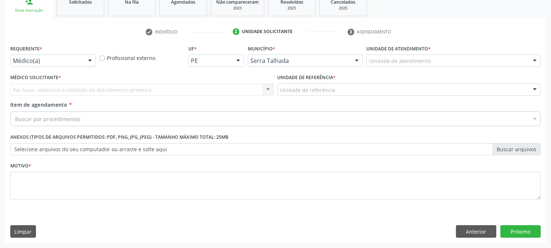
scroll to position [116, 0]
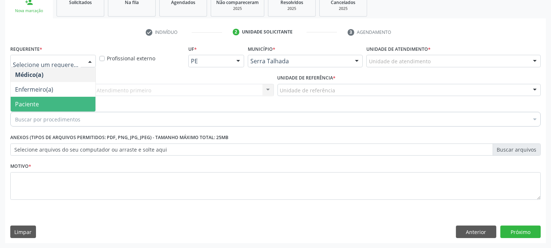
click at [32, 104] on span "Paciente" at bounding box center [27, 104] width 24 height 8
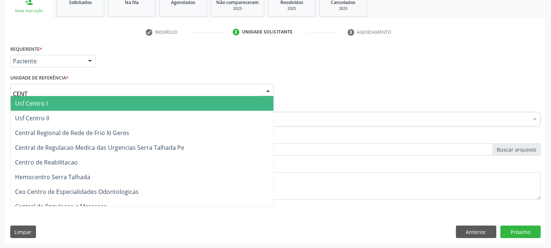
type input "CENTR"
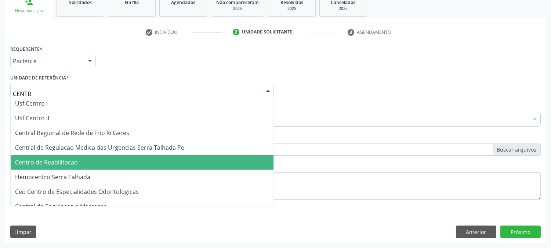
click at [54, 159] on span "Centro de Reabilitacao" at bounding box center [46, 162] width 63 height 8
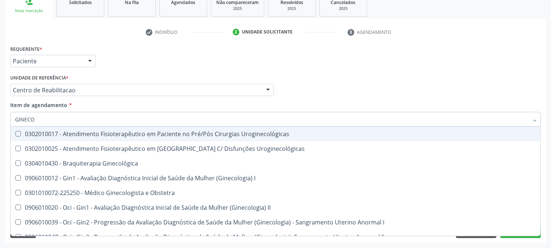
type input "GINECOL"
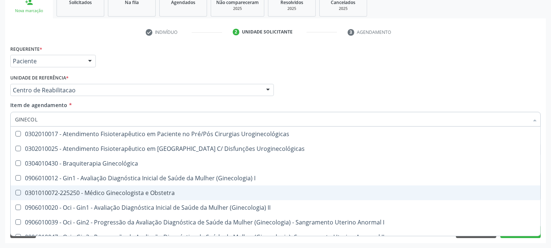
click at [53, 190] on div "0301010072-225250 - Médico Ginecologista e Obstetra" at bounding box center [275, 193] width 521 height 6
checkbox Obstetra "true"
click at [0, 188] on div "Acompanhamento Acompanhe a situação das marcações correntes e finalizadas Relat…" at bounding box center [275, 86] width 551 height 324
checkbox Uroginecológicas "true"
checkbox Obstetra "false"
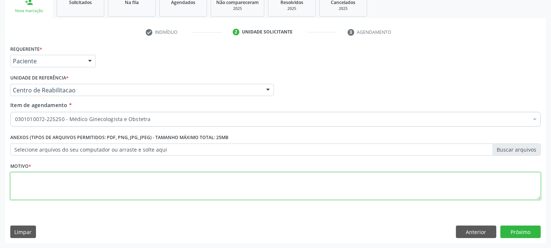
click at [46, 186] on textarea at bounding box center [275, 186] width 531 height 28
type textarea "."
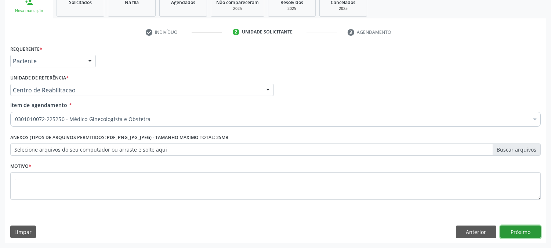
click at [531, 227] on button "Próximo" at bounding box center [521, 231] width 40 height 12
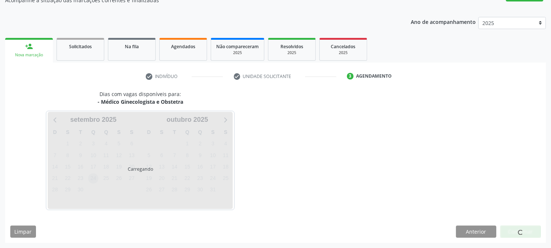
scroll to position [72, 0]
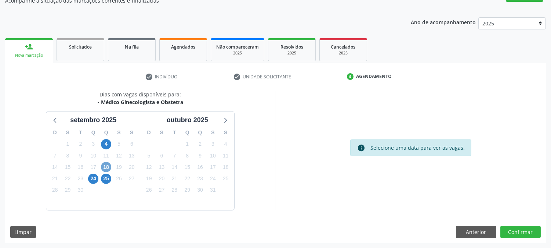
click at [105, 167] on span "18" at bounding box center [106, 167] width 10 height 10
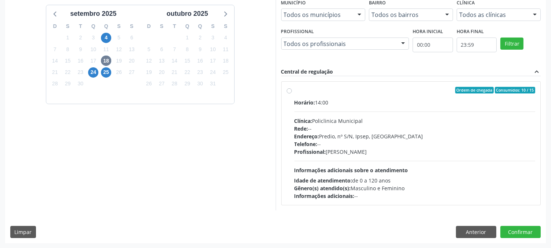
click at [340, 144] on div "Telefone: --" at bounding box center [415, 144] width 241 height 8
click at [292, 93] on input "Ordem de chegada Consumidos: 10 / 15 Horário: 14:00 Clínica: Policlinica Munici…" at bounding box center [289, 90] width 5 height 7
radio input "true"
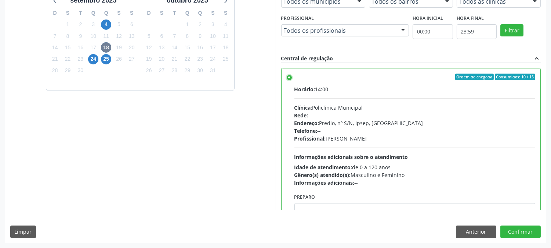
scroll to position [36, 0]
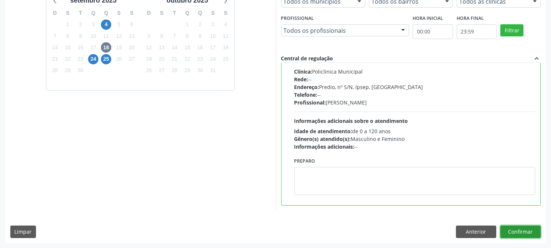
click at [514, 232] on button "Confirmar" at bounding box center [521, 231] width 40 height 12
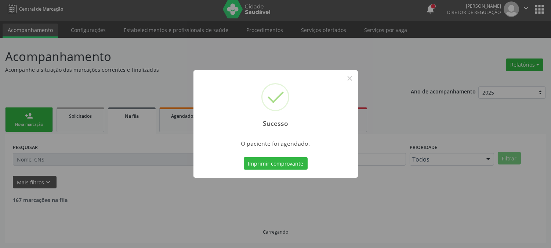
scroll to position [0, 0]
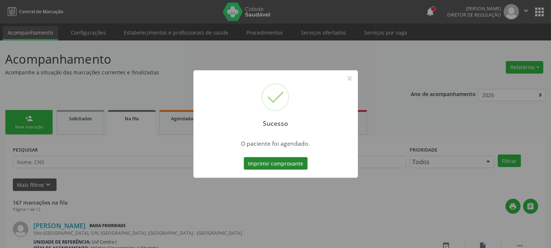
click at [263, 161] on button "Imprimir comprovante" at bounding box center [276, 163] width 64 height 12
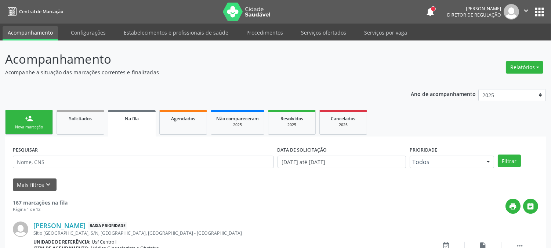
click at [42, 120] on link "person_add Nova marcação" at bounding box center [29, 122] width 48 height 25
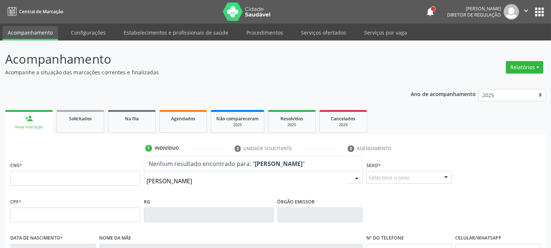
type input "HELENO XAVIE"
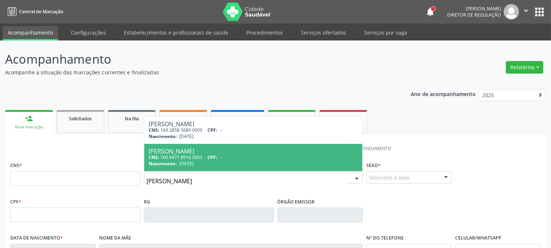
click at [226, 162] on div "Nascimento: 02/08/1959" at bounding box center [253, 163] width 209 height 6
type input "160 9471 8918 0003"
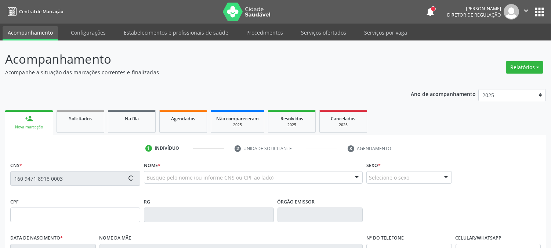
type input "02/08/1959"
type input "Joselina Maria da Conceicao"
type input "(87) 99999-9999"
type input "S/N"
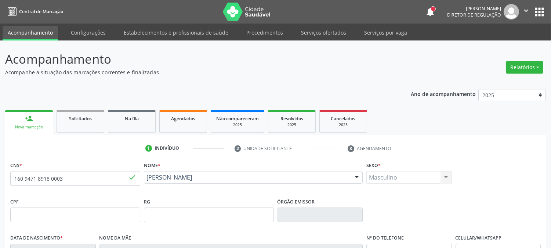
scroll to position [150, 0]
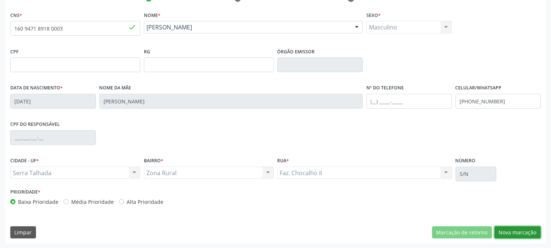
click at [515, 231] on button "Nova marcação" at bounding box center [518, 232] width 46 height 12
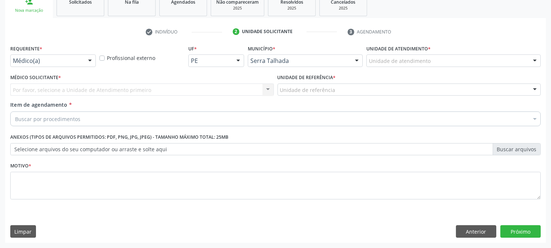
scroll to position [116, 0]
click at [61, 56] on div at bounding box center [53, 61] width 86 height 12
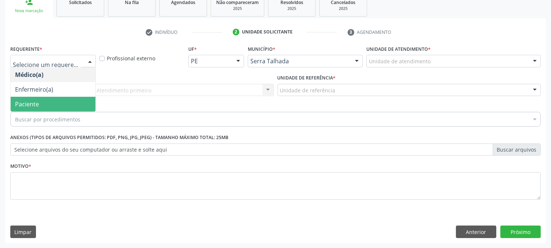
click at [52, 102] on span "Paciente" at bounding box center [53, 104] width 85 height 15
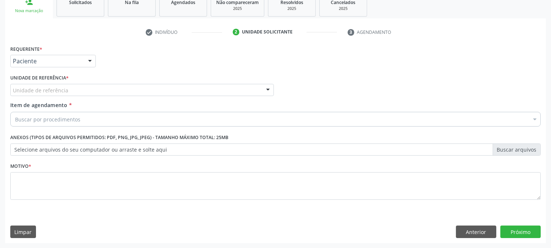
click at [123, 84] on div "Unidade de referência" at bounding box center [142, 90] width 264 height 12
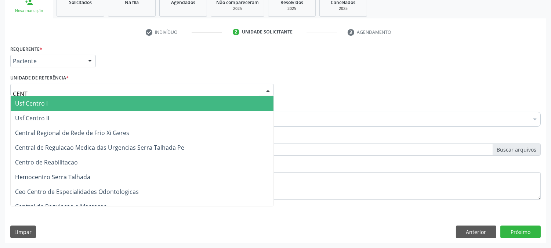
type input "CENTR"
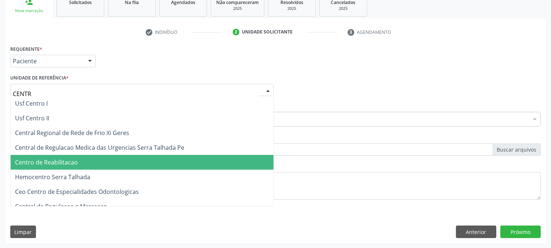
click at [85, 157] on span "Centro de Reabilitacao" at bounding box center [142, 162] width 263 height 15
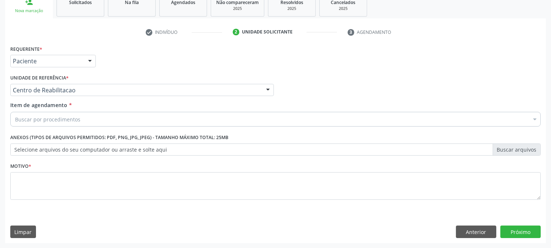
click at [83, 120] on div "Buscar por procedimentos" at bounding box center [275, 119] width 531 height 15
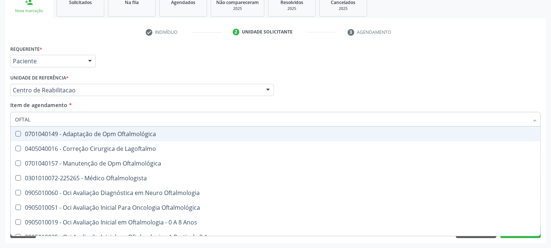
type input "OFTALM"
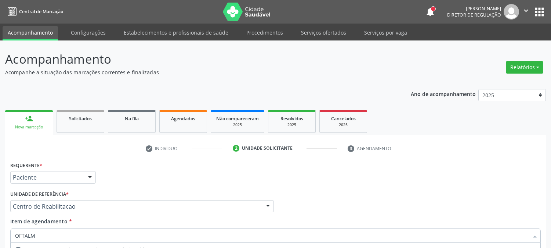
scroll to position [116, 0]
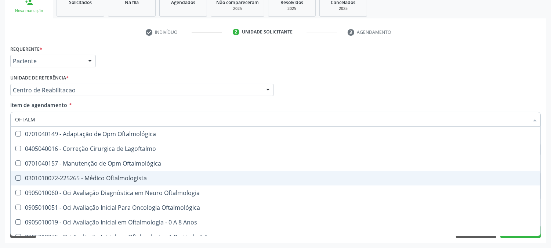
click at [91, 175] on div "0301010072-225265 - Médico Oftalmologista" at bounding box center [275, 178] width 521 height 6
checkbox Oftalmologista "true"
click at [0, 176] on div "Acompanhamento Acompanhe a situação das marcações correntes e finalizadas Relat…" at bounding box center [275, 86] width 551 height 324
checkbox Lagoftalmo "true"
checkbox Oftalmologista "false"
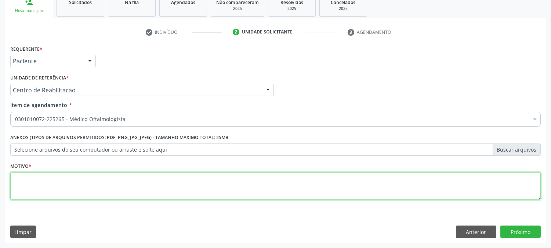
click at [60, 180] on textarea at bounding box center [275, 186] width 531 height 28
type textarea "."
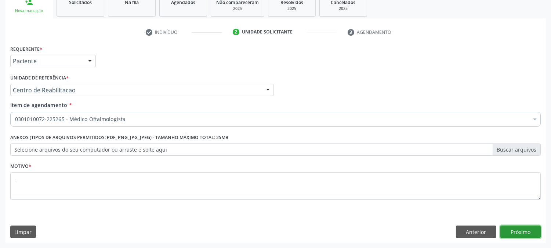
click at [532, 229] on button "Próximo" at bounding box center [521, 231] width 40 height 12
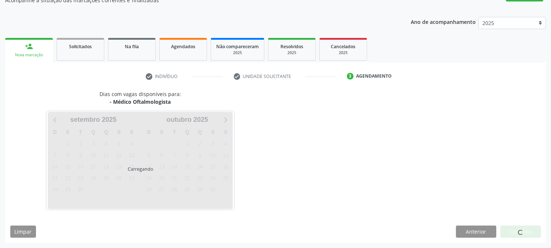
scroll to position [72, 0]
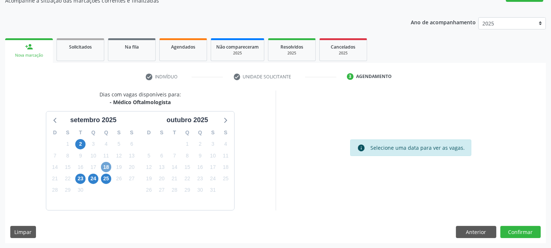
click at [107, 168] on span "18" at bounding box center [106, 167] width 10 height 10
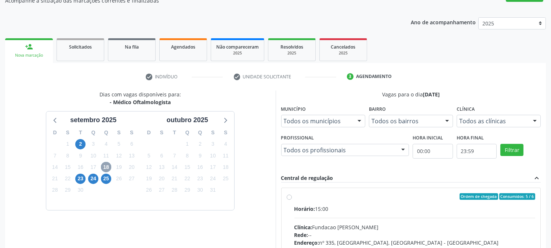
scroll to position [178, 0]
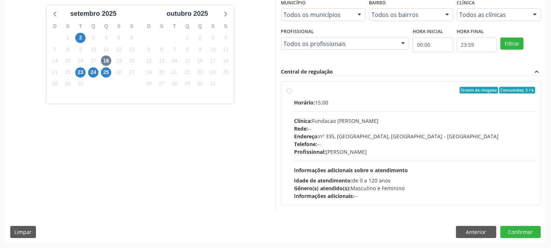
click at [357, 159] on div "Horário: 15:00 Clínica: Fundacao [PERSON_NAME] Rede: -- Endereço: [STREET_ADDRE…" at bounding box center [415, 148] width 241 height 101
click at [292, 93] on input "Ordem de chegada Consumidos: 5 / 6 Horário: 15:00 Clínica: Fundacao [PERSON_NAM…" at bounding box center [289, 90] width 5 height 7
radio input "true"
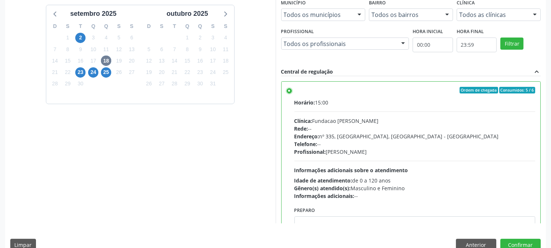
scroll to position [191, 0]
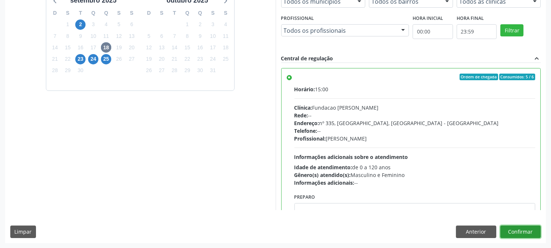
click at [526, 226] on button "Confirmar" at bounding box center [521, 231] width 40 height 12
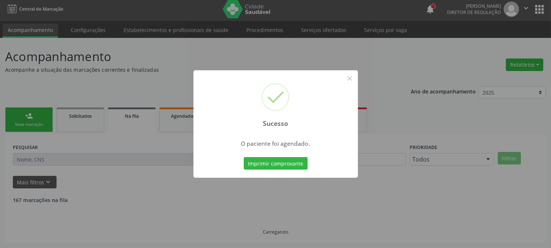
scroll to position [0, 0]
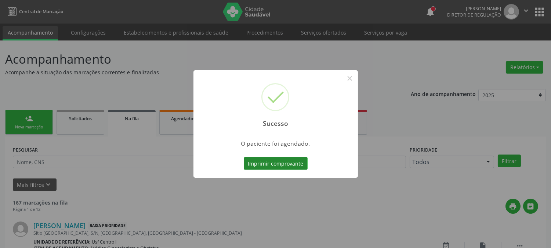
click at [265, 162] on button "Imprimir comprovante" at bounding box center [276, 163] width 64 height 12
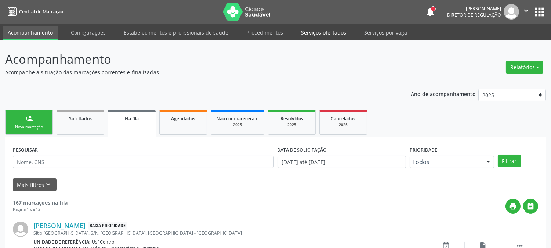
click at [312, 27] on link "Serviços ofertados" at bounding box center [323, 32] width 55 height 13
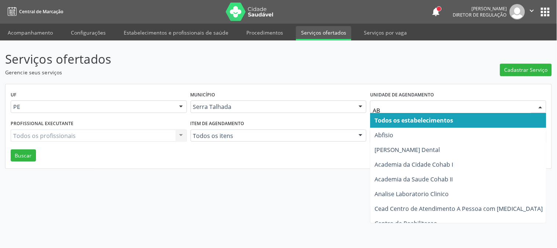
type input "ABF"
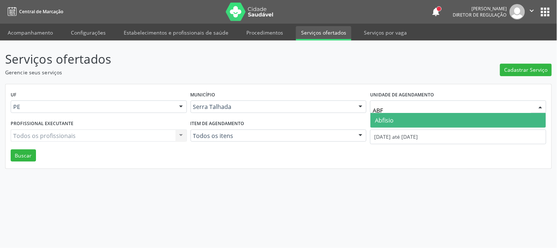
click at [392, 120] on span "Abfisio" at bounding box center [384, 120] width 19 height 8
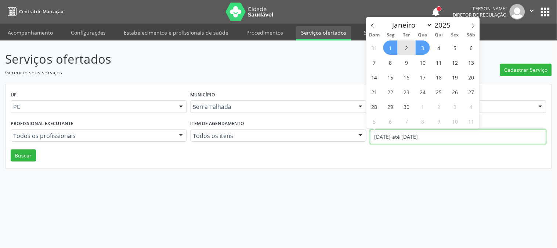
click at [388, 133] on input "[DATE] até [DATE]" at bounding box center [458, 136] width 176 height 15
click at [374, 30] on div "Dom Seg Ter Qua Qui Sex Sáb" at bounding box center [423, 35] width 113 height 10
click at [373, 30] on div "Dom Seg Ter Qua Qui Sex Sáb" at bounding box center [423, 35] width 113 height 10
click at [373, 28] on span at bounding box center [373, 23] width 12 height 12
select select "7"
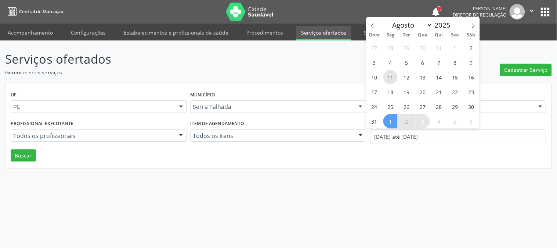
click at [392, 82] on span "11" at bounding box center [391, 77] width 14 height 14
type input "[DATE]"
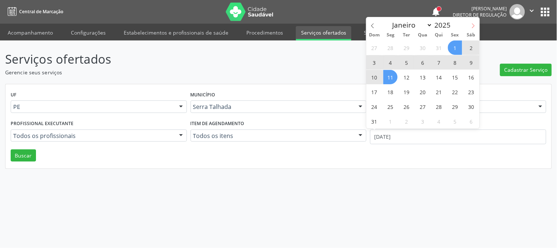
click at [475, 22] on span at bounding box center [473, 23] width 12 height 12
select select "8"
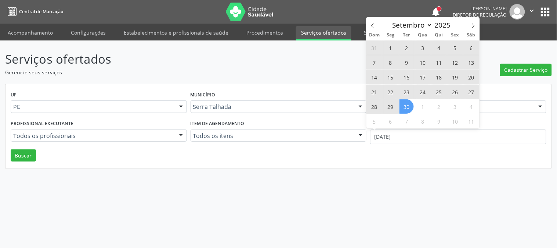
click at [408, 104] on span "30" at bounding box center [407, 106] width 14 height 14
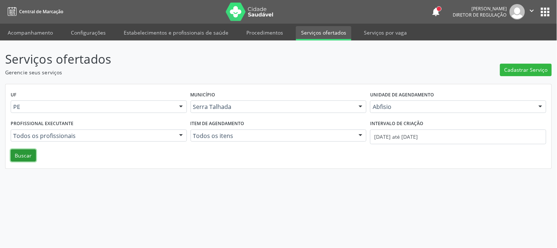
click at [20, 155] on button "Buscar" at bounding box center [23, 155] width 25 height 12
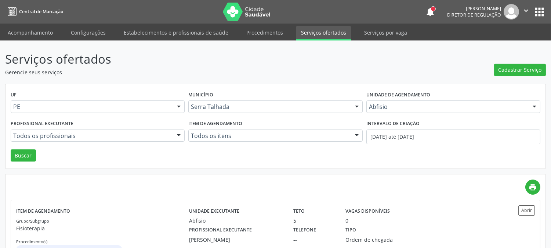
scroll to position [29, 0]
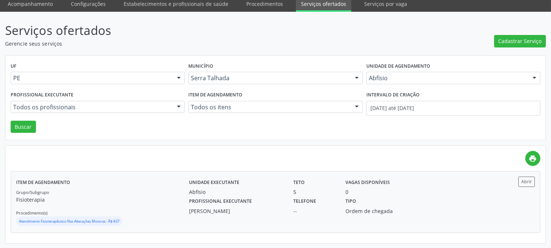
click at [159, 181] on div "Item de agendamento Grupo/Subgrupo Fisioterapia Procedimento(s) Atendimento Fis…" at bounding box center [102, 201] width 173 height 50
click at [30, 125] on button "Buscar" at bounding box center [23, 126] width 25 height 12
click at [287, 199] on div "Profissional executante [PERSON_NAME]" at bounding box center [236, 204] width 104 height 19
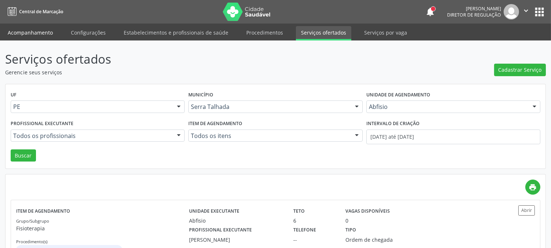
click at [35, 29] on link "Acompanhamento" at bounding box center [30, 32] width 55 height 13
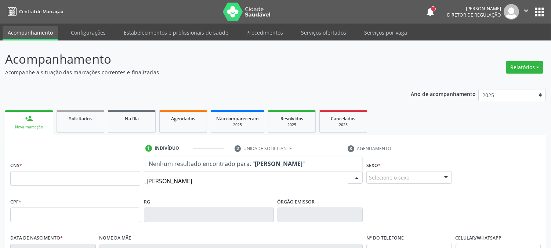
type input "[PERSON_NAME]"
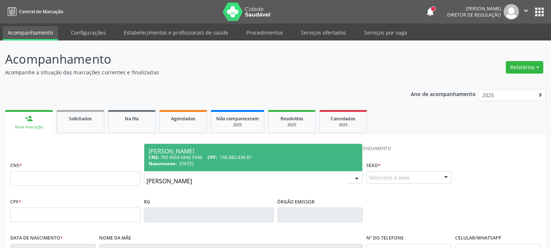
click at [194, 162] on span "[DATE]" at bounding box center [186, 163] width 14 height 6
type input "700 4064 6846 9946"
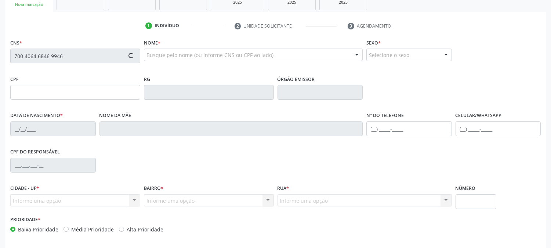
scroll to position [150, 0]
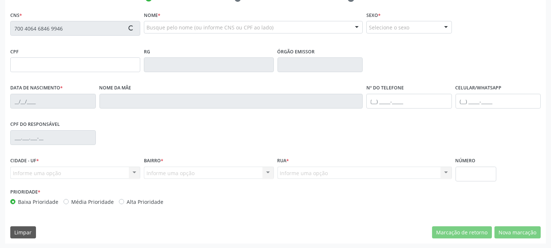
type input "166.882.438-81"
type input "[DATE]"
type input "[PERSON_NAME] de Magalhaes"
type input "[PHONE_NUMBER]"
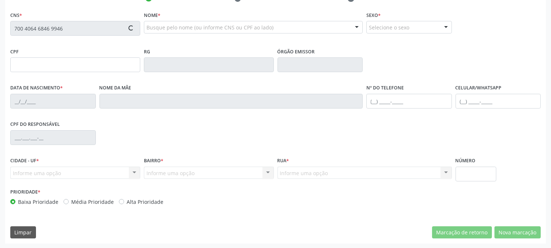
type input "S/N"
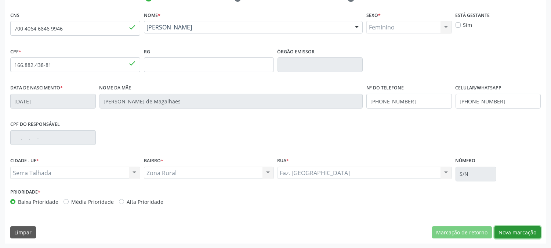
click at [510, 234] on button "Nova marcação" at bounding box center [518, 232] width 46 height 12
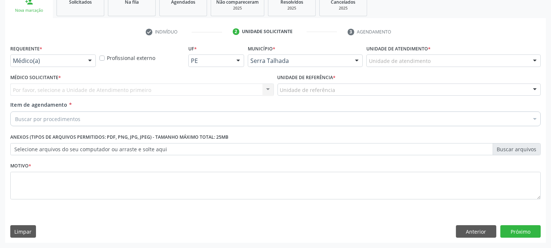
scroll to position [116, 0]
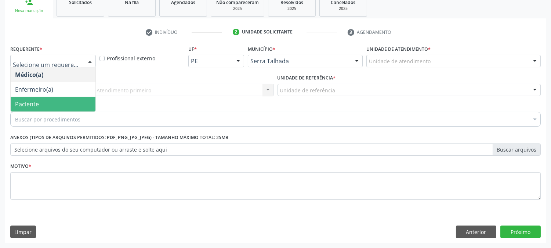
click at [60, 102] on span "Paciente" at bounding box center [53, 104] width 85 height 15
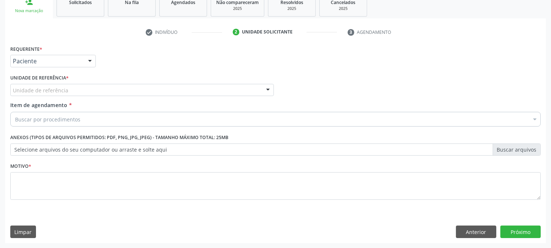
click at [67, 88] on div "Unidade de referência" at bounding box center [142, 90] width 264 height 12
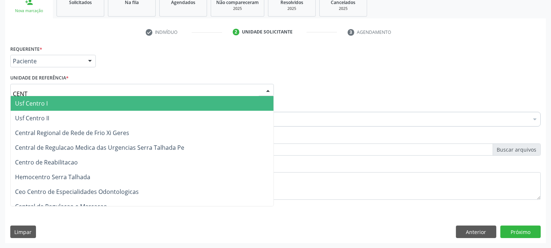
type input "CENTR"
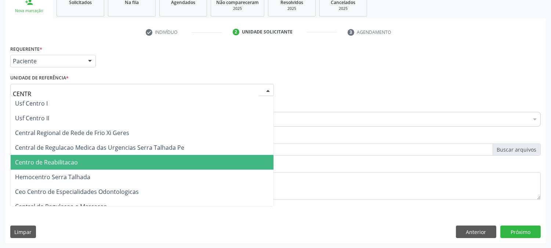
click at [78, 159] on span "Centro de Reabilitacao" at bounding box center [142, 162] width 263 height 15
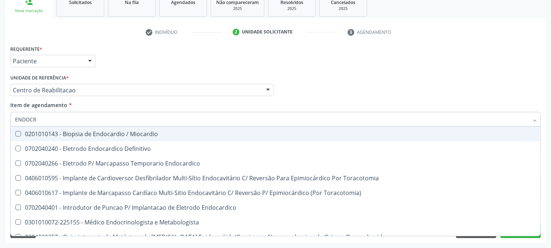
type input "ENDOCRI"
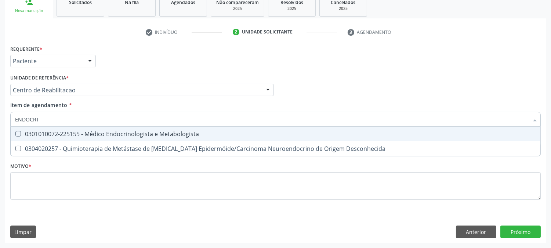
click at [71, 133] on div "0301010072-225155 - Médico Endocrinologista e Metabologista" at bounding box center [275, 134] width 521 height 6
checkbox Metabologista "true"
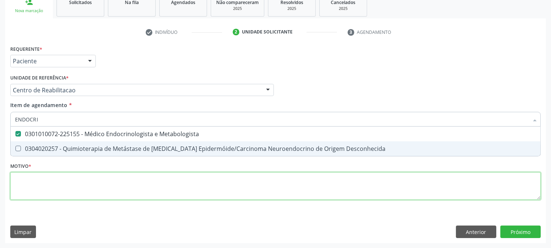
click at [68, 180] on div "Requerente * Paciente Médico(a) Enfermeiro(a) Paciente Nenhum resultado encontr…" at bounding box center [275, 126] width 531 height 166
checkbox Desconhecida "true"
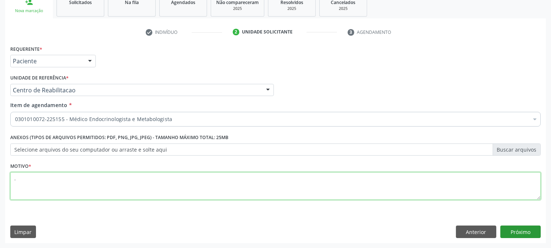
type textarea "."
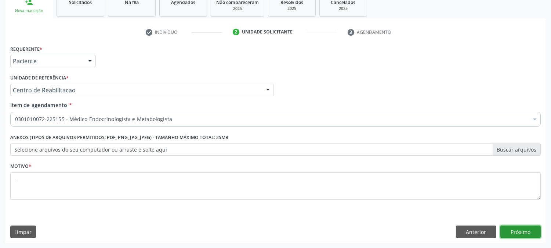
click at [505, 227] on button "Próximo" at bounding box center [521, 231] width 40 height 12
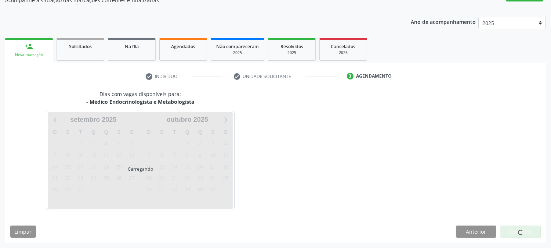
scroll to position [72, 0]
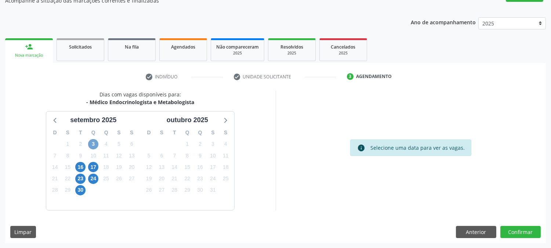
click at [94, 144] on span "3" at bounding box center [93, 144] width 10 height 10
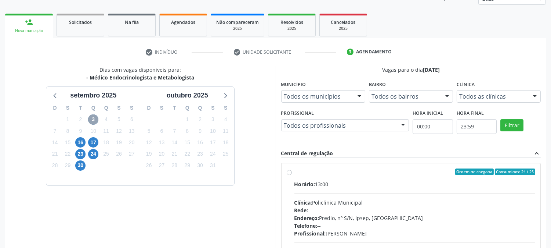
scroll to position [137, 0]
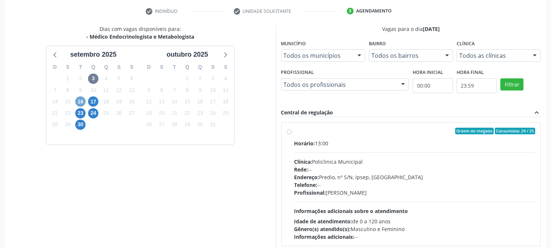
click at [82, 100] on span "16" at bounding box center [80, 101] width 10 height 10
click at [93, 78] on span "3" at bounding box center [93, 78] width 10 height 10
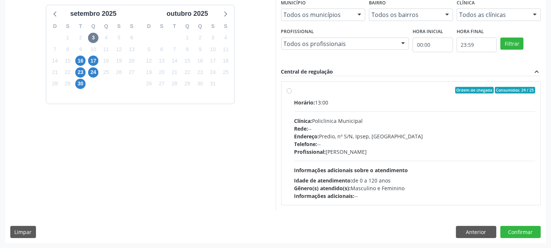
click at [360, 159] on div "Horário: 13:00 Clínica: Policlinica Municipal Rede: -- Endereço: Predio, nº S/N…" at bounding box center [415, 148] width 241 height 101
click at [292, 93] on input "Ordem de chegada Consumidos: 24 / 25 Horário: 13:00 Clínica: Policlinica Munici…" at bounding box center [289, 90] width 5 height 7
radio input "true"
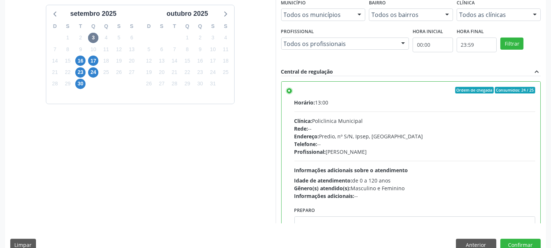
scroll to position [191, 0]
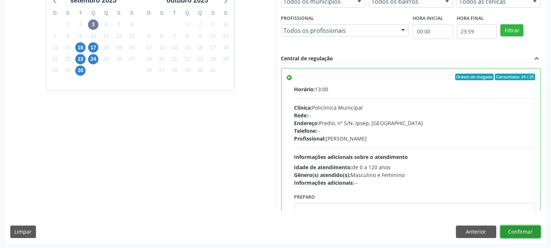
click at [516, 230] on button "Confirmar" at bounding box center [521, 231] width 40 height 12
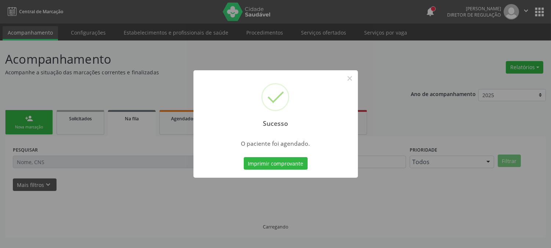
scroll to position [0, 0]
click at [292, 164] on button "Imprimir comprovante" at bounding box center [276, 163] width 64 height 12
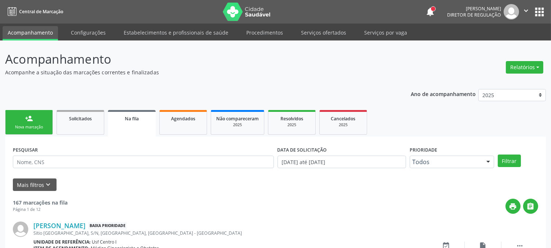
click at [23, 124] on div "Nova marcação" at bounding box center [29, 127] width 37 height 6
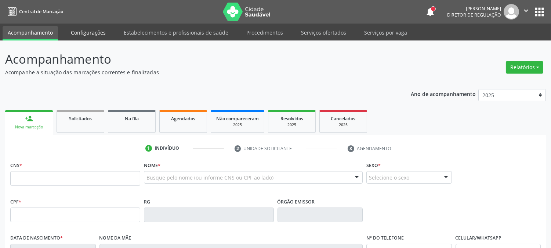
click at [87, 33] on link "Configurações" at bounding box center [88, 32] width 45 height 13
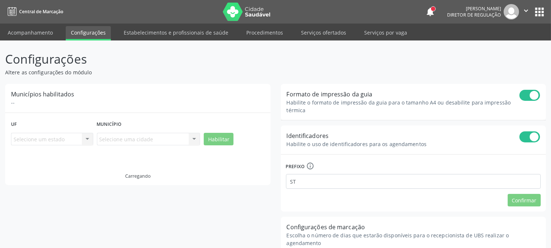
click at [26, 32] on link "Acompanhamento" at bounding box center [30, 32] width 55 height 13
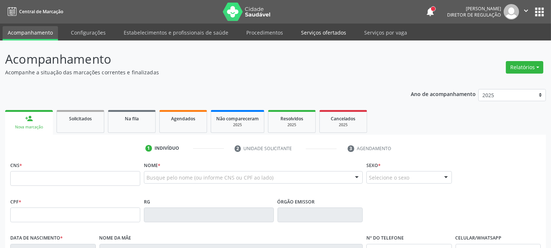
click at [324, 31] on link "Serviços ofertados" at bounding box center [323, 32] width 55 height 13
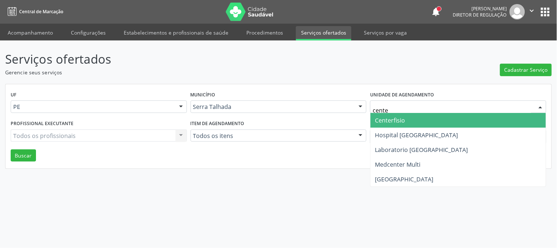
type input "center"
click at [421, 117] on span "Centerfisio" at bounding box center [459, 120] width 176 height 15
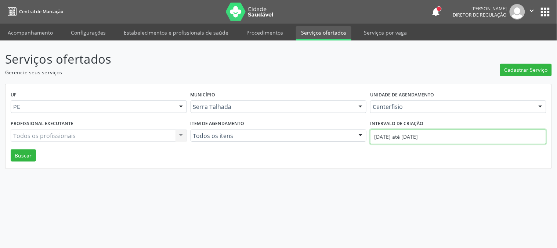
click at [406, 136] on input "[DATE] até [DATE]" at bounding box center [458, 136] width 176 height 15
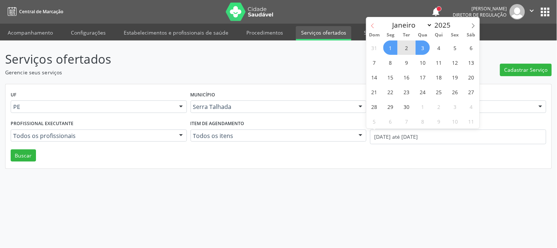
click at [370, 24] on icon at bounding box center [372, 25] width 5 height 5
select select "7"
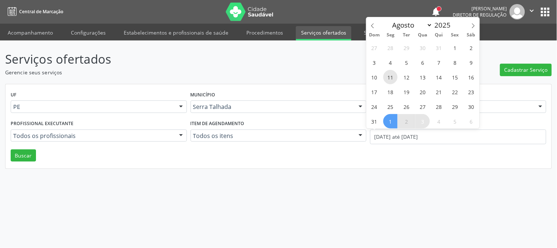
click at [391, 71] on span "11" at bounding box center [391, 77] width 14 height 14
type input "[DATE]"
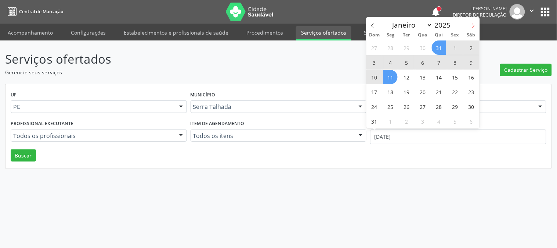
click at [474, 27] on icon at bounding box center [473, 25] width 5 height 5
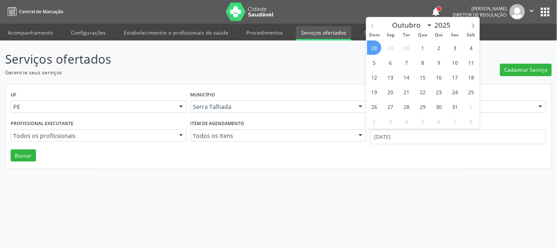
click at [371, 25] on icon at bounding box center [372, 25] width 5 height 5
click at [373, 23] on icon at bounding box center [372, 25] width 5 height 5
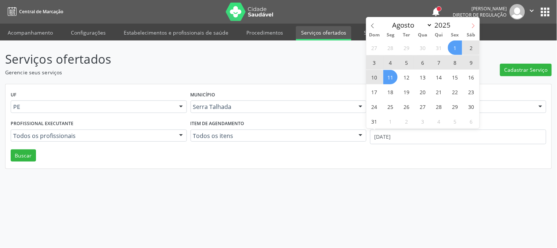
click at [475, 26] on icon at bounding box center [473, 25] width 5 height 5
select select "8"
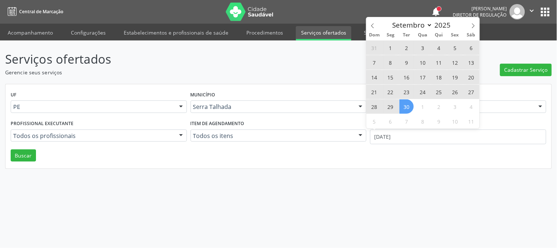
click at [410, 105] on span "30" at bounding box center [407, 106] width 14 height 14
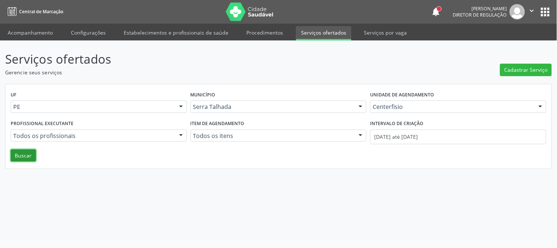
click at [27, 158] on button "Buscar" at bounding box center [23, 155] width 25 height 12
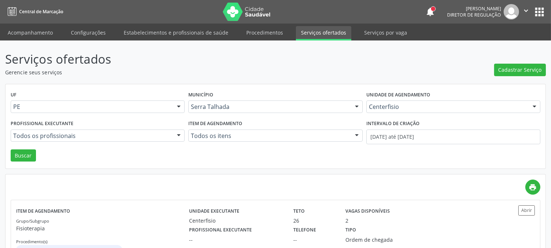
scroll to position [29, 0]
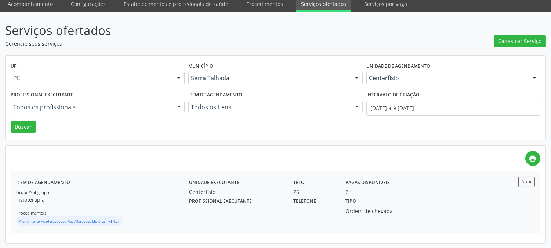
click at [141, 194] on div "Grupo/Subgrupo Fisioterapia Procedimento(s) Atendimento Fisioterapêutico Nas Al…" at bounding box center [102, 207] width 173 height 39
click at [35, 2] on link "Acompanhamento" at bounding box center [30, 3] width 55 height 13
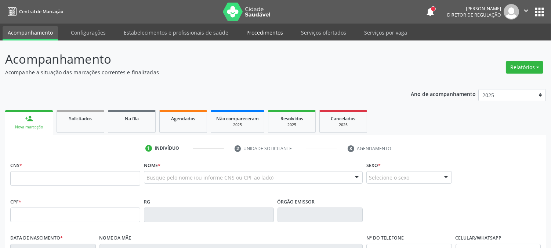
click at [269, 34] on link "Procedimentos" at bounding box center [264, 32] width 47 height 13
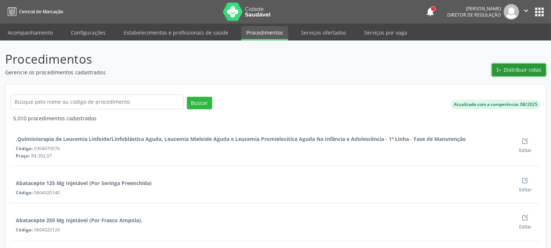
click at [513, 75] on button "Distribuir cotas" at bounding box center [519, 70] width 54 height 12
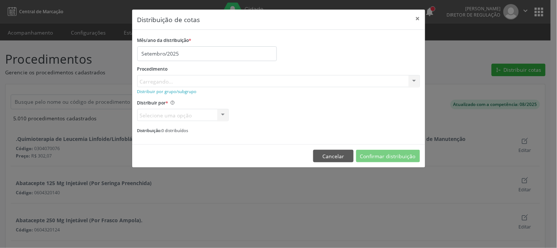
click at [231, 79] on div "Procedimento [GEOGRAPHIC_DATA]... No elements found. Consider changing the sear…" at bounding box center [278, 76] width 283 height 24
click at [407, 80] on div "Buscar por procedimento" at bounding box center [278, 81] width 283 height 12
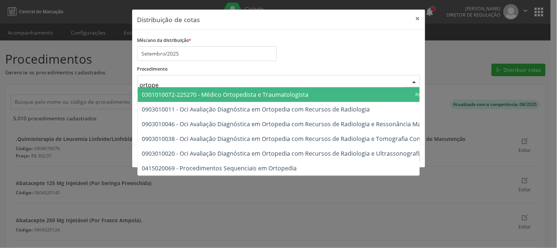
type input "ortoped"
click at [344, 90] on span "0301010072-225270 - Médico Ortopedista e Traumatologista" at bounding box center [301, 94] width 327 height 15
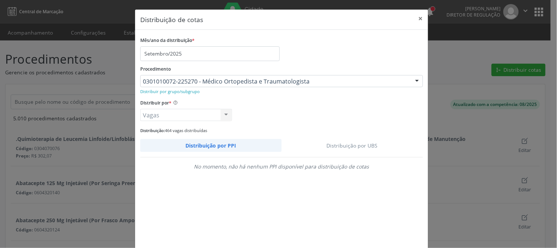
click at [354, 145] on link "Distribuição por UBS" at bounding box center [353, 145] width 142 height 13
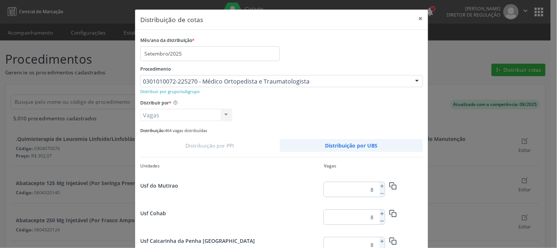
scroll to position [958, 0]
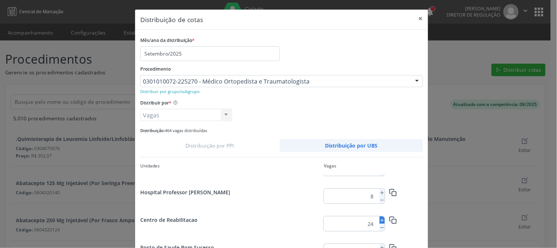
click at [380, 219] on icon at bounding box center [382, 219] width 5 height 5
type input "25"
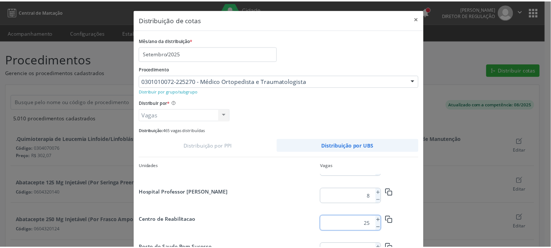
scroll to position [53, 0]
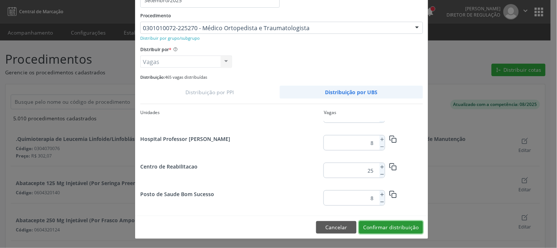
click at [397, 231] on button "Confirmar distribuição" at bounding box center [391, 227] width 64 height 12
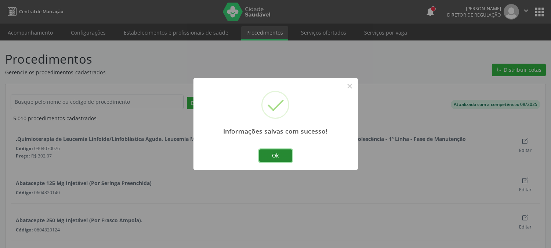
click at [272, 151] on button "Ok" at bounding box center [275, 155] width 33 height 12
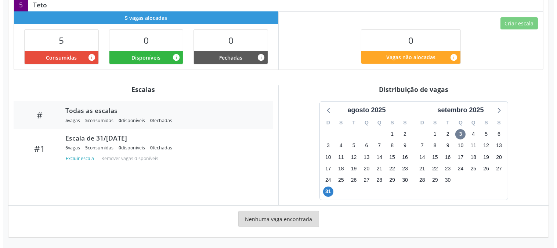
scroll to position [46, 0]
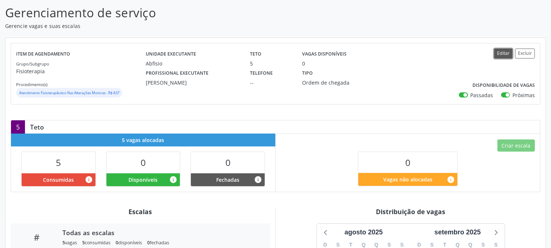
click at [499, 54] on button "Editar" at bounding box center [503, 53] width 18 height 10
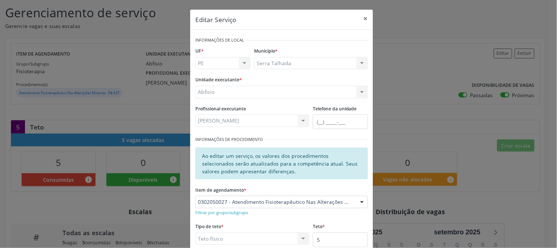
scroll to position [76, 0]
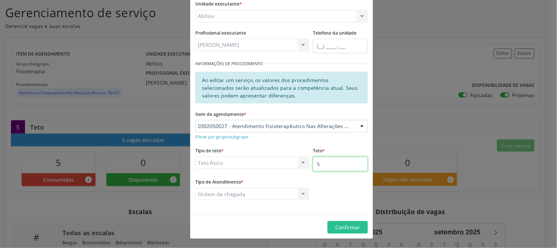
click at [355, 166] on input "5" at bounding box center [340, 163] width 55 height 15
type input "6"
click at [339, 229] on span "Confirmar" at bounding box center [348, 226] width 25 height 7
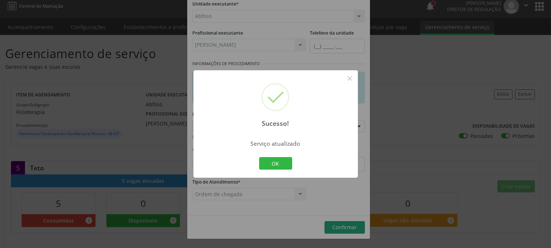
scroll to position [0, 0]
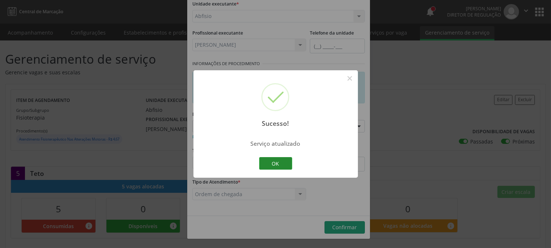
click at [273, 159] on button "OK" at bounding box center [275, 163] width 33 height 12
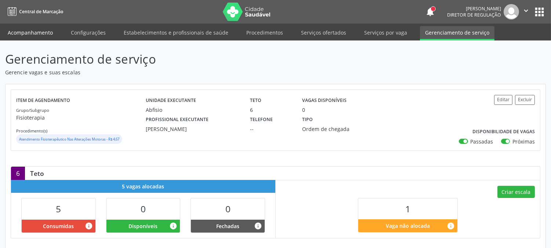
click at [42, 33] on link "Acompanhamento" at bounding box center [30, 32] width 55 height 13
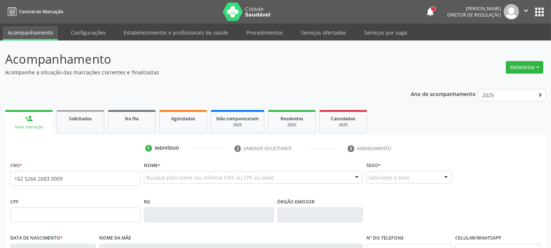
type input "162 5266 2683 0009"
type input "17/10/1933"
type input "Francisca Maria da Conceicao"
type input "(87) 99648-9975"
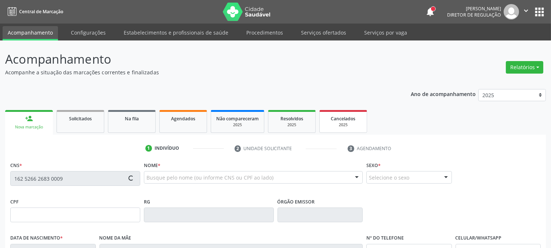
type input "122.596.594-20"
type input "56"
type input "883.859.498-87"
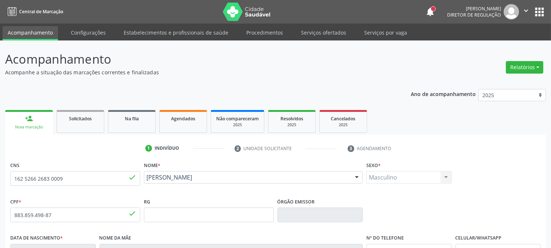
scroll to position [150, 0]
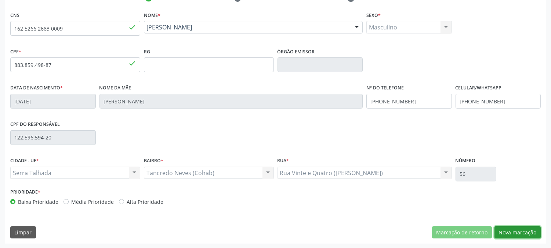
click at [521, 237] on button "Nova marcação" at bounding box center [518, 232] width 46 height 12
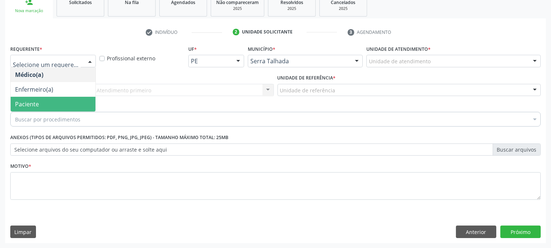
click at [38, 108] on span "Paciente" at bounding box center [53, 104] width 85 height 15
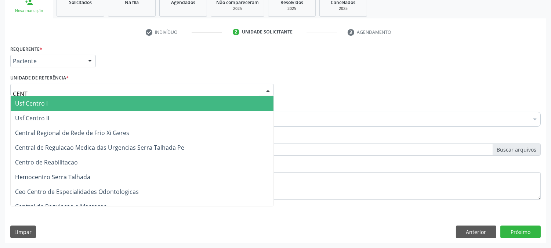
type input "CENTR"
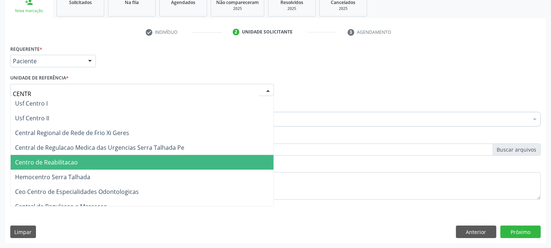
click at [80, 159] on span "Centro de Reabilitacao" at bounding box center [142, 162] width 263 height 15
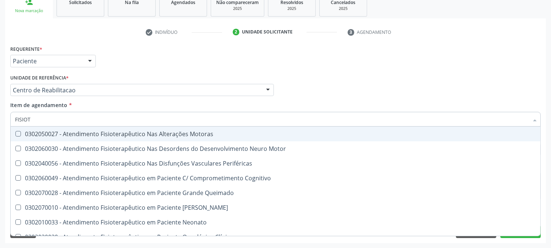
type input "FISIOTE"
click at [65, 131] on div "0302050027 - Atendimento Fisioterapêutico Nas Alterações Motoras" at bounding box center [275, 134] width 521 height 6
checkbox Motoras "true"
click at [6, 133] on div "Requerente * Paciente Médico(a) Enfermeiro(a) Paciente Nenhum resultado encontr…" at bounding box center [275, 142] width 541 height 199
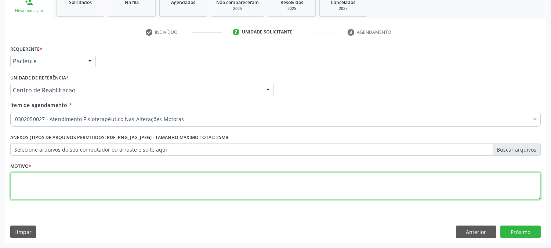
click at [72, 184] on textarea at bounding box center [275, 186] width 531 height 28
type textarea "."
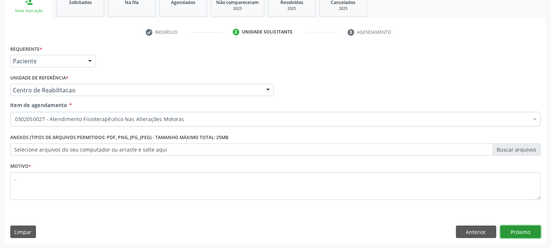
click at [528, 231] on button "Próximo" at bounding box center [521, 231] width 40 height 12
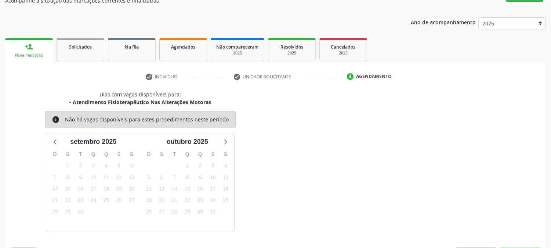
scroll to position [93, 0]
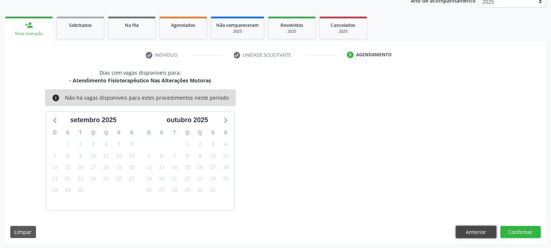
click at [478, 236] on button "Anterior" at bounding box center [476, 232] width 40 height 12
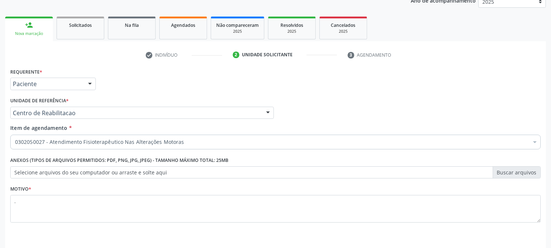
scroll to position [116, 0]
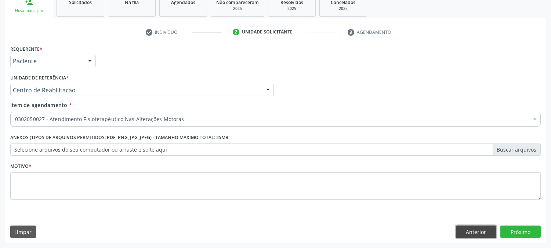
click at [468, 228] on button "Anterior" at bounding box center [476, 231] width 40 height 12
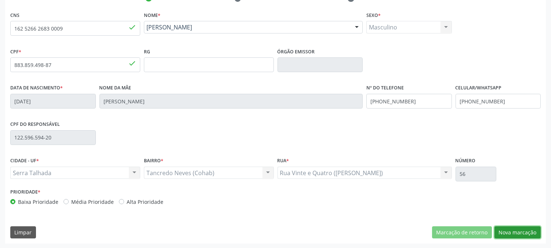
click at [512, 226] on button "Nova marcação" at bounding box center [518, 232] width 46 height 12
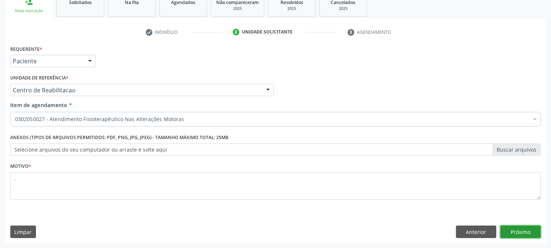
click at [512, 226] on button "Próximo" at bounding box center [521, 231] width 40 height 12
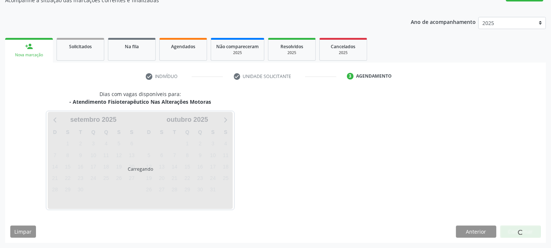
scroll to position [72, 0]
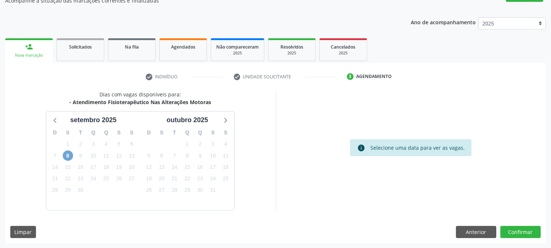
click at [71, 152] on span "8" at bounding box center [68, 155] width 10 height 10
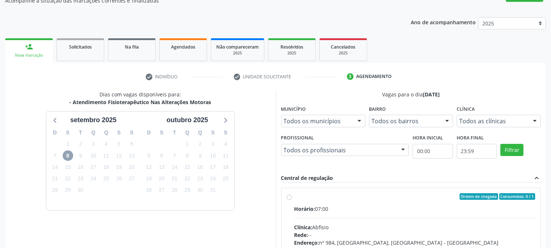
scroll to position [178, 0]
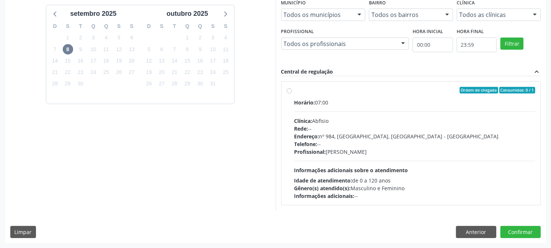
click at [397, 168] on span "Informações adicionais sobre o atendimento" at bounding box center [352, 169] width 114 height 7
click at [292, 93] on input "Ordem de chegada Consumidos: 0 / 1 Horário: 07:00 Clínica: Abfisio Rede: -- End…" at bounding box center [289, 90] width 5 height 7
radio input "true"
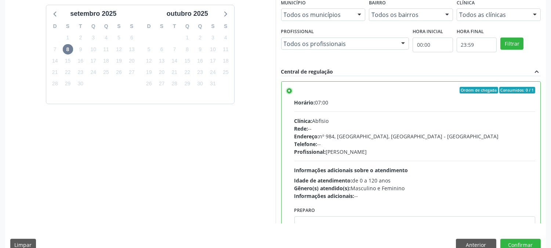
scroll to position [191, 0]
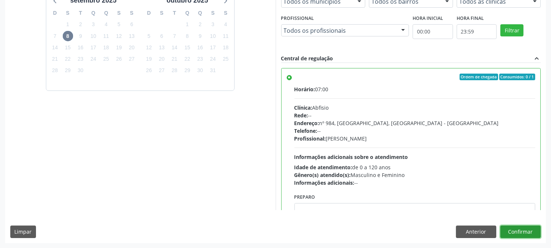
click at [515, 227] on button "Confirmar" at bounding box center [521, 231] width 40 height 12
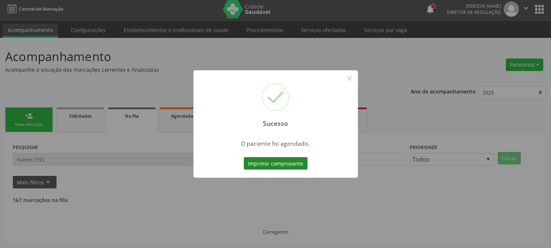
scroll to position [0, 0]
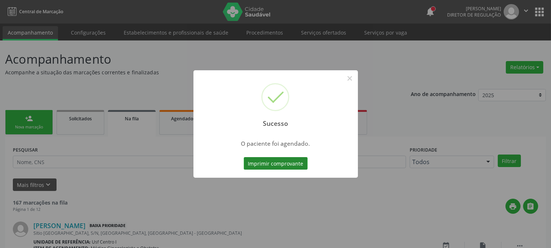
click at [249, 162] on button "Imprimir comprovante" at bounding box center [276, 163] width 64 height 12
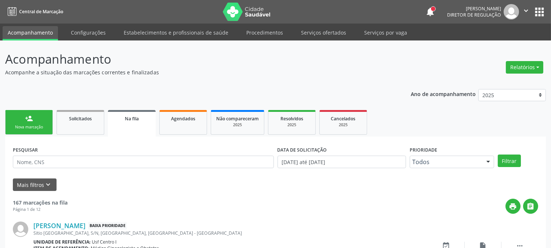
click at [39, 122] on link "person_add Nova marcação" at bounding box center [29, 122] width 48 height 25
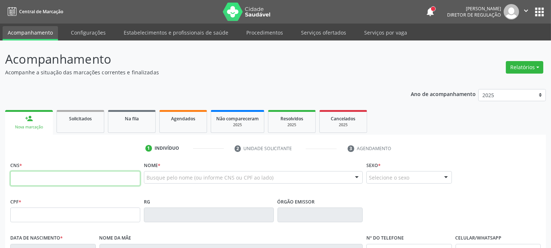
click at [41, 180] on input "text" at bounding box center [75, 178] width 130 height 15
type input "704 0008 7029 0565"
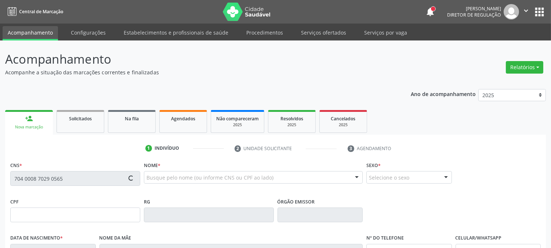
type input "030.844.824-38"
type input "11/08/1978"
type input "Maria Torquato de Souza"
type input "(87) 99919-6020"
type input "219"
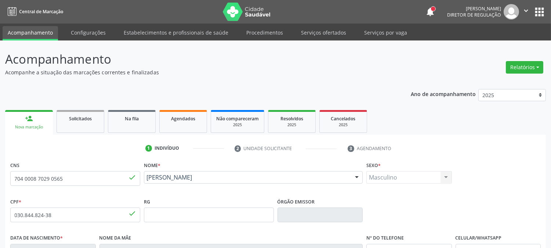
scroll to position [150, 0]
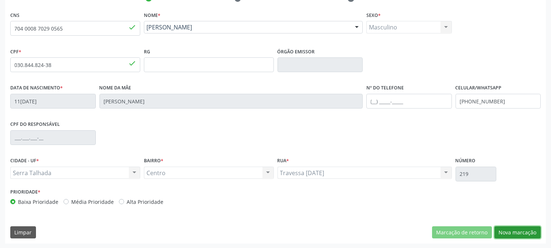
click at [533, 237] on button "Nova marcação" at bounding box center [518, 232] width 46 height 12
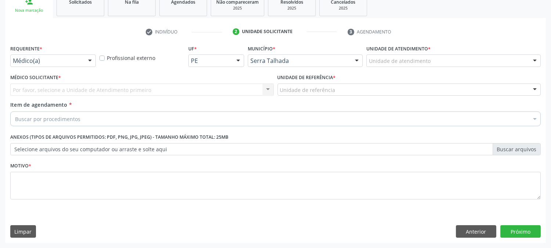
scroll to position [116, 0]
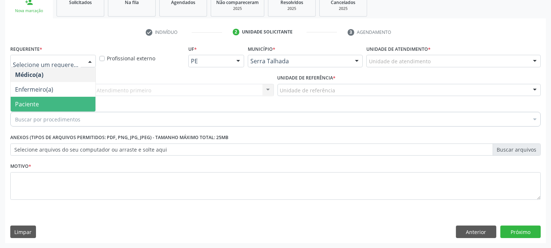
click at [54, 105] on span "Paciente" at bounding box center [53, 104] width 85 height 15
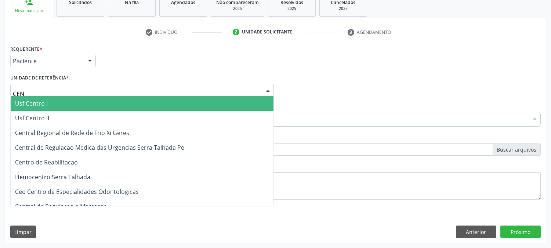
type input "CENT"
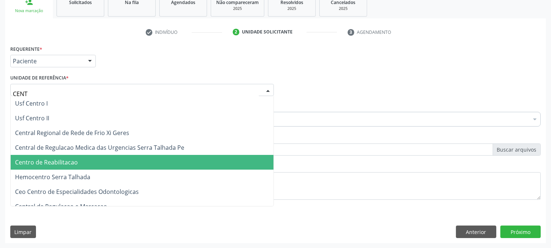
click at [79, 163] on span "Centro de Reabilitacao" at bounding box center [142, 162] width 263 height 15
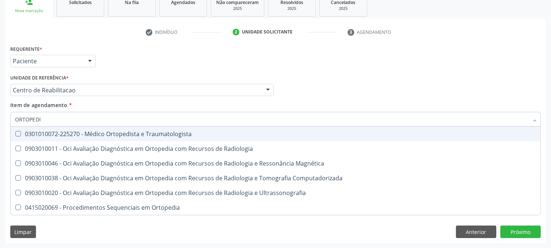
type input "ORTOPEDIS"
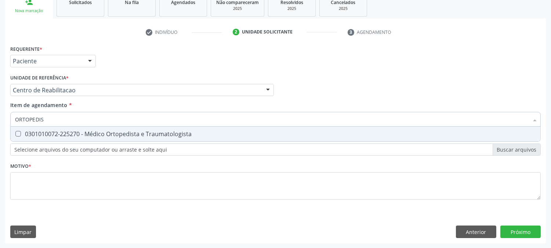
click at [114, 132] on div "0301010072-225270 - Médico Ortopedista e Traumatologista" at bounding box center [275, 134] width 521 height 6
checkbox Traumatologista "true"
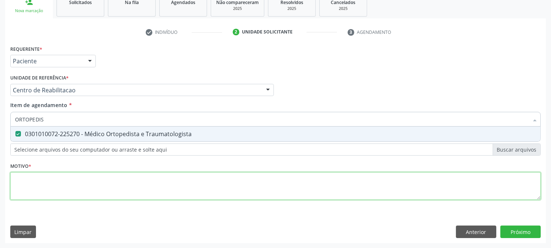
click at [92, 183] on div "Requerente * Paciente Médico(a) Enfermeiro(a) Paciente Nenhum resultado encontr…" at bounding box center [275, 126] width 531 height 166
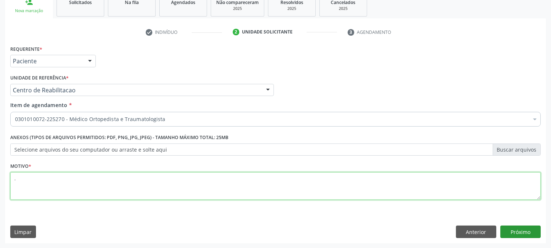
type textarea "."
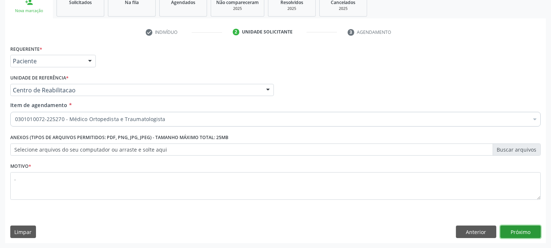
click at [523, 230] on button "Próximo" at bounding box center [521, 231] width 40 height 12
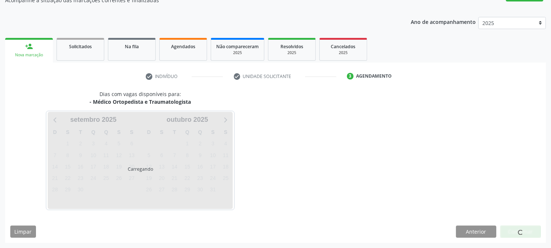
scroll to position [72, 0]
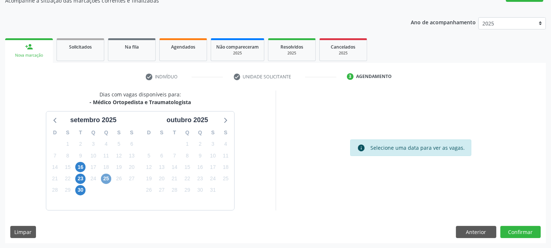
click at [103, 177] on span "25" at bounding box center [106, 178] width 10 height 10
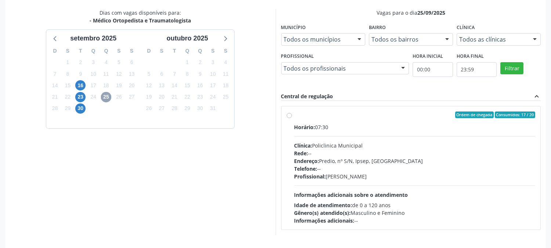
scroll to position [178, 0]
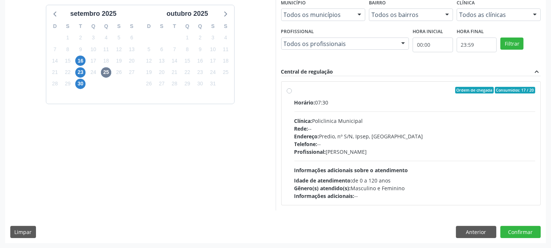
click at [366, 145] on div "Telefone: --" at bounding box center [415, 144] width 241 height 8
click at [292, 93] on input "Ordem de chegada Consumidos: 17 / 20 Horário: 07:30 Clínica: Policlinica Munici…" at bounding box center [289, 90] width 5 height 7
radio input "true"
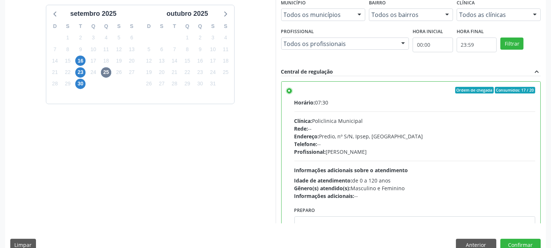
scroll to position [191, 0]
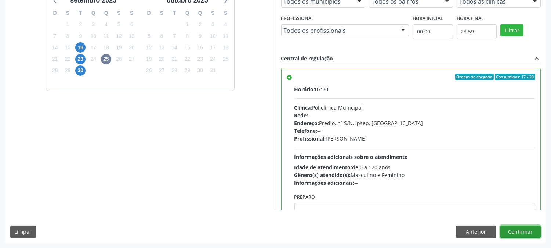
click at [528, 231] on button "Confirmar" at bounding box center [521, 231] width 40 height 12
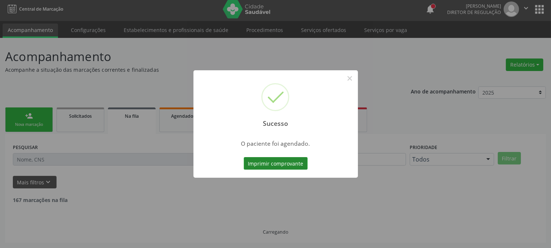
scroll to position [0, 0]
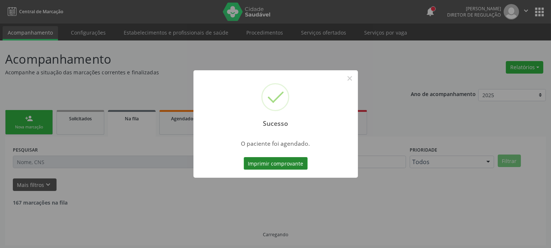
click at [260, 166] on button "Imprimir comprovante" at bounding box center [276, 163] width 64 height 12
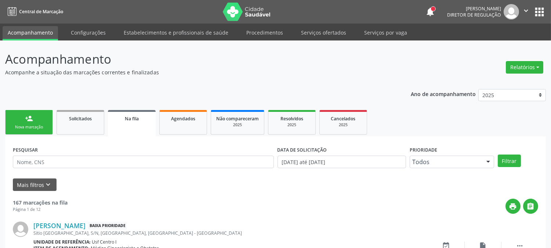
click at [39, 122] on link "person_add Nova marcação" at bounding box center [29, 122] width 48 height 25
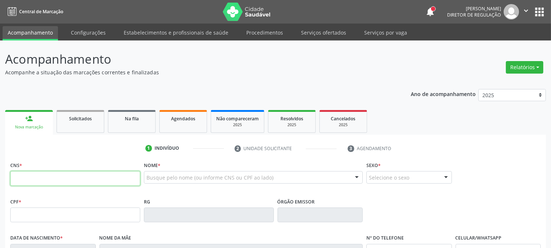
click at [37, 176] on input "text" at bounding box center [75, 178] width 130 height 15
type input "708 5033 8403 4479"
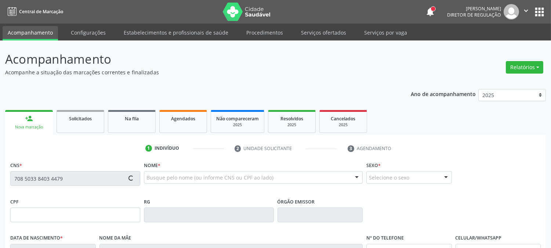
type input "[DATE]"
type input "SN"
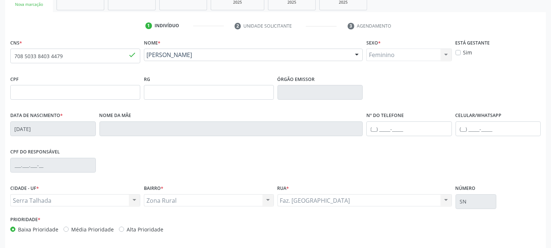
scroll to position [150, 0]
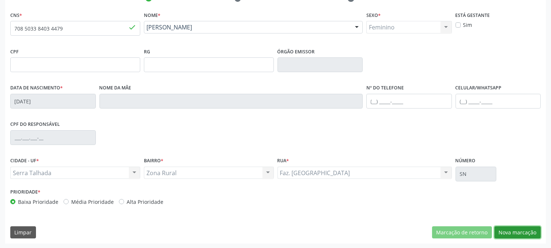
click at [525, 233] on button "Nova marcação" at bounding box center [518, 232] width 46 height 12
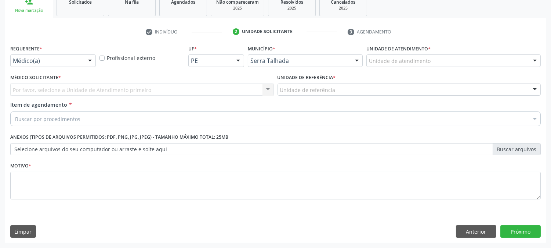
scroll to position [116, 0]
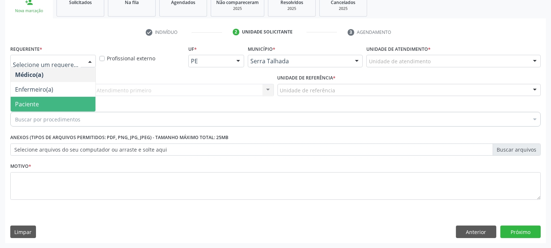
click at [50, 100] on span "Paciente" at bounding box center [53, 104] width 85 height 15
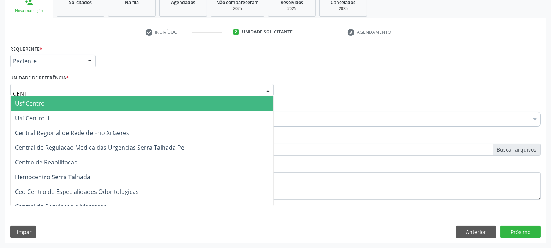
type input "CENTR"
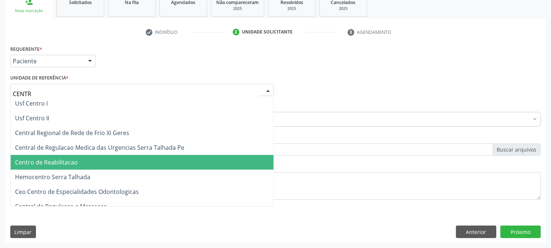
click at [72, 161] on span "Centro de Reabilitacao" at bounding box center [46, 162] width 63 height 8
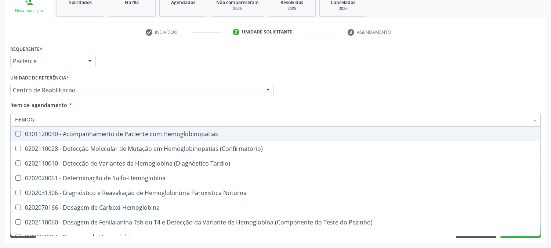
type input "HEMOGR"
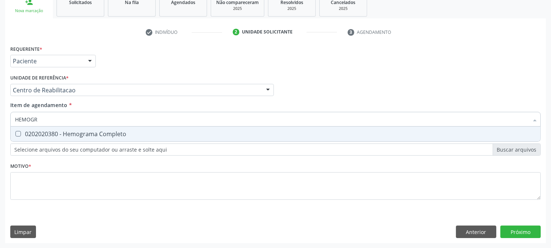
click at [65, 131] on div "0202020380 - Hemograma Completo" at bounding box center [275, 134] width 521 height 6
checkbox Completo "true"
drag, startPoint x: 54, startPoint y: 112, endPoint x: 12, endPoint y: 122, distance: 42.4
click at [12, 122] on div "HEMOGR" at bounding box center [275, 119] width 531 height 15
type input "TA"
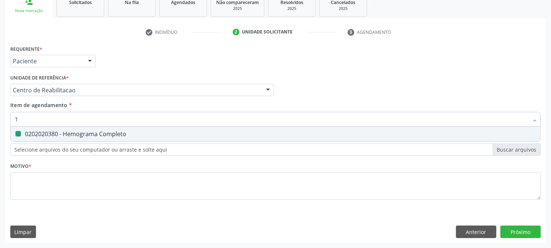
checkbox Completo "false"
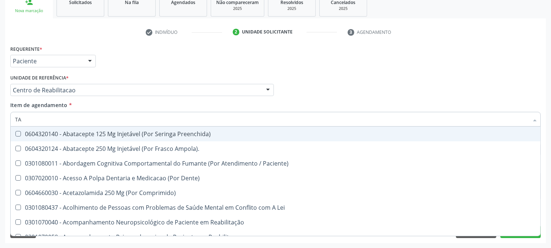
type input "TAP"
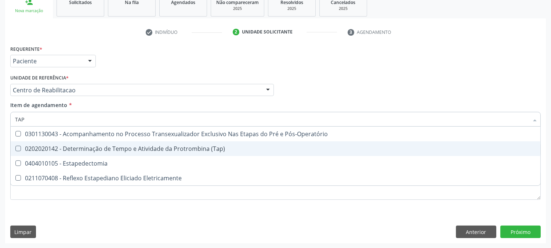
click at [27, 150] on div "0202020142 - Determinação de Tempo e Atividade da Protrombina (Tap)" at bounding box center [275, 148] width 521 height 6
checkbox \(Tap\) "true"
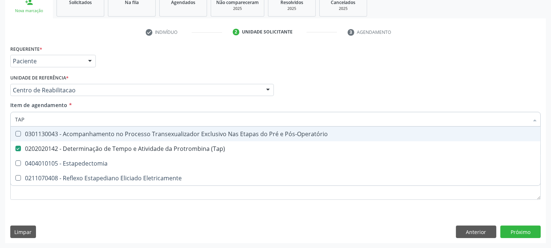
drag, startPoint x: 30, startPoint y: 122, endPoint x: 6, endPoint y: 124, distance: 24.3
click at [0, 125] on div "Acompanhamento Acompanhe a situação das marcações correntes e finalizadas Relat…" at bounding box center [275, 86] width 551 height 324
type input "TE"
checkbox \(Tap\) "false"
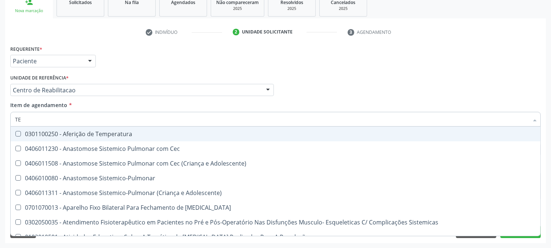
type input "TEM"
checkbox \(Tap\) "true"
type input "TEMP"
checkbox Hanseníase "true"
type input "TEMPO"
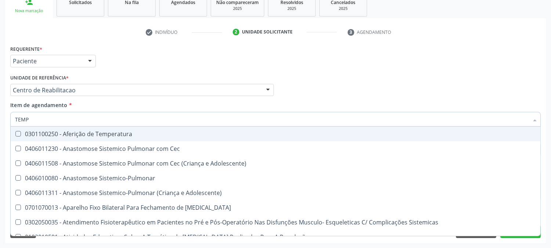
checkbox Linfático\ "true"
checkbox Hanseníase "false"
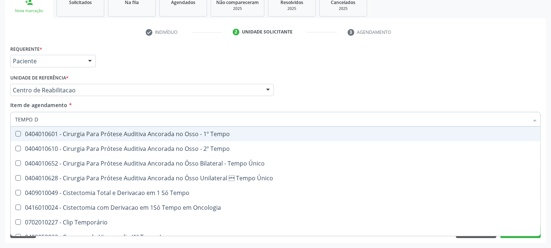
type input "TEMPO DE"
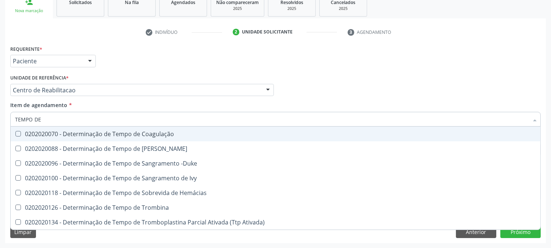
click at [44, 133] on div "0202020070 - Determinação de Tempo de Coagulação" at bounding box center [275, 134] width 521 height 6
checkbox Coagulação "true"
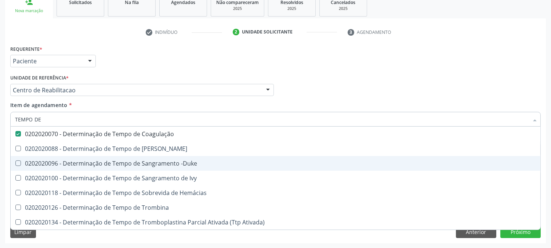
click at [53, 162] on div "0202020096 - Determinação de Tempo de Sangramento -Duke" at bounding box center [275, 163] width 521 height 6
checkbox -Duke "true"
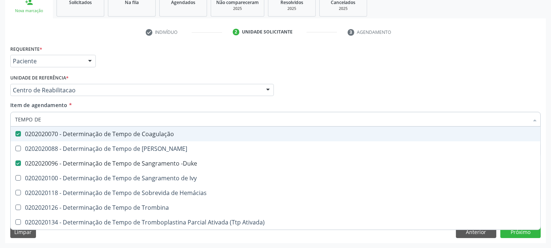
drag, startPoint x: 40, startPoint y: 122, endPoint x: 0, endPoint y: 122, distance: 39.7
click at [0, 122] on div "Acompanhamento Acompanhe a situação das marcações correntes e finalizadas Relat…" at bounding box center [275, 86] width 551 height 324
type input "GL"
checkbox Coagulação "false"
checkbox -Duke "false"
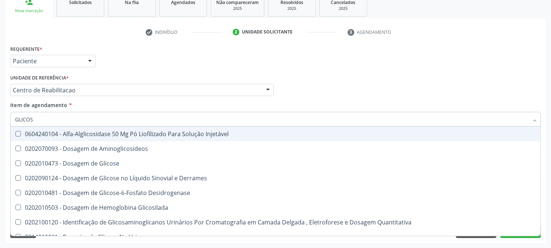
type input "GLICOSE"
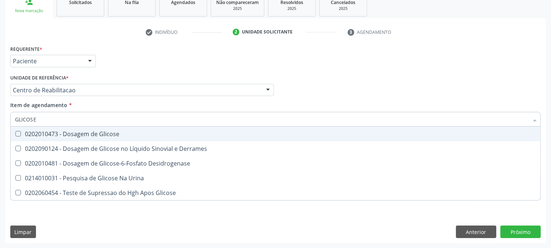
click at [54, 133] on div "0202010473 - Dosagem de Glicose" at bounding box center [275, 134] width 521 height 6
checkbox Glicose "true"
drag, startPoint x: 42, startPoint y: 119, endPoint x: 0, endPoint y: 130, distance: 43.1
click at [0, 130] on div "Acompanhamento Acompanhe a situação das marcações correntes e finalizadas Relat…" at bounding box center [275, 86] width 551 height 324
type input "UREI"
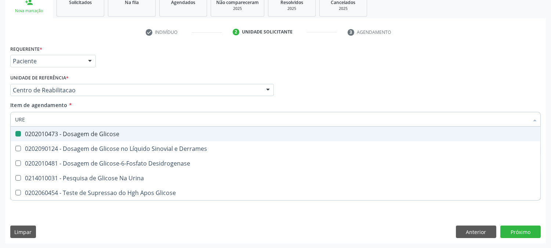
checkbox Glicose "false"
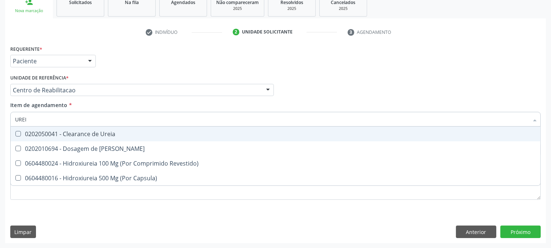
type input "UREIA"
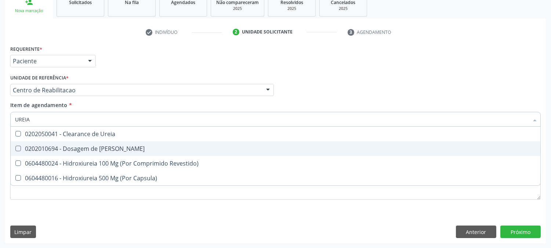
click at [46, 141] on span "0202010694 - Dosagem de Ureia" at bounding box center [276, 148] width 530 height 15
checkbox Ureia "true"
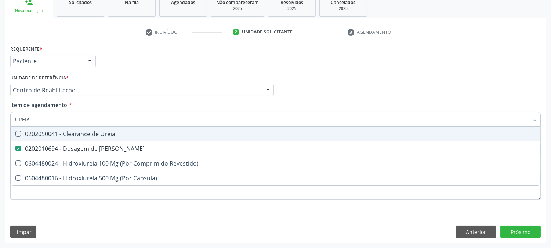
drag, startPoint x: 37, startPoint y: 123, endPoint x: 0, endPoint y: 123, distance: 37.1
click at [0, 123] on div "Acompanhamento Acompanhe a situação das marcações correntes e finalizadas Relat…" at bounding box center [275, 86] width 551 height 324
type input "C"
checkbox Ureia "false"
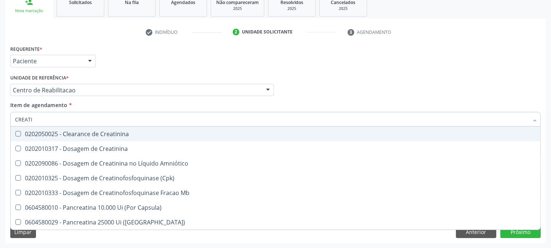
type input "CREATIN"
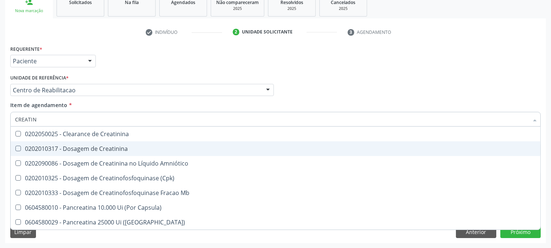
click at [53, 151] on div "0202010317 - Dosagem de Creatinina" at bounding box center [275, 148] width 521 height 6
checkbox Creatinina "true"
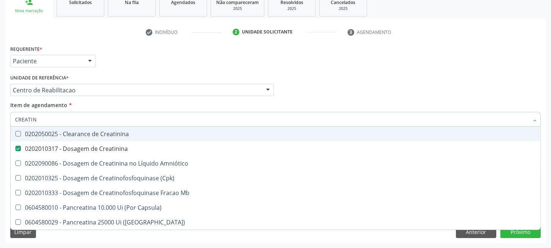
drag, startPoint x: 48, startPoint y: 119, endPoint x: 0, endPoint y: 122, distance: 47.8
click at [0, 122] on div "Acompanhamento Acompanhe a situação das marcações correntes e finalizadas Relat…" at bounding box center [275, 86] width 551 height 324
type input "UR"
checkbox Creatinina "false"
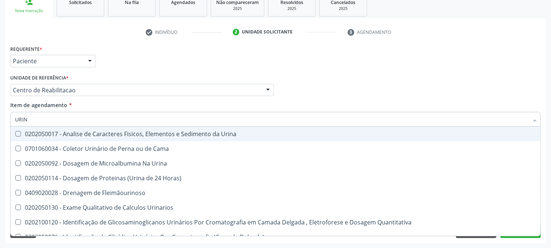
type input "URINA"
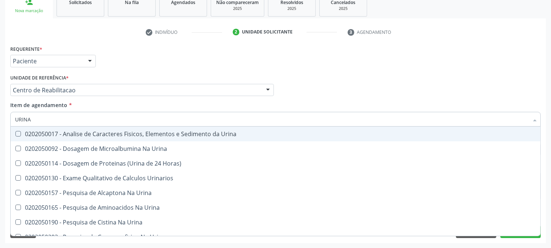
click at [39, 131] on div "0202050017 - Analise de Caracteres Fisicos, Elementos e Sedimento da Urina" at bounding box center [275, 134] width 521 height 6
checkbox Urina "true"
click at [0, 133] on div "Acompanhamento Acompanhe a situação das marcações correntes e finalizadas Relat…" at bounding box center [275, 86] width 551 height 324
checkbox Urina "true"
checkbox Horas\) "true"
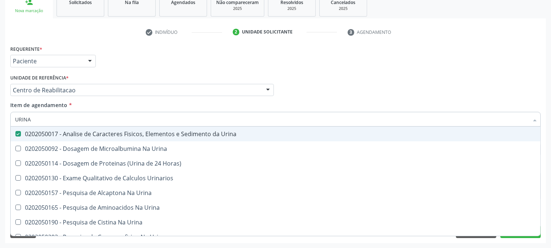
checkbox Urinarios "true"
checkbox Urina "true"
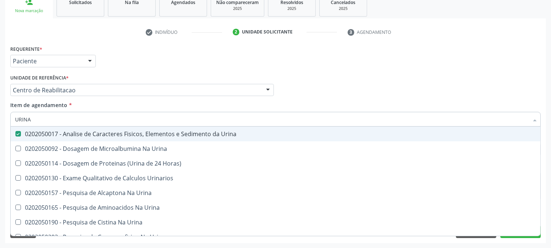
checkbox Urina "true"
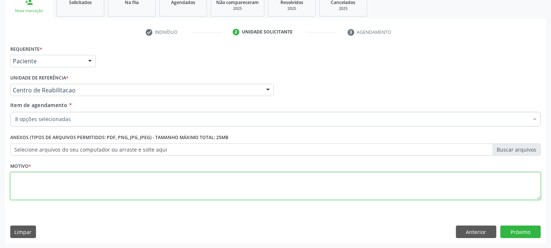
click at [51, 178] on textarea at bounding box center [275, 186] width 531 height 28
type textarea "."
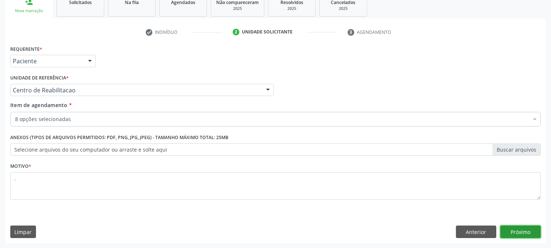
click at [513, 230] on button "Próximo" at bounding box center [521, 231] width 40 height 12
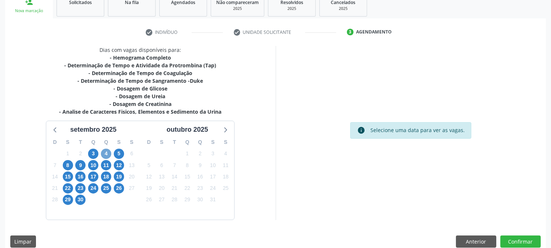
click at [103, 151] on span "4" at bounding box center [106, 153] width 10 height 10
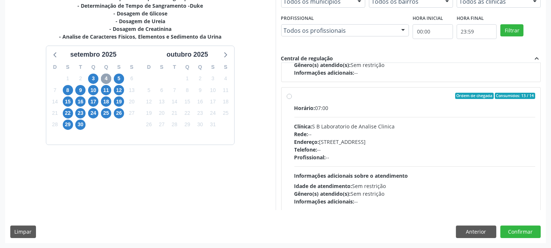
scroll to position [373, 0]
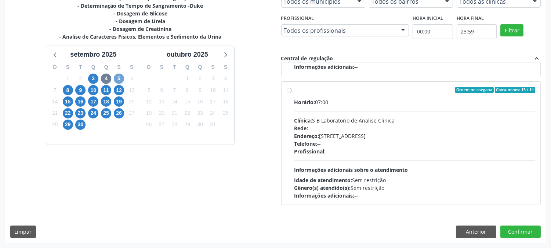
click at [116, 78] on span "5" at bounding box center [119, 78] width 10 height 10
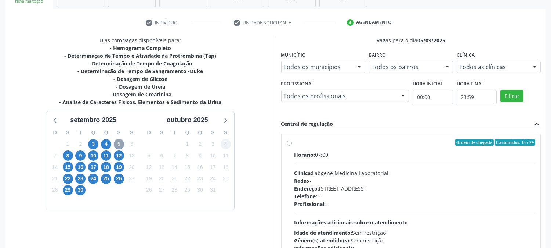
scroll to position [178, 0]
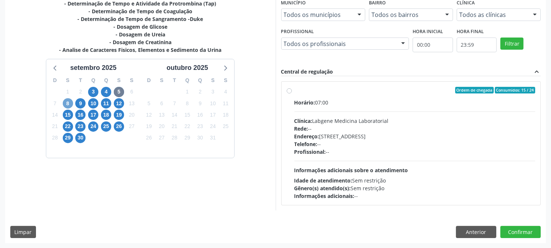
click at [71, 102] on span "8" at bounding box center [68, 103] width 10 height 10
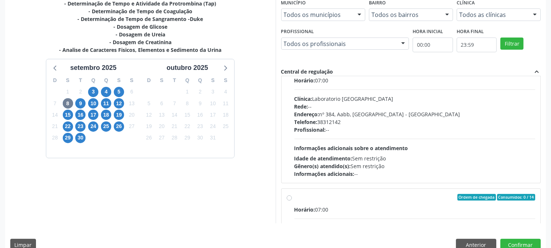
click at [417, 126] on div "Profissional: --" at bounding box center [415, 130] width 241 height 8
click at [292, 72] on input "Ordem de chegada Consumidos: 1 / 14 Horário: 07:00 Clínica: Laboratorio Sao Fra…" at bounding box center [289, 68] width 5 height 7
radio input "true"
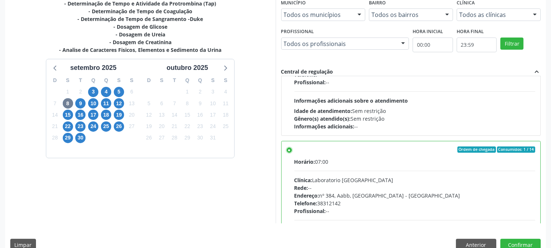
scroll to position [191, 0]
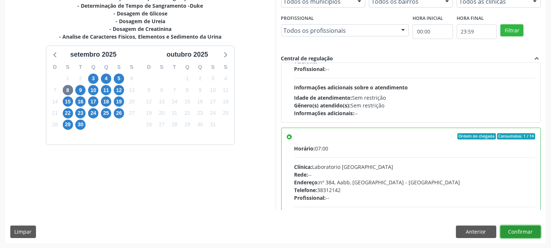
click at [524, 228] on button "Confirmar" at bounding box center [521, 231] width 40 height 12
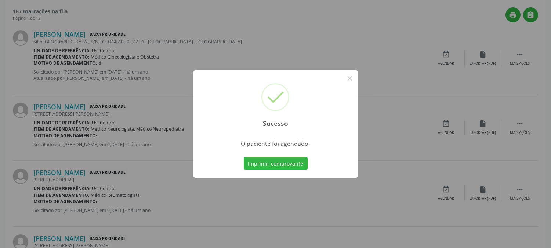
scroll to position [0, 0]
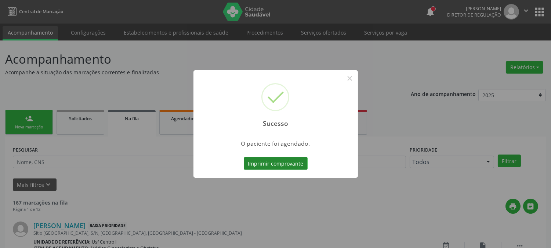
click at [287, 161] on button "Imprimir comprovante" at bounding box center [276, 163] width 64 height 12
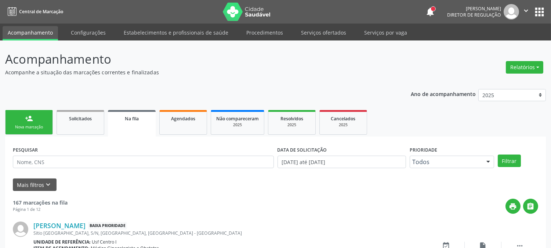
click at [32, 122] on link "person_add Nova marcação" at bounding box center [29, 122] width 48 height 25
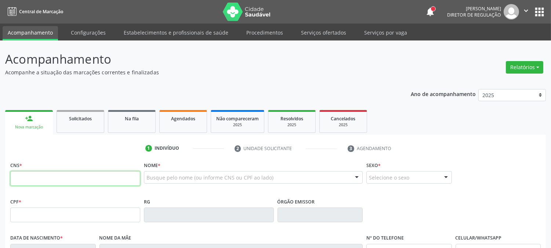
click at [72, 179] on input "text" at bounding box center [75, 178] width 130 height 15
paste input "708 5033 8403 4479"
type input "708 5033 8403 4479"
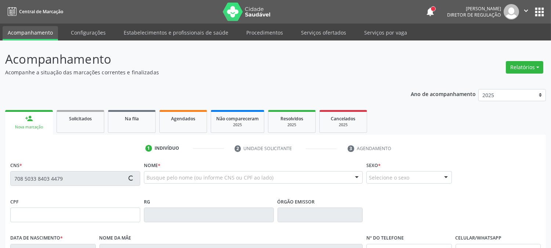
scroll to position [150, 0]
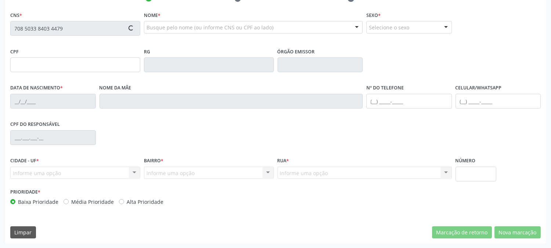
type input "[DATE]"
type input "SN"
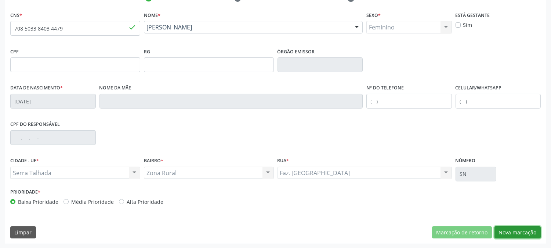
click at [528, 234] on button "Nova marcação" at bounding box center [518, 232] width 46 height 12
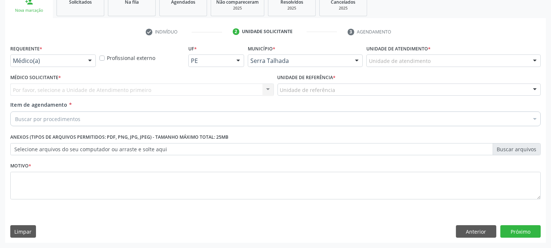
scroll to position [116, 0]
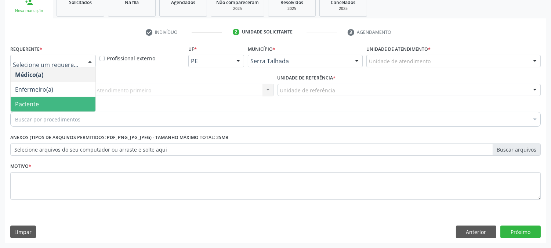
click at [66, 104] on span "Paciente" at bounding box center [53, 104] width 85 height 15
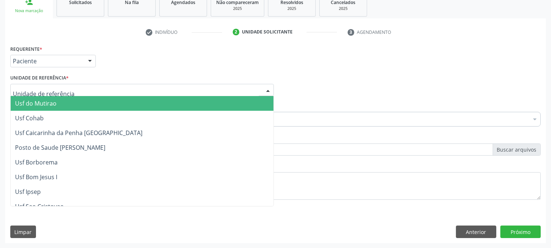
click at [72, 84] on div at bounding box center [142, 90] width 264 height 12
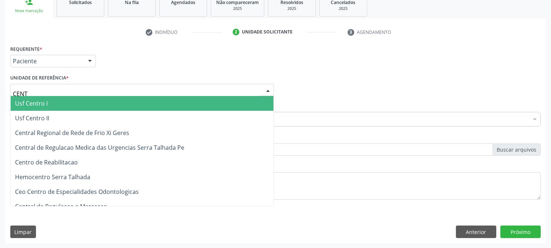
type input "CENTR"
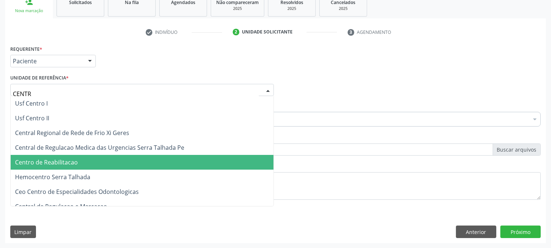
click at [76, 159] on span "Centro de Reabilitacao" at bounding box center [46, 162] width 63 height 8
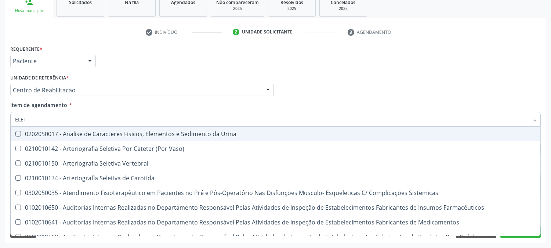
type input "ELETR"
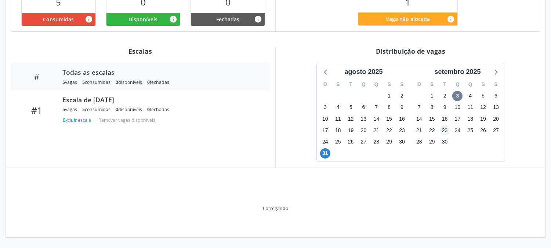
scroll to position [169, 0]
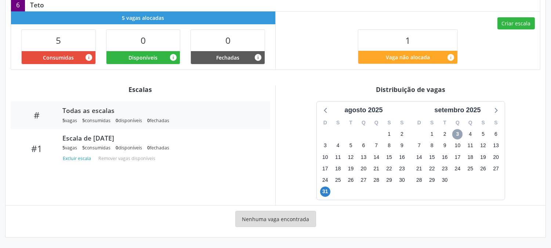
click at [457, 132] on span "3" at bounding box center [458, 134] width 10 height 10
click at [458, 133] on span "3" at bounding box center [458, 134] width 10 height 10
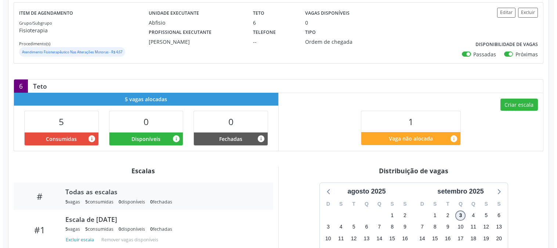
scroll to position [46, 0]
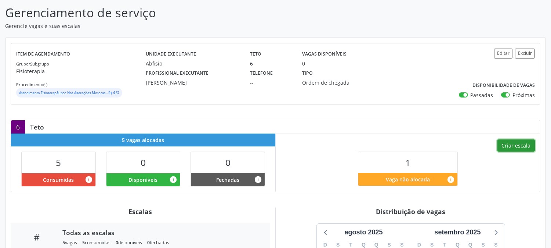
click at [514, 143] on button "Criar escala" at bounding box center [516, 145] width 37 height 12
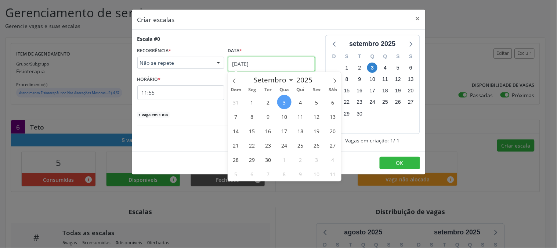
click at [247, 68] on input "03/09/2025" at bounding box center [271, 64] width 87 height 15
click at [256, 119] on span "8" at bounding box center [252, 116] width 14 height 14
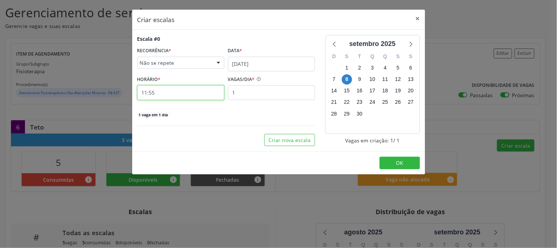
click at [186, 93] on input "11:55" at bounding box center [180, 92] width 87 height 15
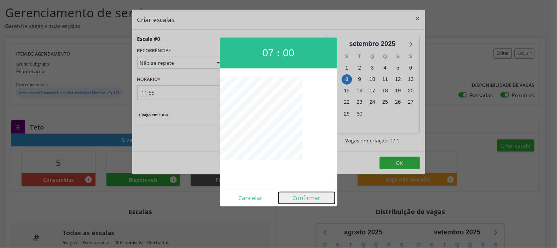
click at [307, 195] on button "Confirmar" at bounding box center [307, 198] width 56 height 12
type input "07:00"
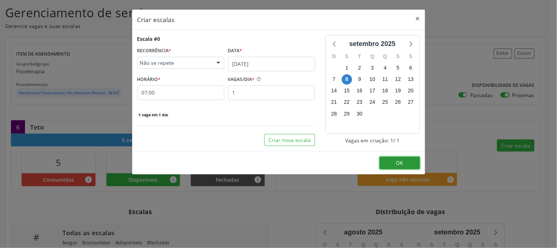
click at [392, 159] on button "OK" at bounding box center [400, 162] width 40 height 12
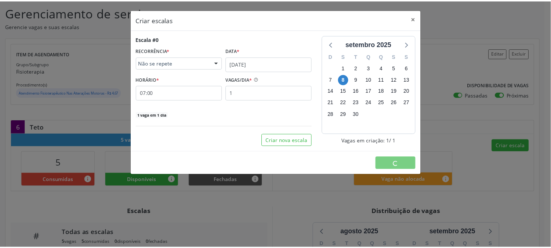
scroll to position [0, 0]
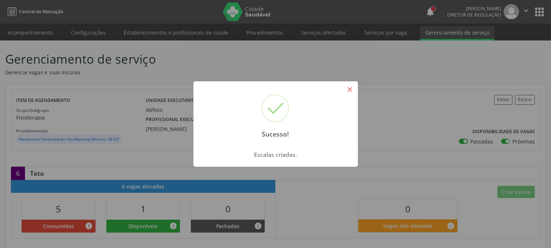
click at [351, 91] on button "×" at bounding box center [350, 89] width 12 height 12
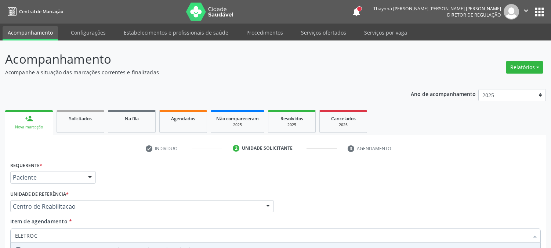
scroll to position [116, 0]
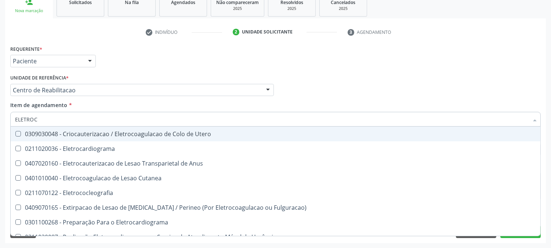
type input "ELETROCA"
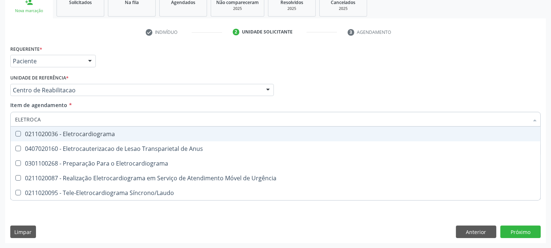
click at [73, 134] on div "0211020036 - Eletrocardiograma" at bounding box center [275, 134] width 521 height 6
checkbox Eletrocardiograma "true"
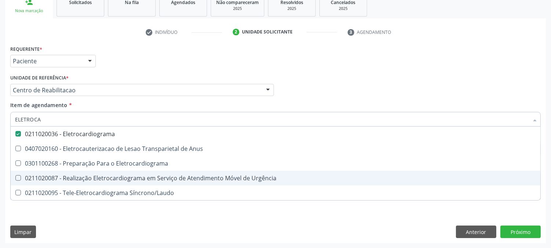
click at [64, 220] on div "Requerente * Paciente Médico(a) Enfermeiro(a) Paciente Nenhum resultado encontr…" at bounding box center [275, 142] width 541 height 199
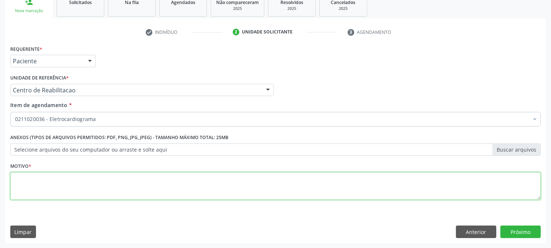
click at [72, 183] on textarea at bounding box center [275, 186] width 531 height 28
type textarea "."
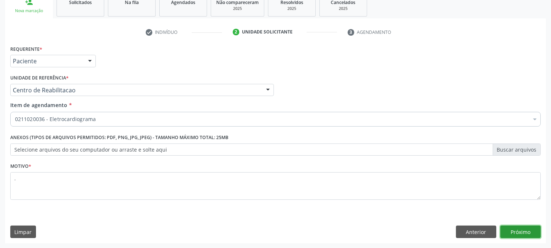
click at [518, 228] on button "Próximo" at bounding box center [521, 231] width 40 height 12
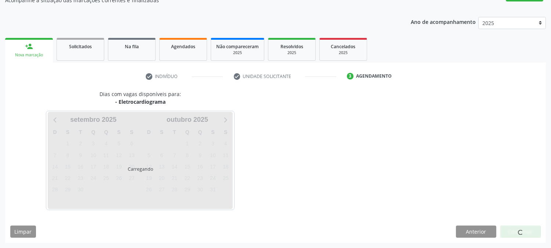
scroll to position [72, 0]
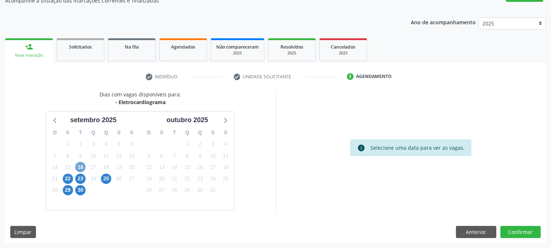
click at [80, 166] on span "16" at bounding box center [80, 167] width 10 height 10
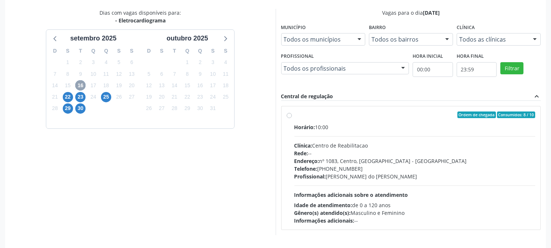
scroll to position [178, 0]
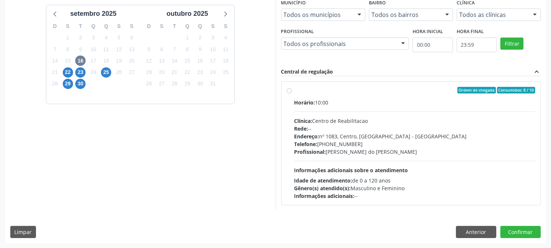
click at [346, 137] on div "Endereço: [STREET_ADDRESS]" at bounding box center [415, 136] width 241 height 8
click at [292, 93] on input "Ordem de chegada Consumidos: 8 / 10 Horário: 10:00 Clínica: Centro de Reabilita…" at bounding box center [289, 90] width 5 height 7
radio input "true"
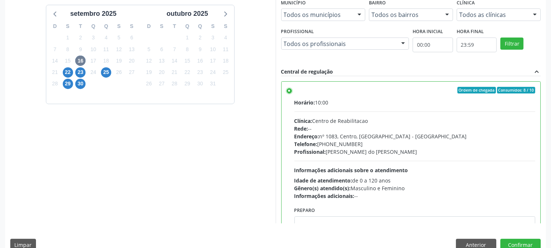
scroll to position [191, 0]
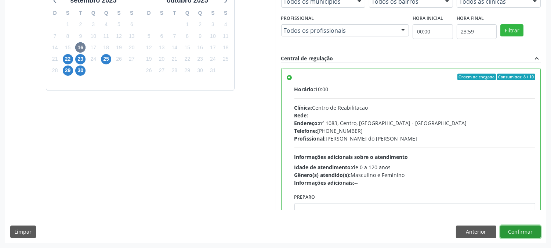
click at [514, 225] on button "Confirmar" at bounding box center [521, 231] width 40 height 12
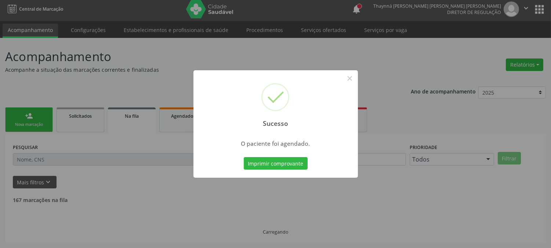
scroll to position [0, 0]
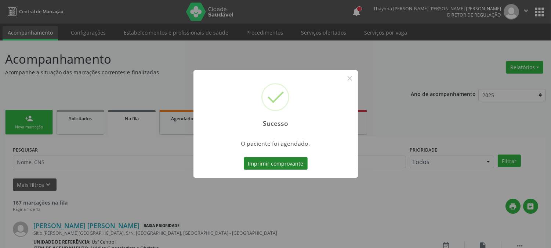
click at [299, 163] on button "Imprimir comprovante" at bounding box center [276, 163] width 64 height 12
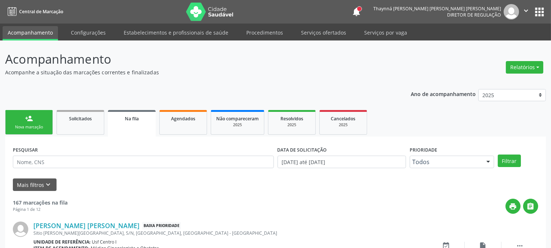
click at [26, 128] on div "Nova marcação" at bounding box center [29, 127] width 37 height 6
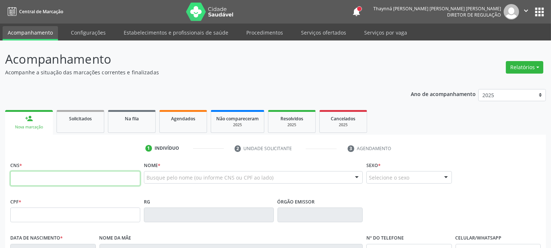
click at [70, 173] on input "text" at bounding box center [75, 178] width 130 height 15
drag, startPoint x: 70, startPoint y: 173, endPoint x: 309, endPoint y: 162, distance: 239.0
click at [70, 173] on input "text" at bounding box center [75, 178] width 130 height 15
paste input "708 5033 8403 4479"
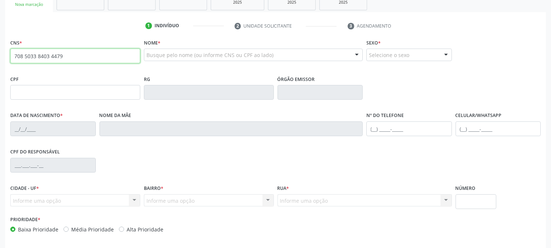
scroll to position [150, 0]
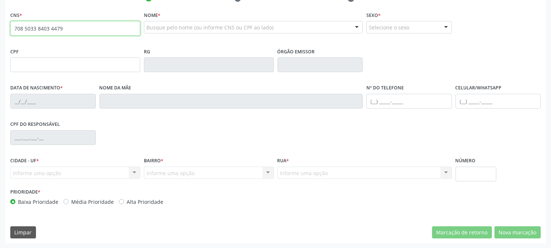
type input "708 5033 8403 4479"
type input "[DATE]"
type input "SN"
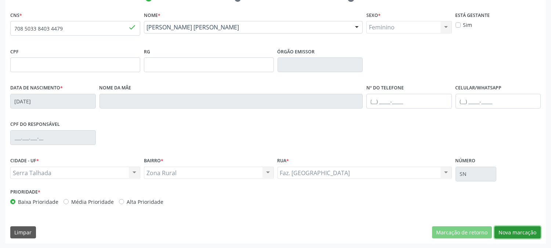
click at [517, 233] on button "Nova marcação" at bounding box center [518, 232] width 46 height 12
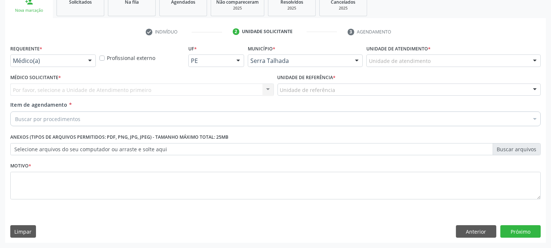
scroll to position [116, 0]
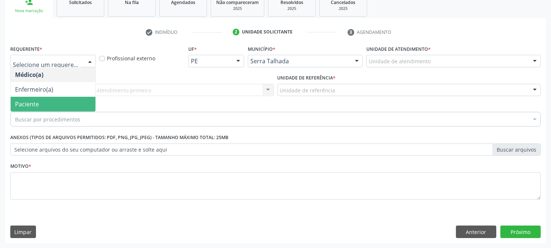
click at [39, 98] on span "Paciente" at bounding box center [53, 104] width 85 height 15
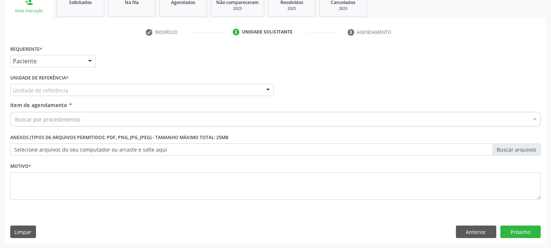
click at [45, 84] on div "Unidade de referência" at bounding box center [142, 90] width 264 height 12
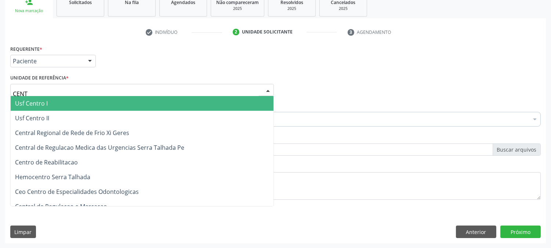
type input "CENTR"
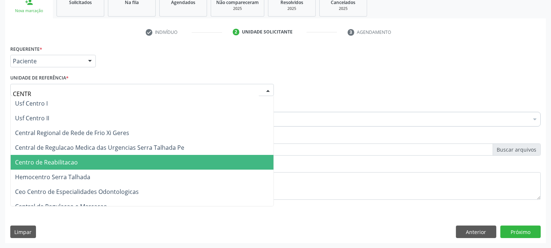
click at [62, 158] on span "Centro de Reabilitacao" at bounding box center [46, 162] width 63 height 8
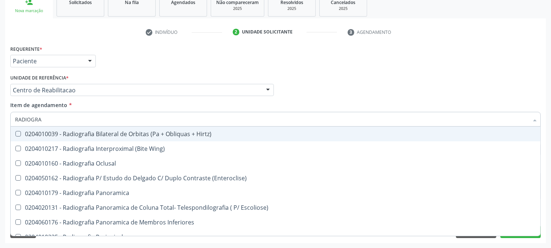
type input "RADIOGRAF"
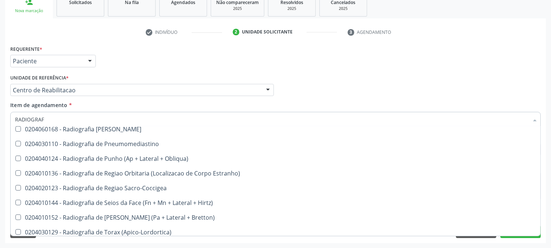
scroll to position [949, 0]
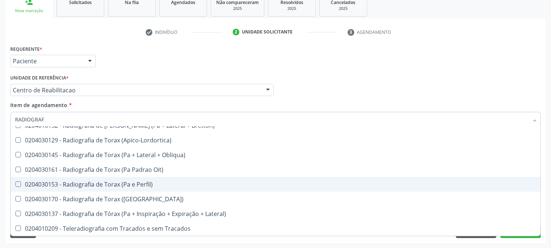
click at [94, 185] on div "0204030153 - Radiografia de Torax (Pa e Perfil)" at bounding box center [275, 184] width 521 height 6
checkbox Perfil\) "true"
click at [0, 181] on div "Acompanhamento Acompanhe a situação das marcações correntes e finalizadas Relat…" at bounding box center [275, 86] width 551 height 324
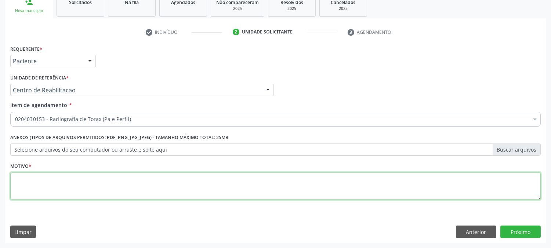
click at [108, 186] on textarea at bounding box center [275, 186] width 531 height 28
type textarea "."
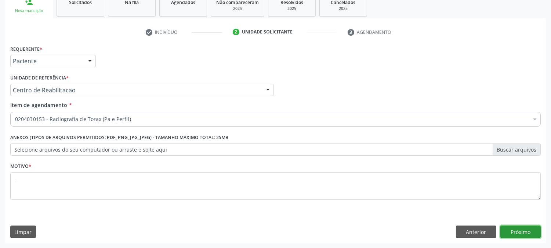
click at [524, 231] on button "Próximo" at bounding box center [521, 231] width 40 height 12
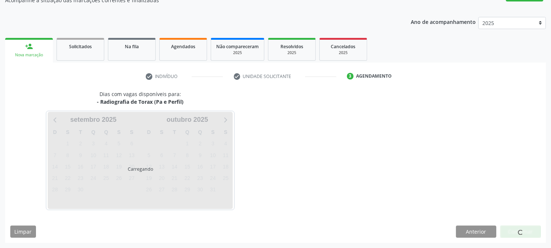
scroll to position [72, 0]
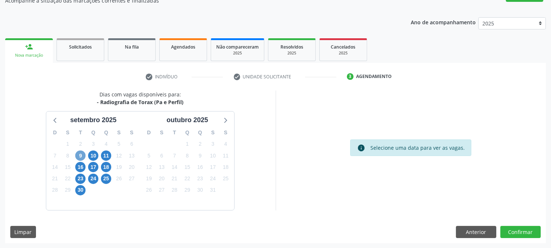
click at [78, 153] on span "9" at bounding box center [80, 155] width 10 height 10
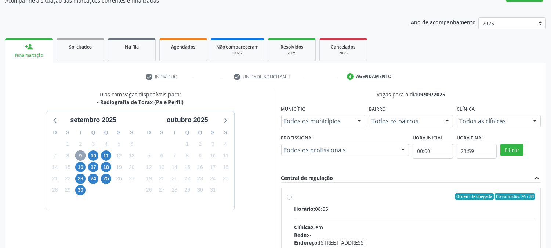
scroll to position [178, 0]
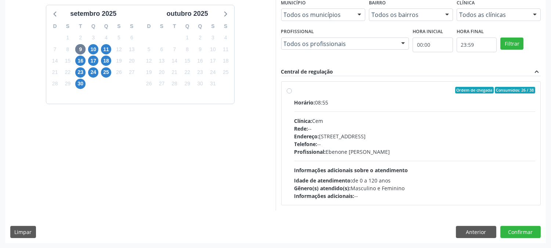
click at [413, 142] on div "Telefone: --" at bounding box center [415, 144] width 241 height 8
click at [292, 93] on input "Ordem de chegada Consumidos: 26 / 38 Horário: 08:55 Clínica: Cem Rede: -- Ender…" at bounding box center [289, 90] width 5 height 7
radio input "true"
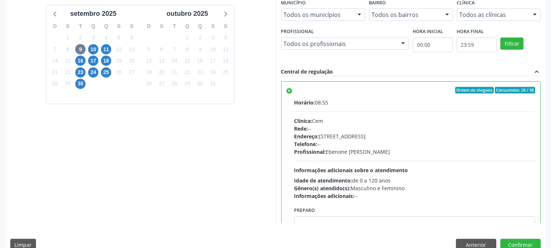
scroll to position [191, 0]
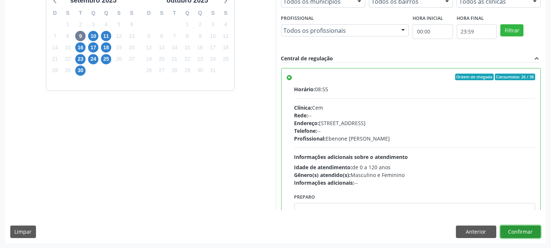
click at [517, 232] on button "Confirmar" at bounding box center [521, 231] width 40 height 12
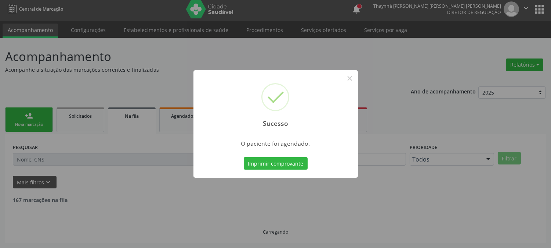
scroll to position [0, 0]
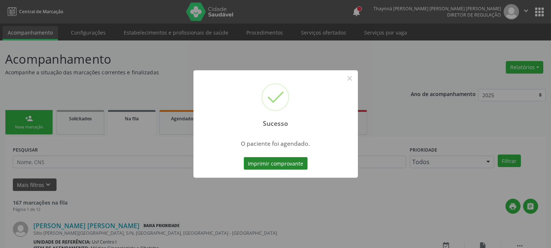
click at [274, 161] on button "Imprimir comprovante" at bounding box center [276, 163] width 64 height 12
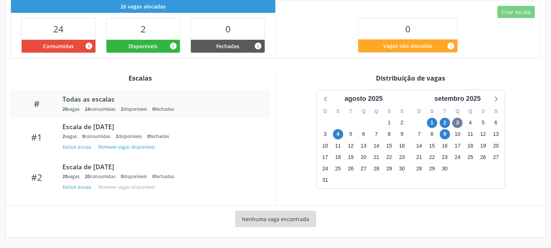
scroll to position [180, 0]
click at [446, 132] on span "9" at bounding box center [445, 134] width 10 height 10
click at [445, 134] on span "9" at bounding box center [445, 134] width 10 height 10
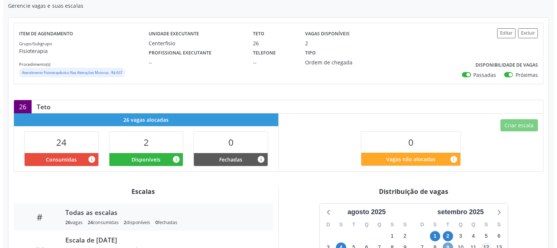
scroll to position [26, 0]
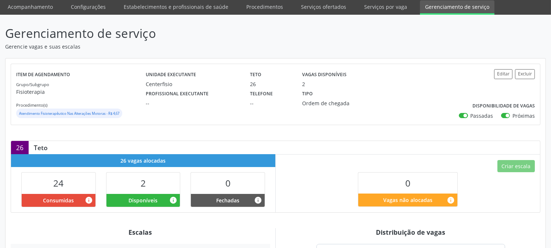
click at [394, 112] on div "Unidade executante Centerfisio Teto 26 Vagas disponíveis 2 Profissional executa…" at bounding box center [297, 94] width 303 height 50
click at [494, 72] on button "Editar" at bounding box center [503, 74] width 18 height 10
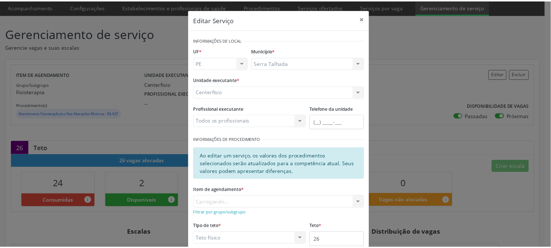
scroll to position [76, 0]
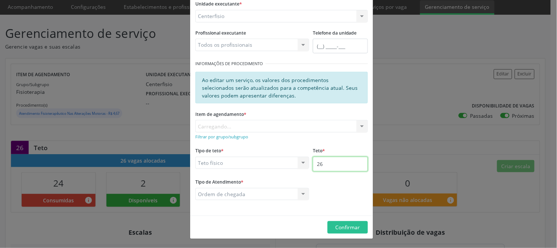
click at [336, 165] on input "26" at bounding box center [340, 163] width 55 height 15
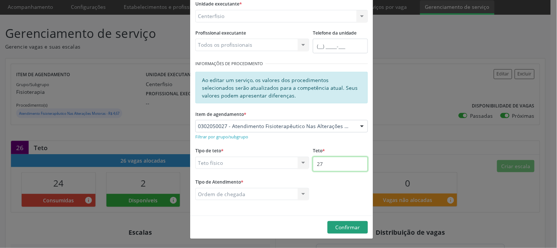
type input "27"
click at [362, 228] on button "Confirmar" at bounding box center [348, 227] width 40 height 12
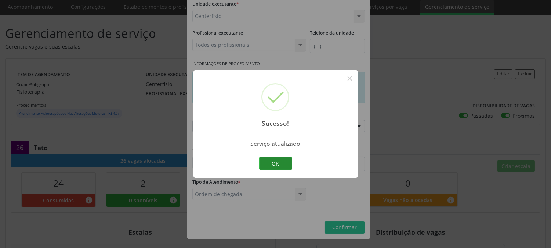
click at [267, 160] on button "OK" at bounding box center [275, 163] width 33 height 12
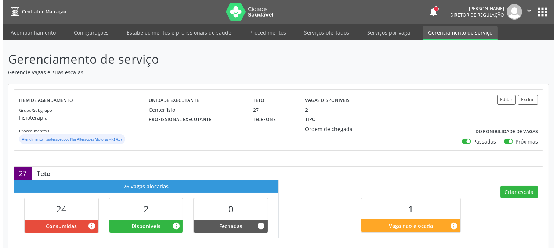
scroll to position [163, 0]
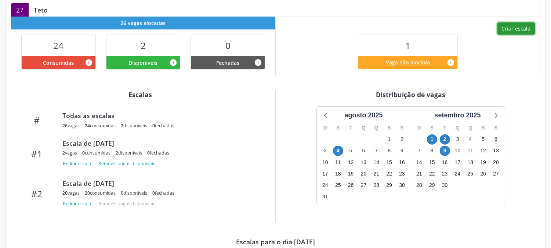
click at [519, 32] on button "Criar escala" at bounding box center [516, 28] width 37 height 12
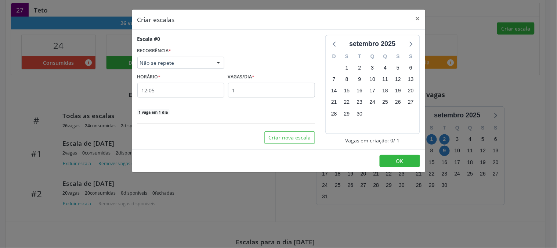
select select "8"
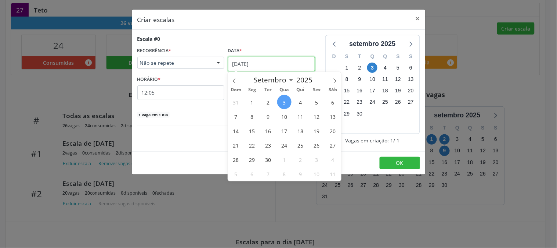
click at [274, 58] on input "[DATE]" at bounding box center [271, 64] width 87 height 15
click at [262, 120] on span "9" at bounding box center [268, 116] width 14 height 14
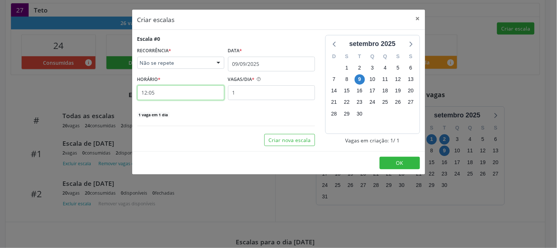
click at [190, 92] on input "12:05" at bounding box center [180, 92] width 87 height 15
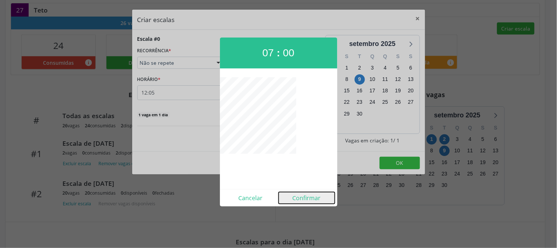
click at [313, 202] on button "Confirmar" at bounding box center [307, 198] width 56 height 12
type input "07:00"
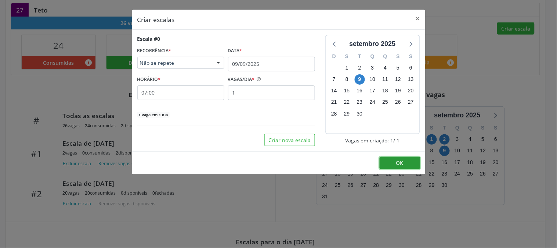
click at [387, 166] on button "OK" at bounding box center [400, 162] width 40 height 12
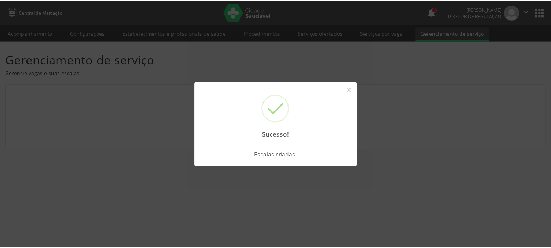
scroll to position [0, 0]
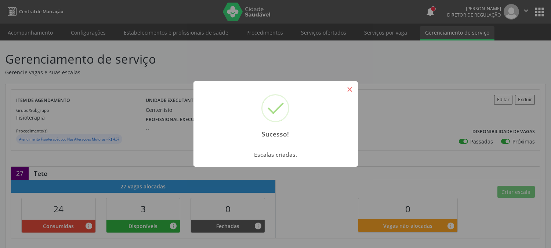
click at [348, 91] on button "×" at bounding box center [350, 89] width 12 height 12
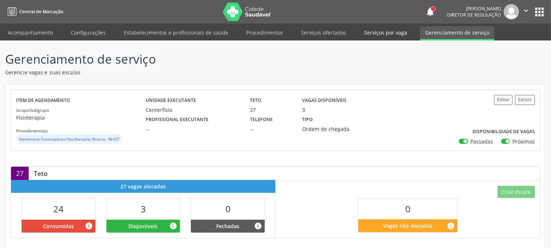
click at [391, 34] on link "Serviços por vaga" at bounding box center [385, 32] width 53 height 13
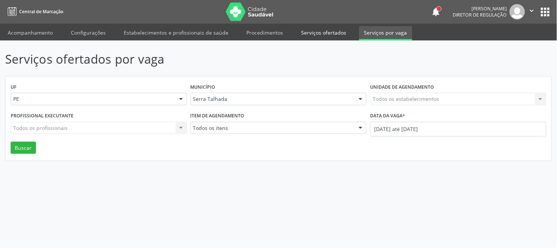
click at [306, 31] on link "Serviços ofertados" at bounding box center [323, 32] width 55 height 13
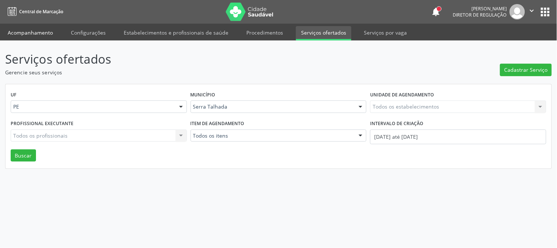
click at [14, 28] on link "Acompanhamento" at bounding box center [30, 32] width 55 height 13
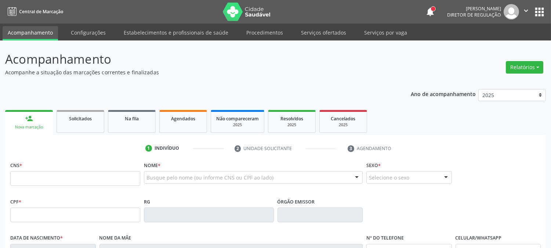
click at [206, 81] on div "Acompanhamento Acompanhe a situação das marcações correntes e finalizadas Relat…" at bounding box center [275, 221] width 541 height 343
